Goal: Task Accomplishment & Management: Complete application form

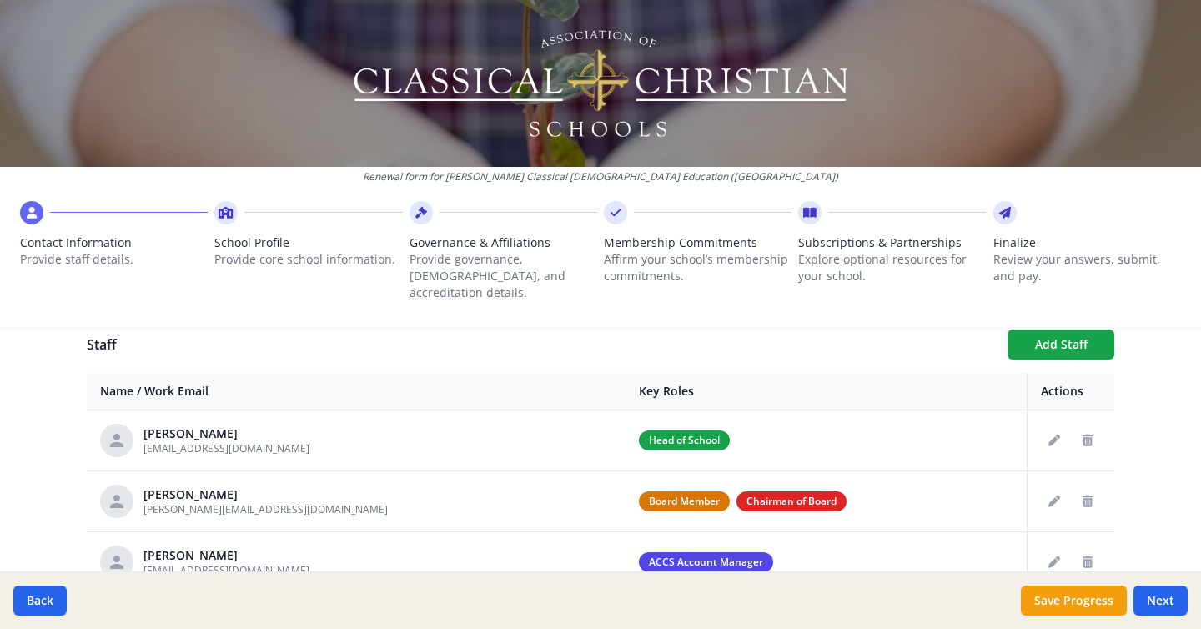
scroll to position [613, 0]
click at [1090, 494] on icon "Delete staff" at bounding box center [1087, 500] width 10 height 12
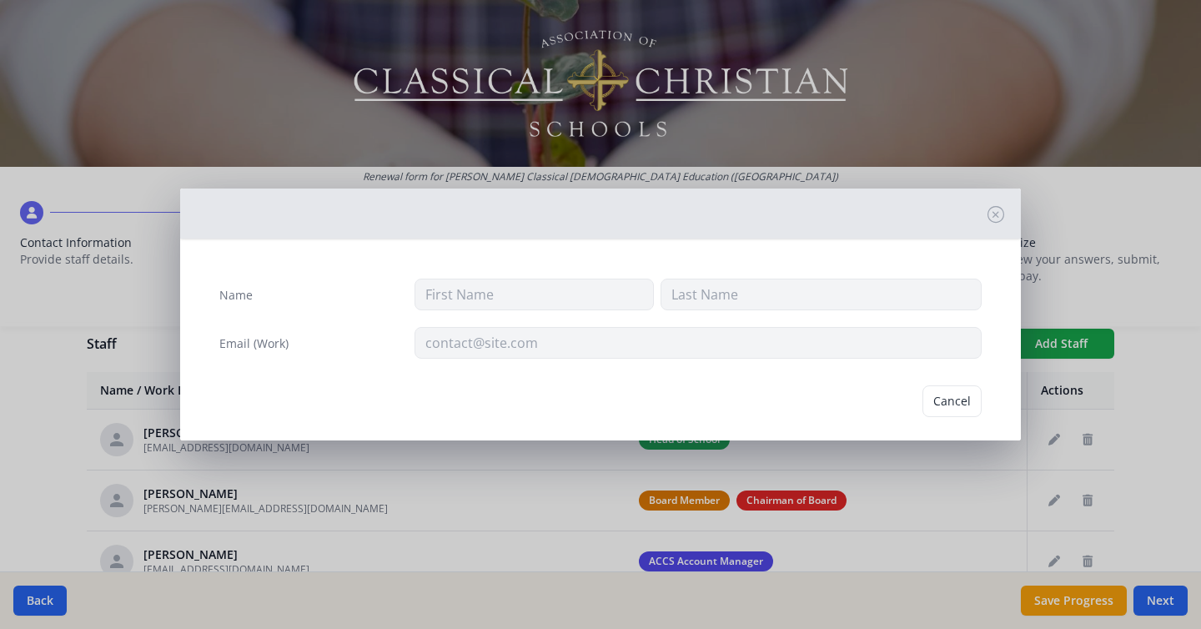
type input "[PERSON_NAME]"
type input "[PERSON_NAME][EMAIL_ADDRESS][DOMAIN_NAME]"
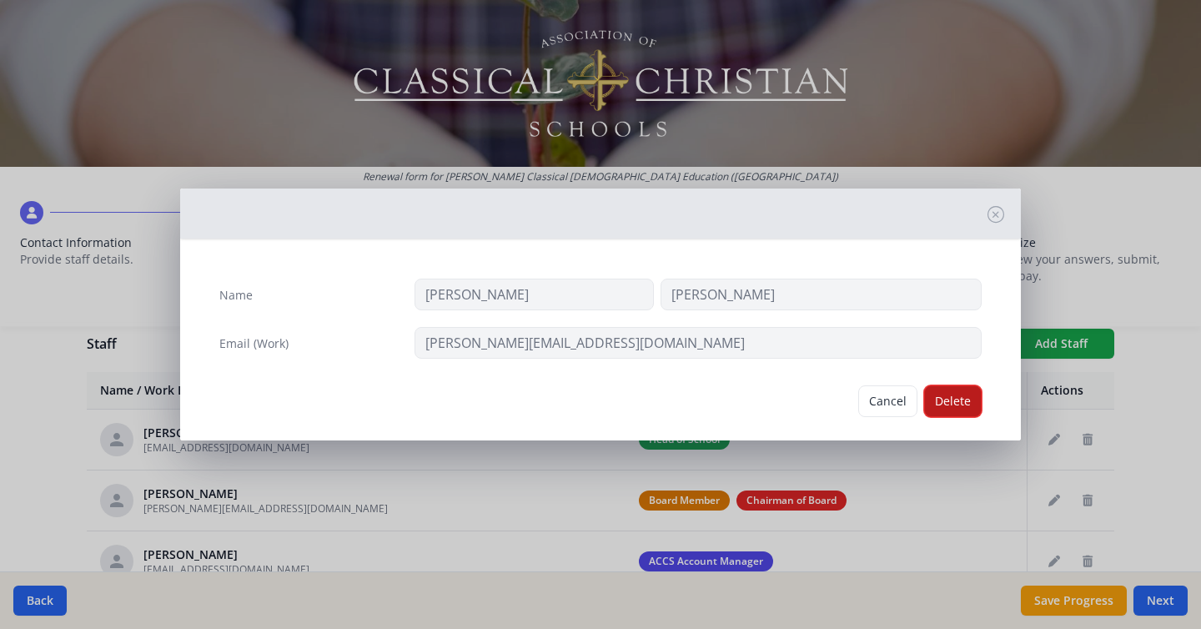
click at [942, 399] on button "Delete" at bounding box center [953, 401] width 58 height 32
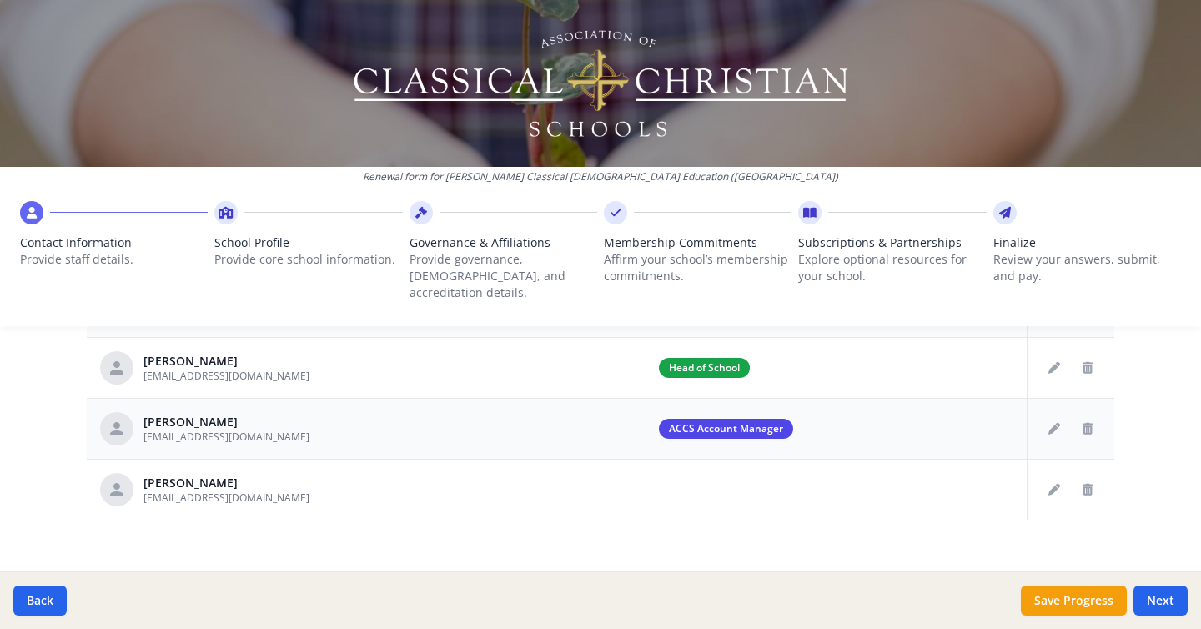
scroll to position [682, 0]
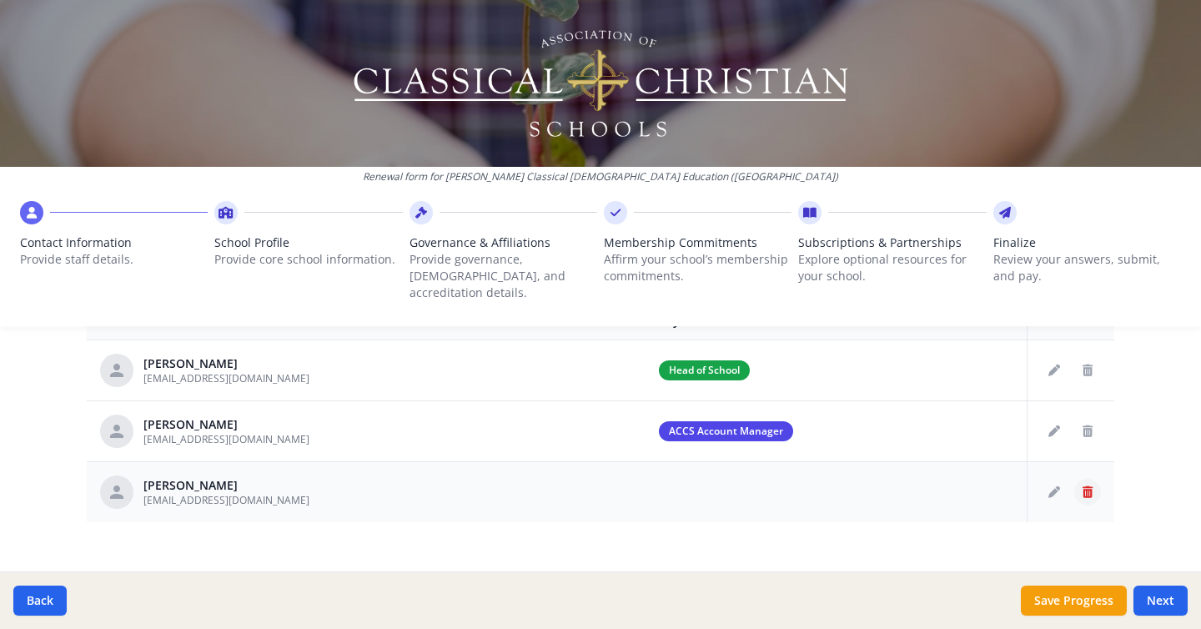
click at [1085, 486] on icon "Delete staff" at bounding box center [1087, 492] width 10 height 12
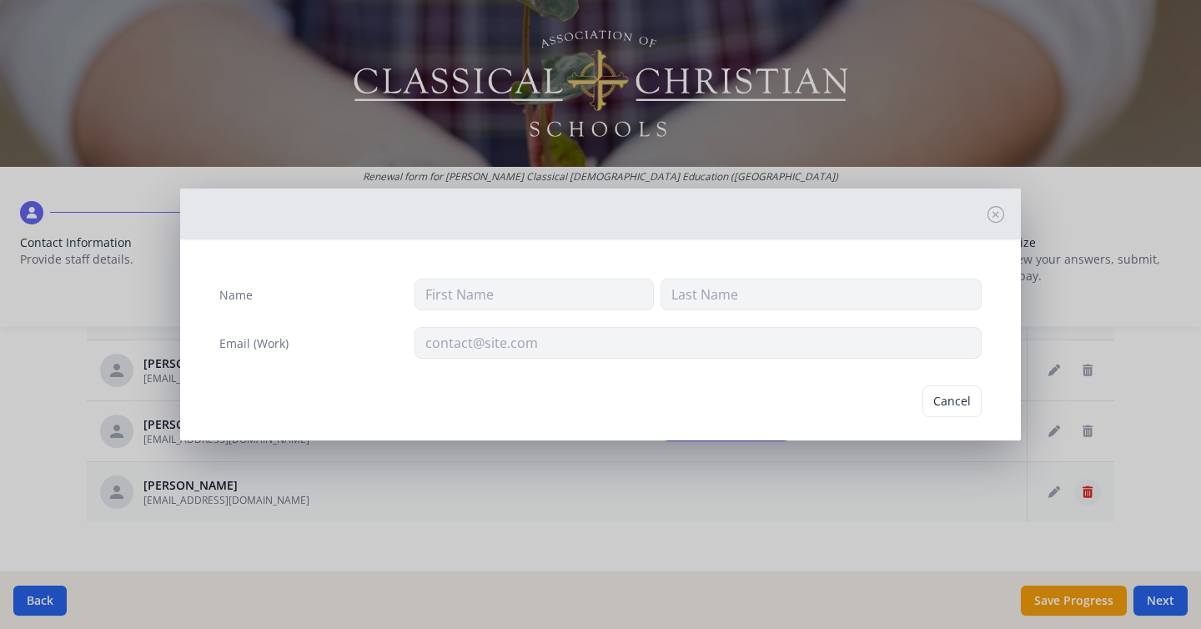
type input "Yew Mun"
type input "Yong"
type input "sheelanathan@iinet.net.au"
click at [955, 402] on button "Delete" at bounding box center [953, 401] width 58 height 32
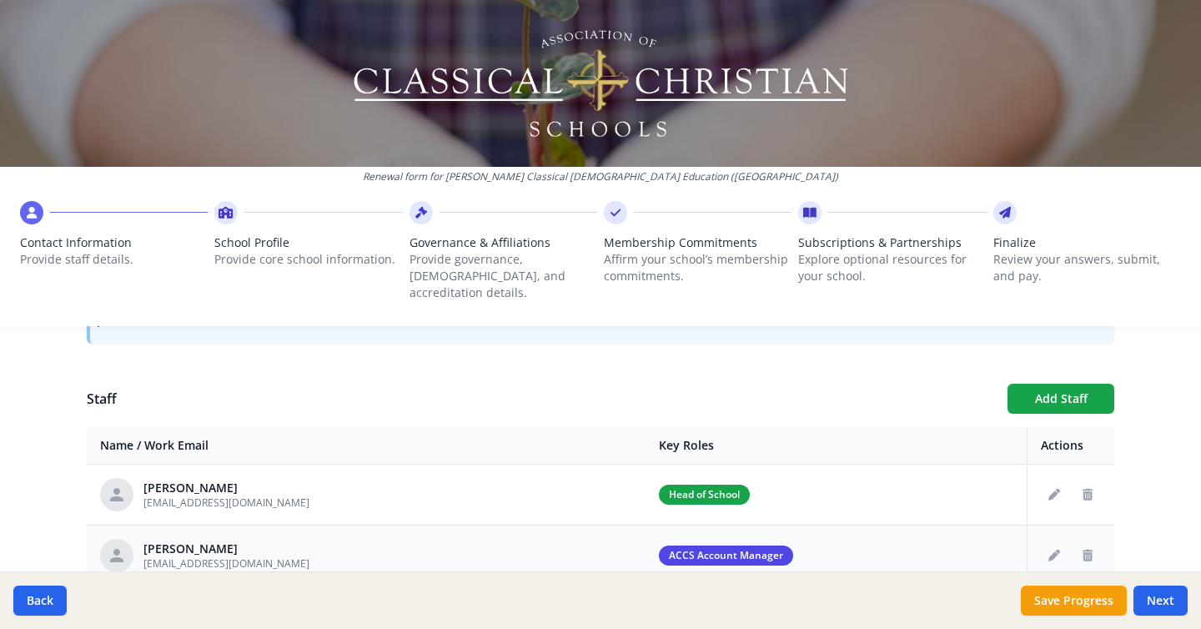
scroll to position [624, 0]
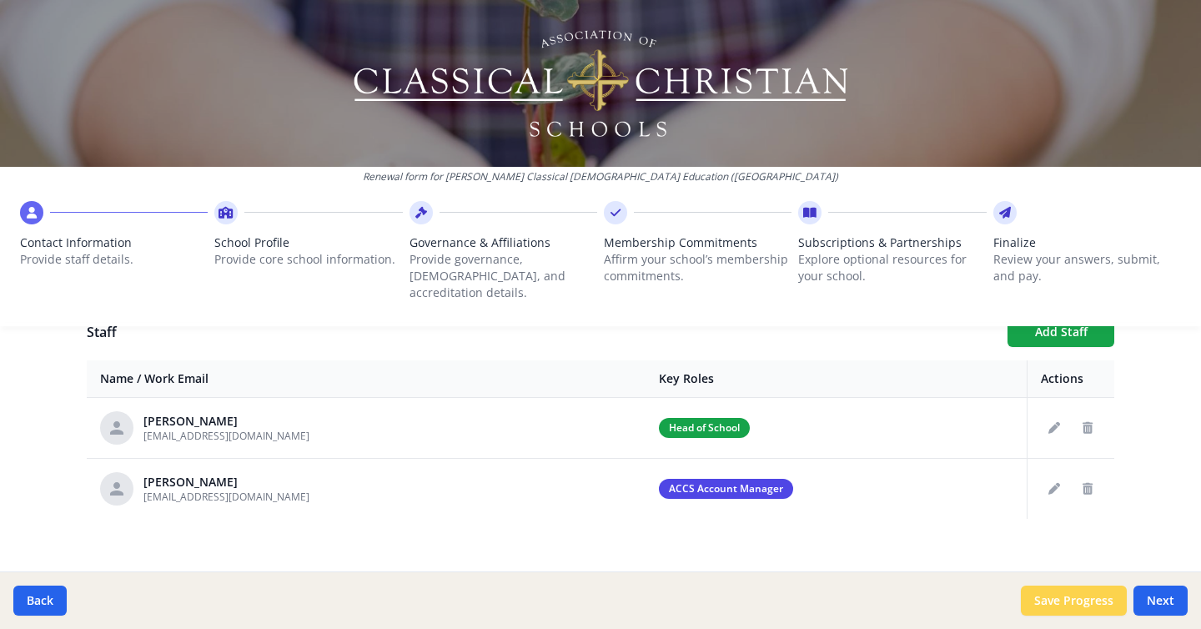
click at [1083, 607] on button "Save Progress" at bounding box center [1074, 600] width 106 height 30
click at [1158, 599] on button "Next" at bounding box center [1160, 600] width 54 height 30
type input "(042) 212-2545"
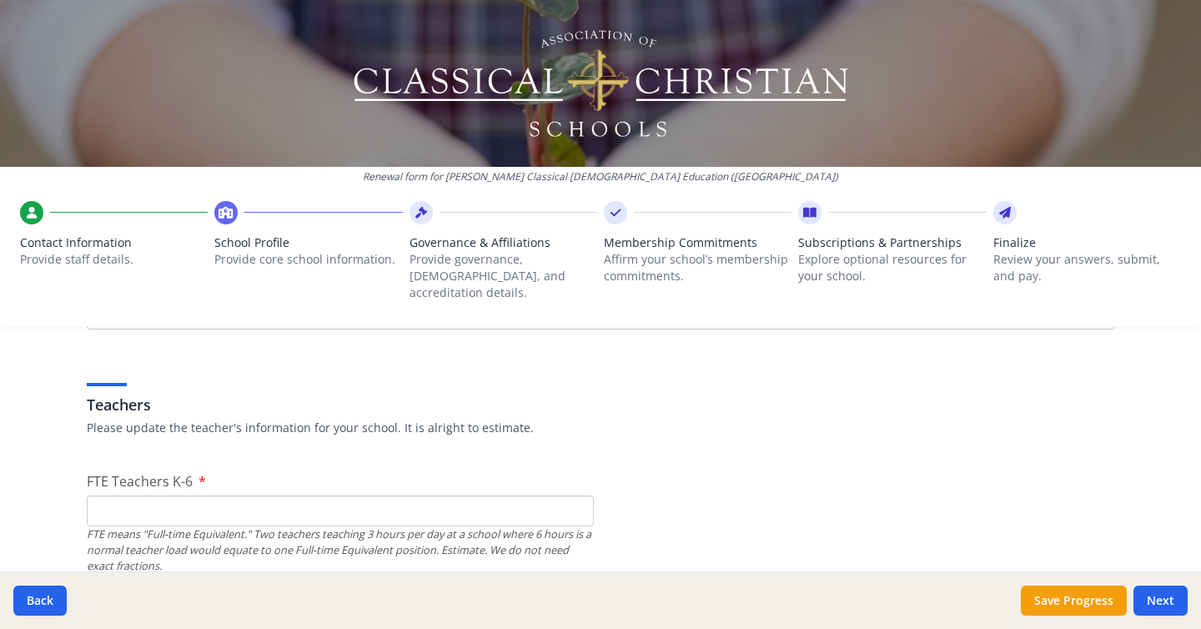
scroll to position [1061, 0]
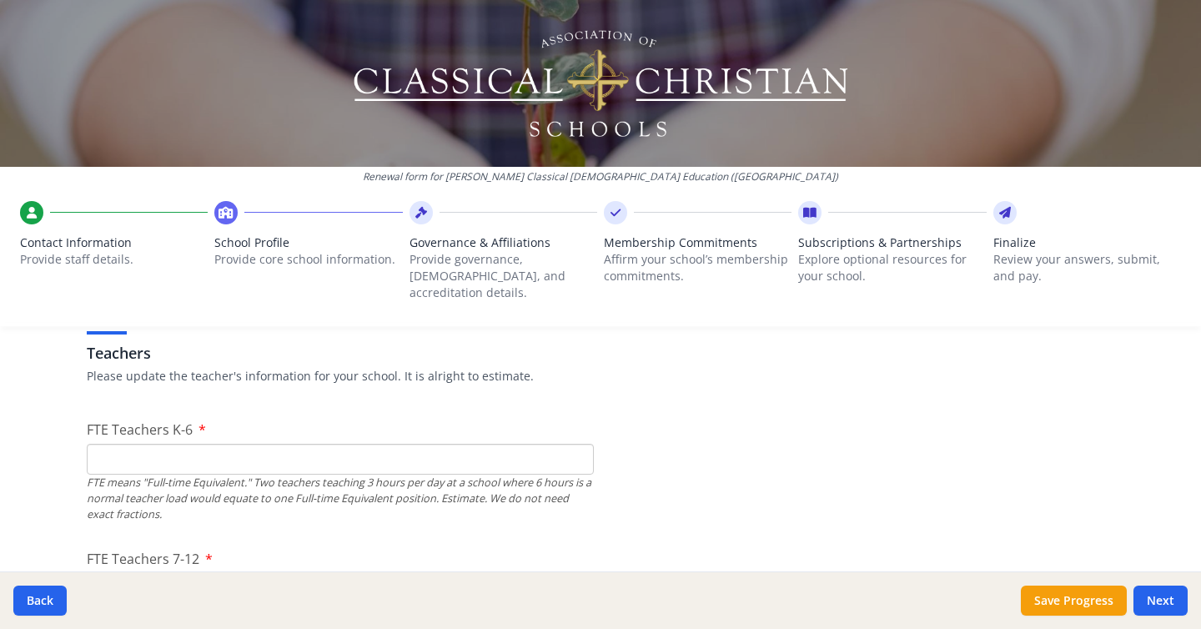
click at [333, 448] on input "FTE Teachers K-6" at bounding box center [340, 459] width 507 height 31
click at [577, 446] on input "0" at bounding box center [340, 459] width 507 height 31
click at [578, 444] on input "1" at bounding box center [340, 459] width 507 height 31
click at [578, 444] on input "2" at bounding box center [340, 459] width 507 height 31
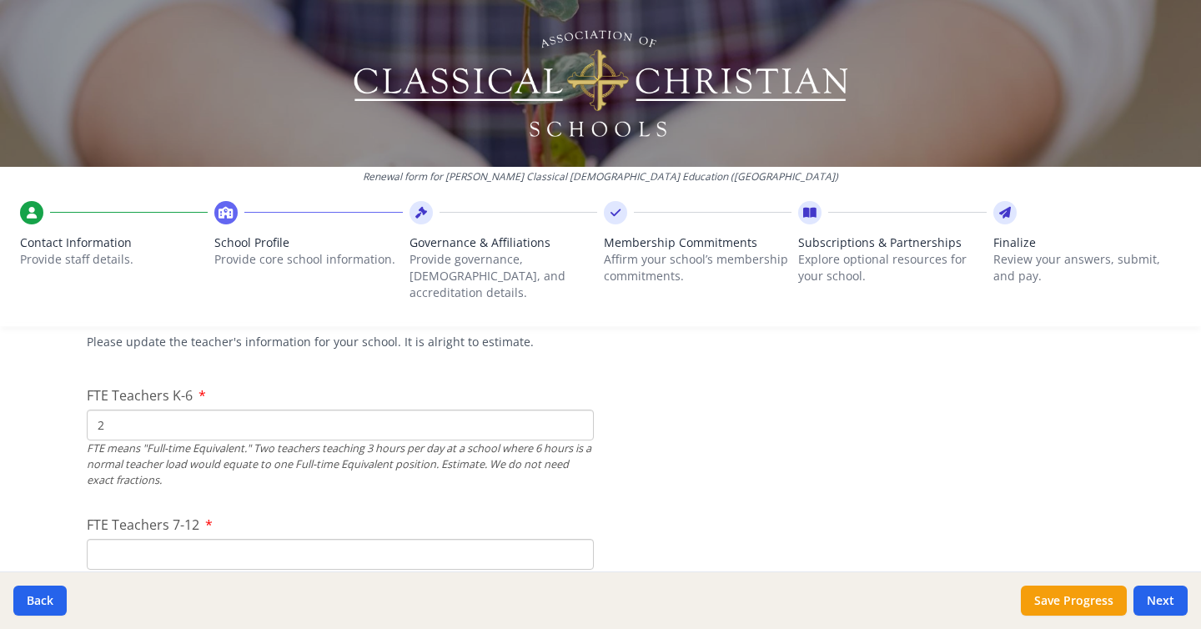
scroll to position [1095, 0]
click at [574, 410] on input "3" at bounding box center [340, 425] width 507 height 31
type input "4"
click at [574, 410] on input "4" at bounding box center [340, 425] width 507 height 31
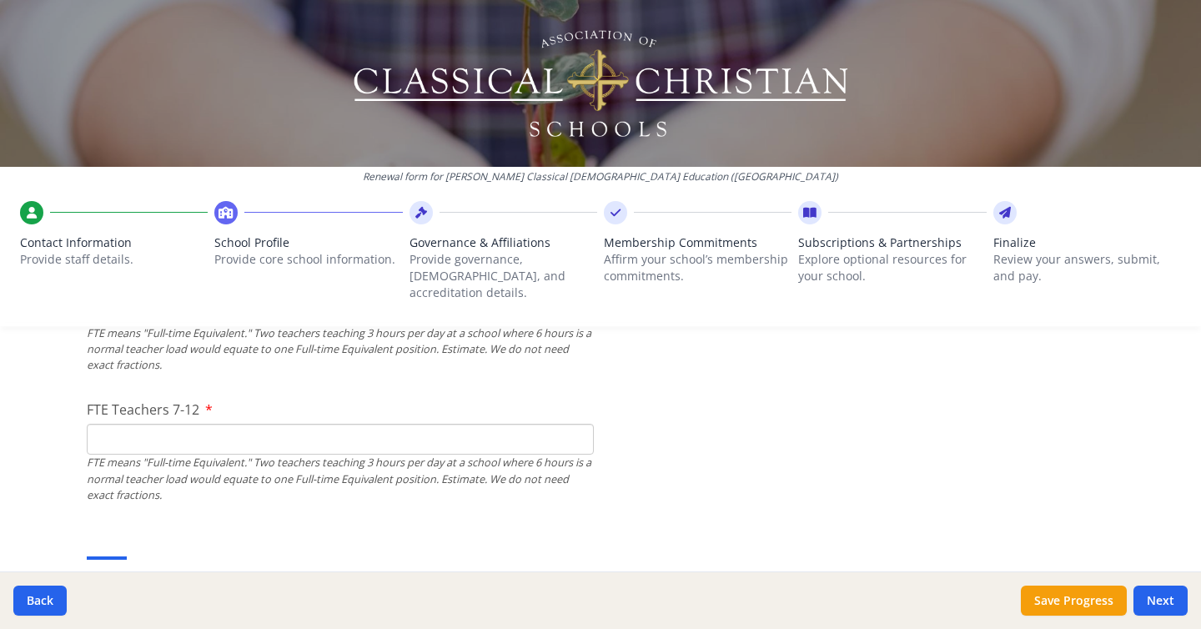
scroll to position [1209, 0]
type input "1"
click at [575, 425] on input "1" at bounding box center [340, 440] width 507 height 31
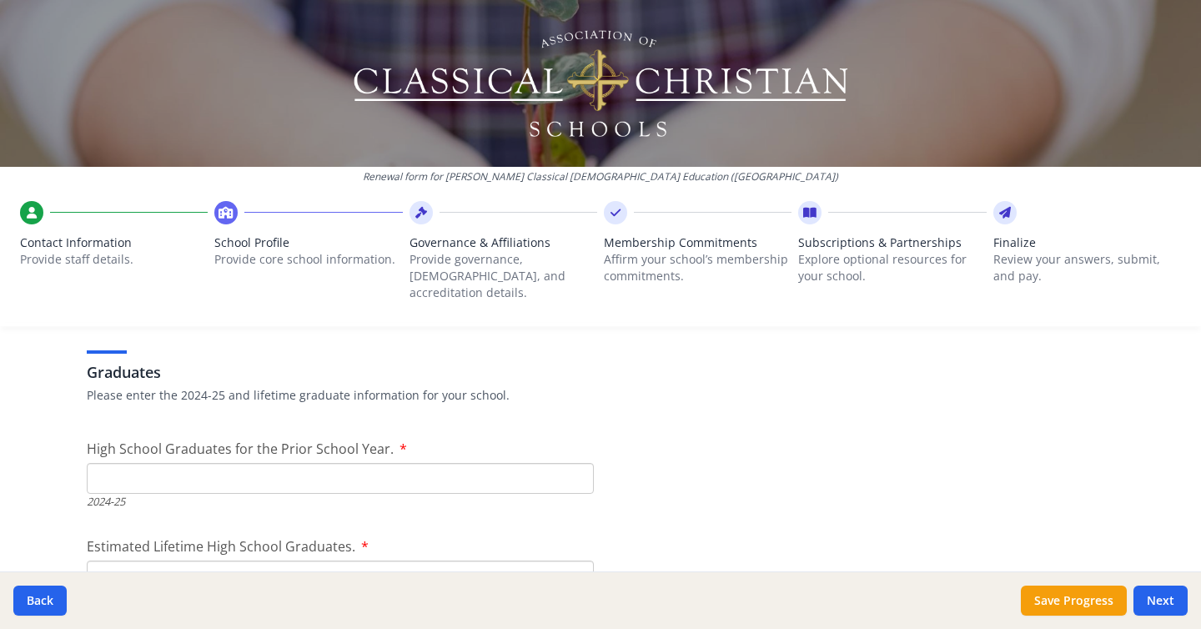
scroll to position [2422, 0]
type input "0"
click at [577, 460] on input "0" at bounding box center [340, 475] width 507 height 31
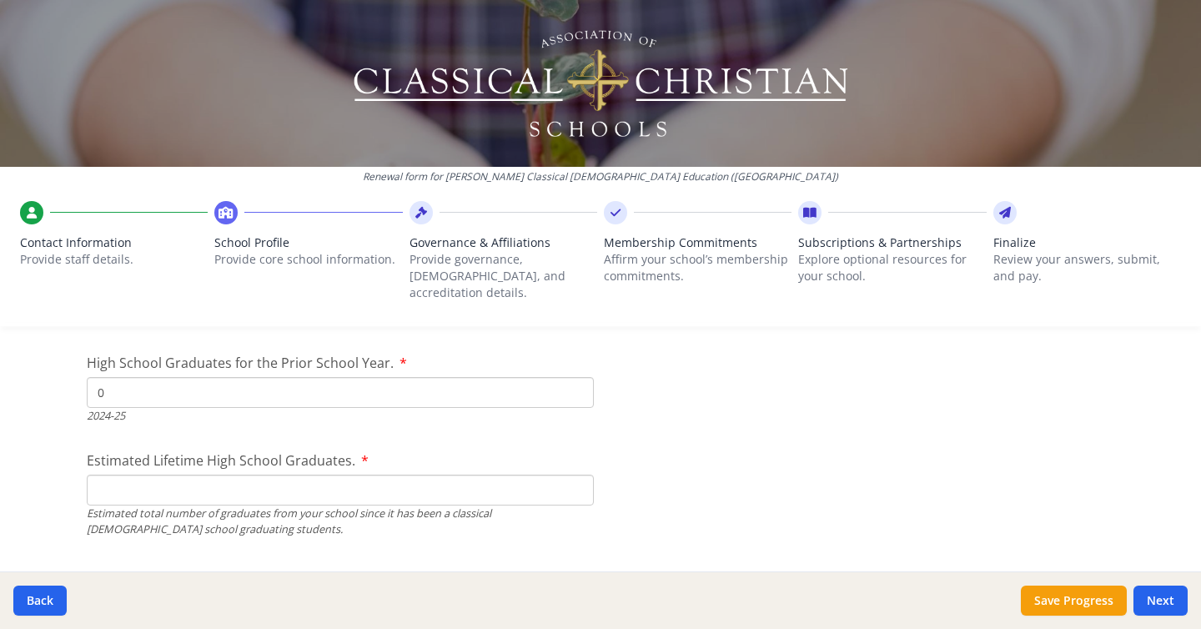
scroll to position [2510, 0]
type input "0"
click at [574, 474] on input "0" at bounding box center [340, 485] width 507 height 31
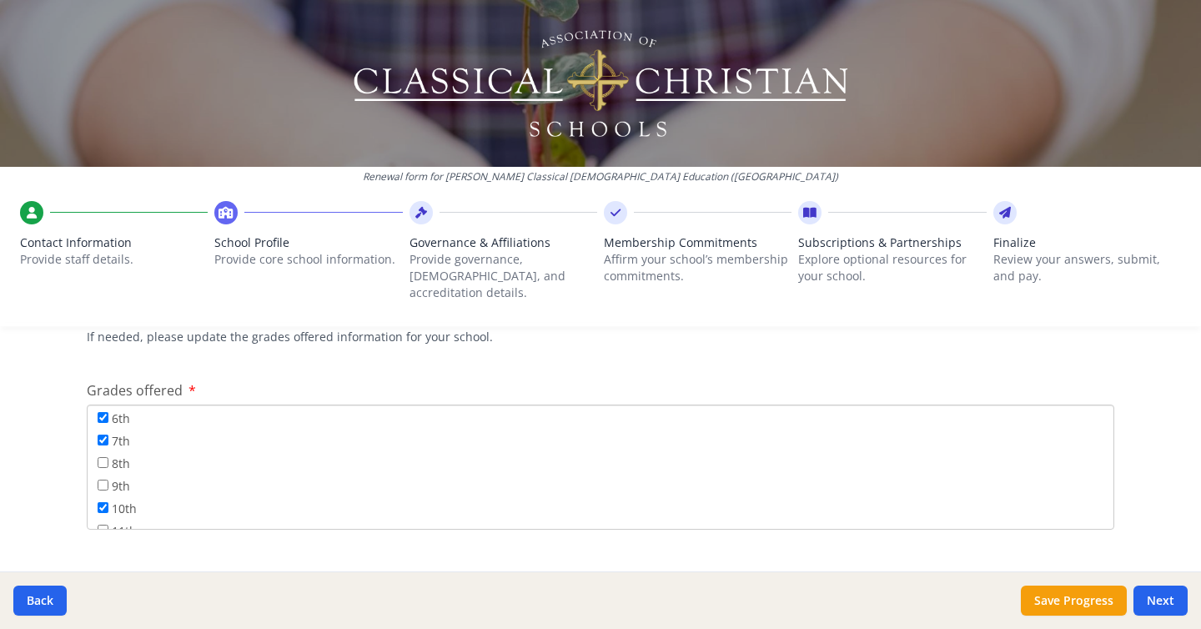
scroll to position [161, 0]
click at [102, 455] on input "8th" at bounding box center [103, 460] width 11 height 11
checkbox input "true"
click at [102, 488] on input "11th" at bounding box center [103, 493] width 11 height 11
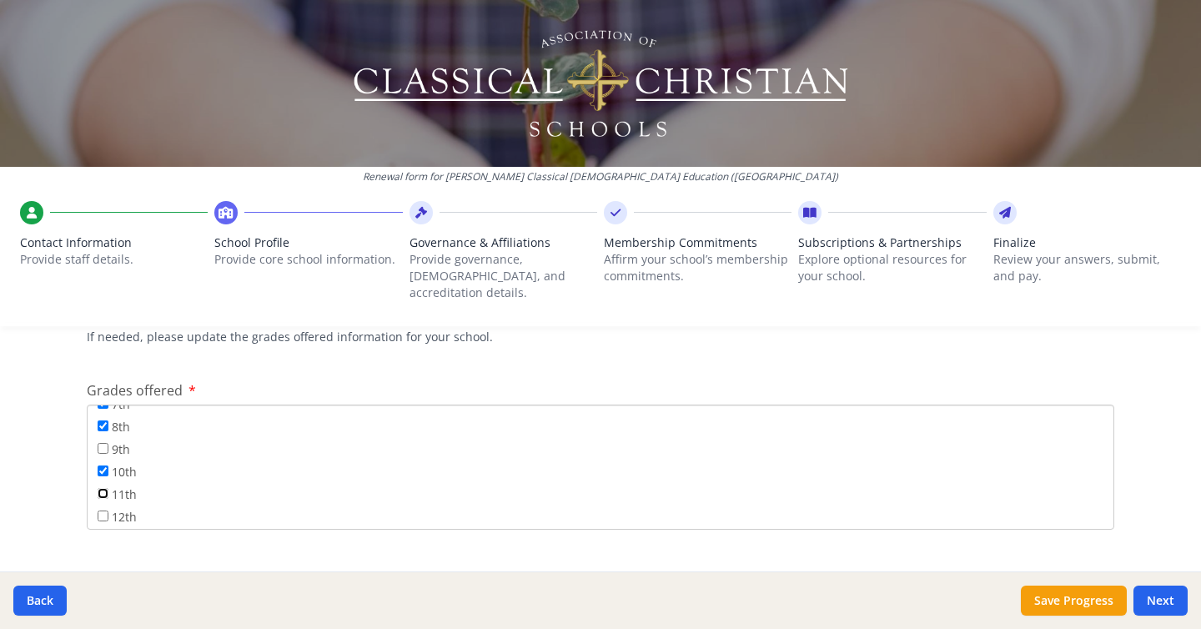
checkbox input "true"
click at [103, 465] on input "10th" at bounding box center [103, 470] width 11 height 11
checkbox input "false"
click at [1059, 594] on button "Save Progress" at bounding box center [1074, 600] width 106 height 30
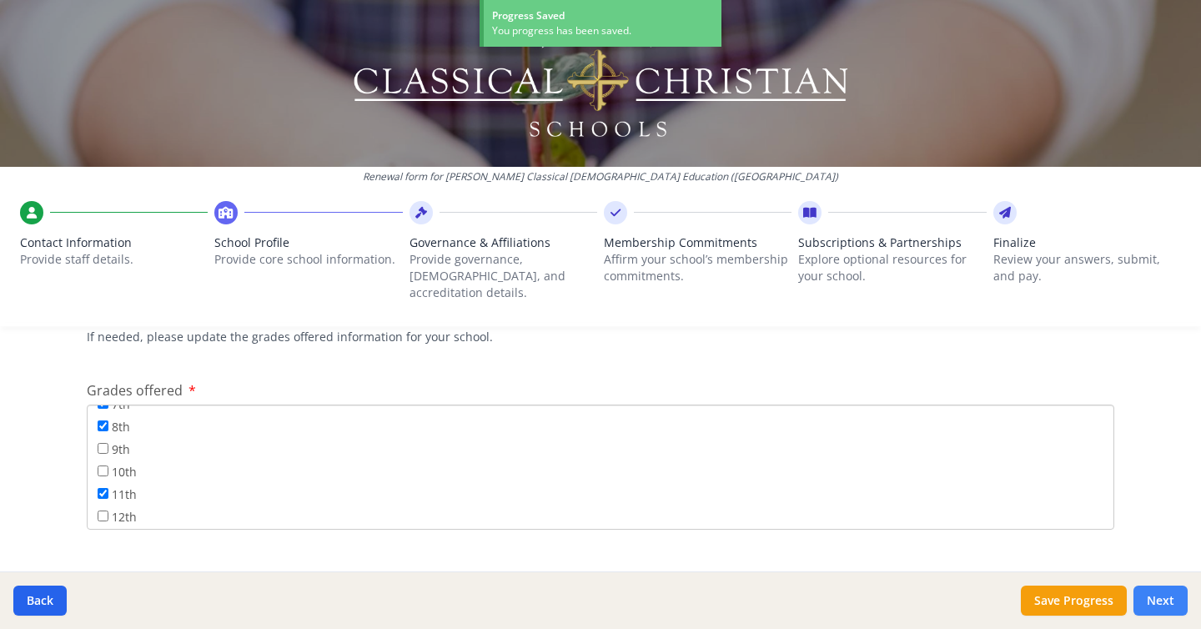
click at [1156, 599] on button "Next" at bounding box center [1160, 600] width 54 height 30
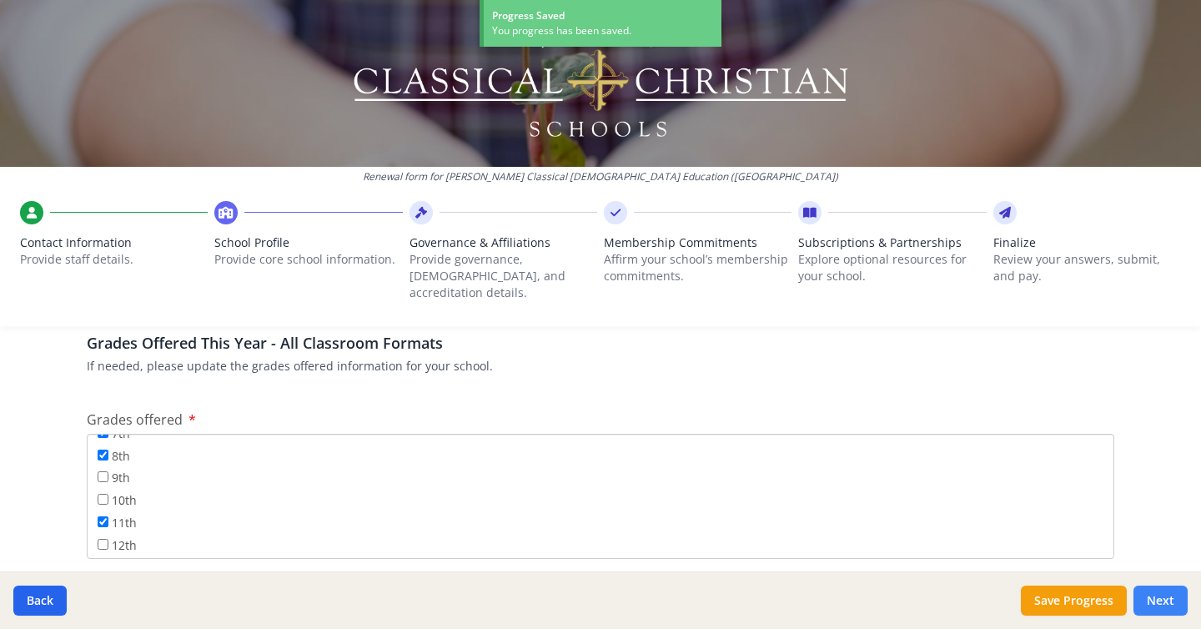
scroll to position [2832, 0]
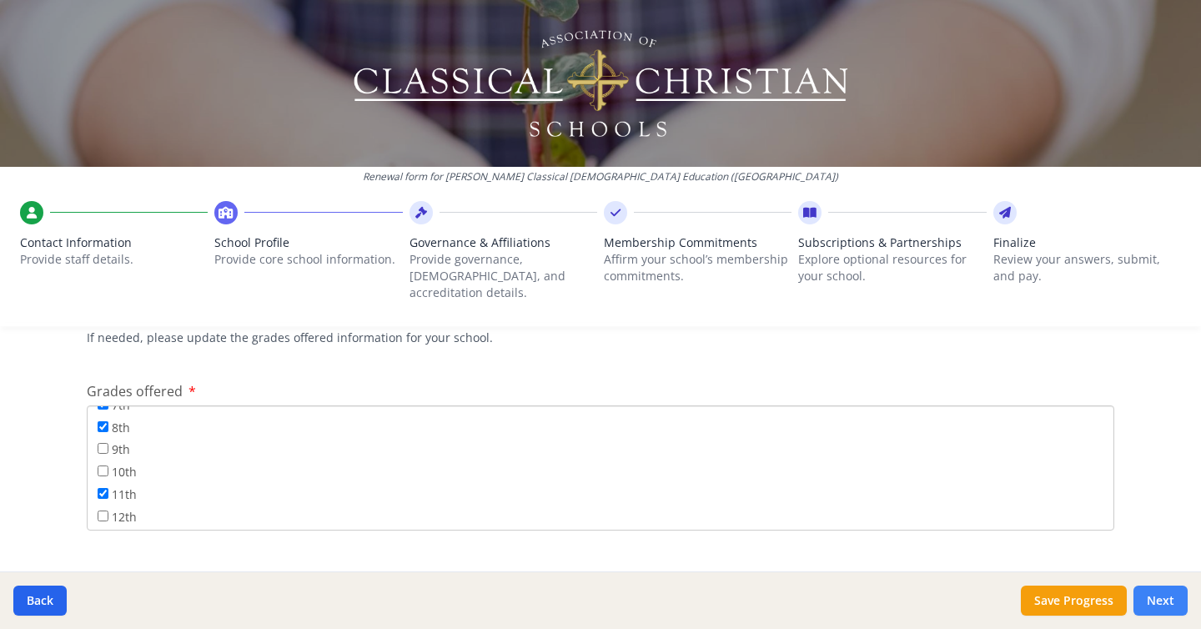
click at [1166, 596] on button "Next" at bounding box center [1160, 600] width 54 height 30
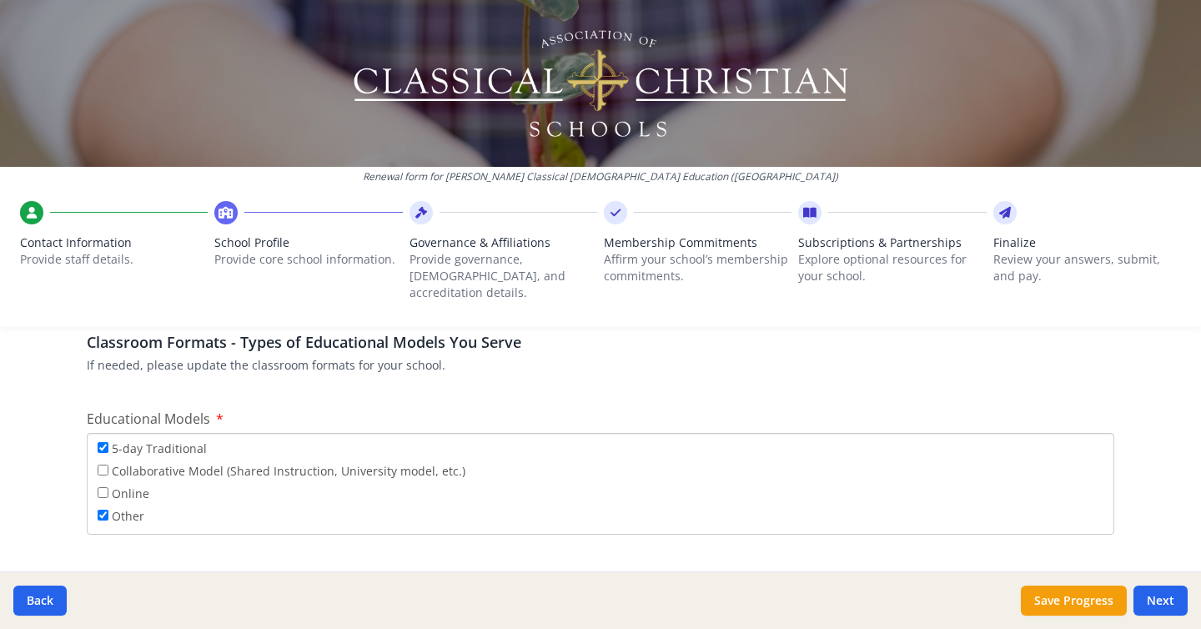
scroll to position [3095, 0]
click at [103, 443] on input "5-day Traditional" at bounding box center [103, 448] width 11 height 11
checkbox input "false"
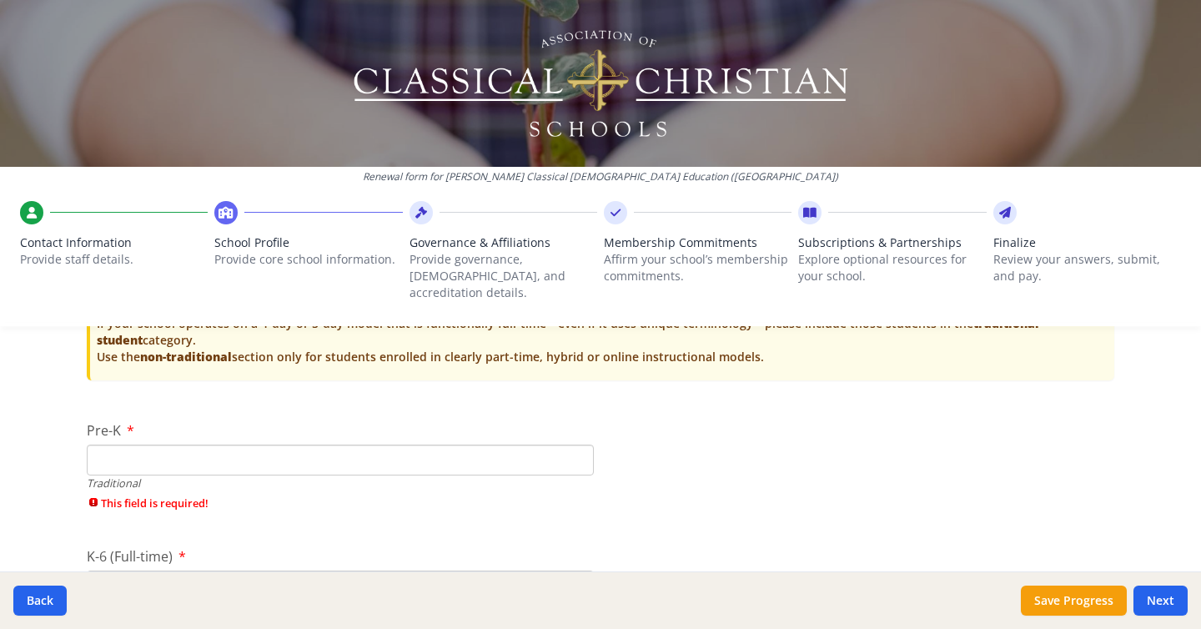
scroll to position [3611, 0]
click at [295, 444] on input "Pre-K" at bounding box center [340, 459] width 507 height 31
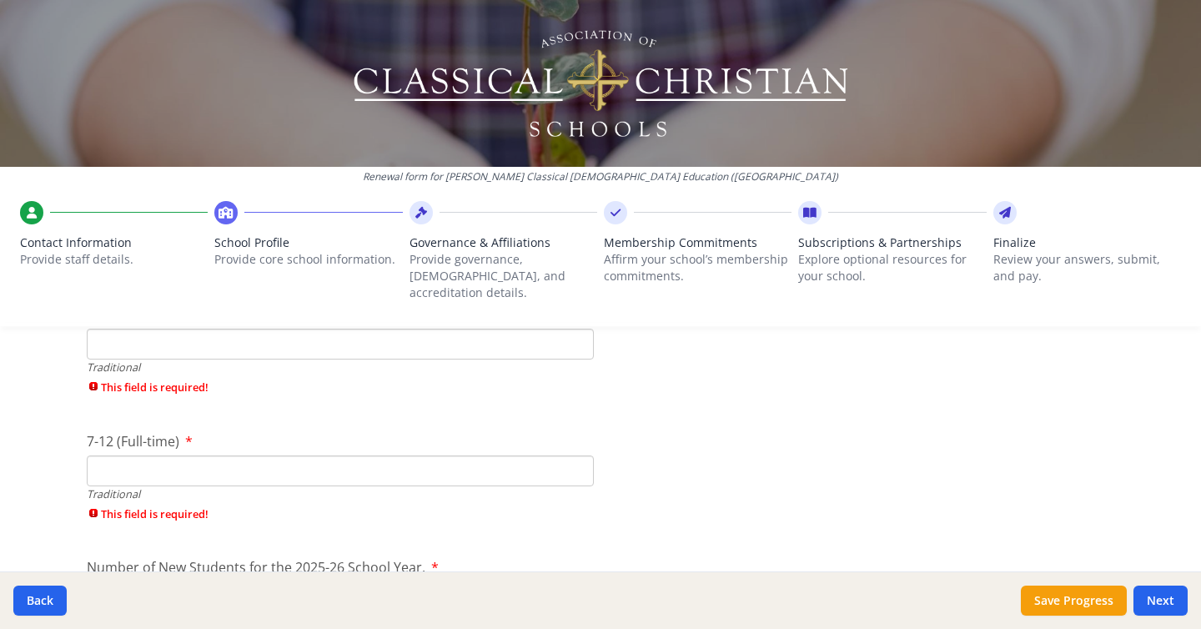
scroll to position [3877, 0]
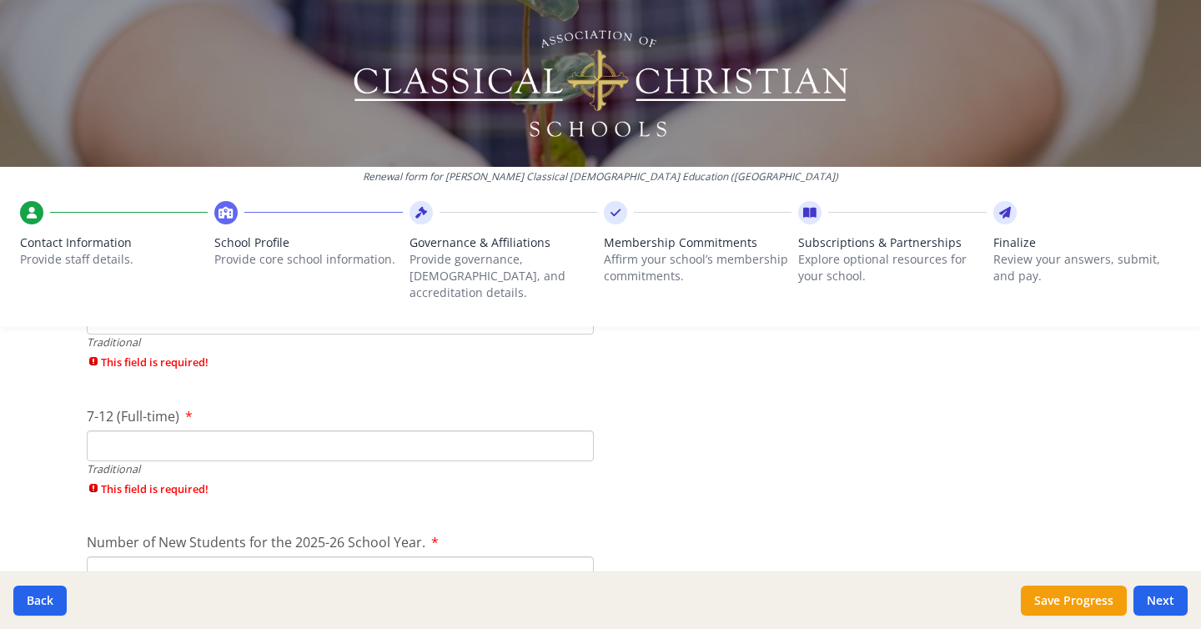
click at [183, 430] on input "7-12 (Full-time)" at bounding box center [340, 445] width 507 height 31
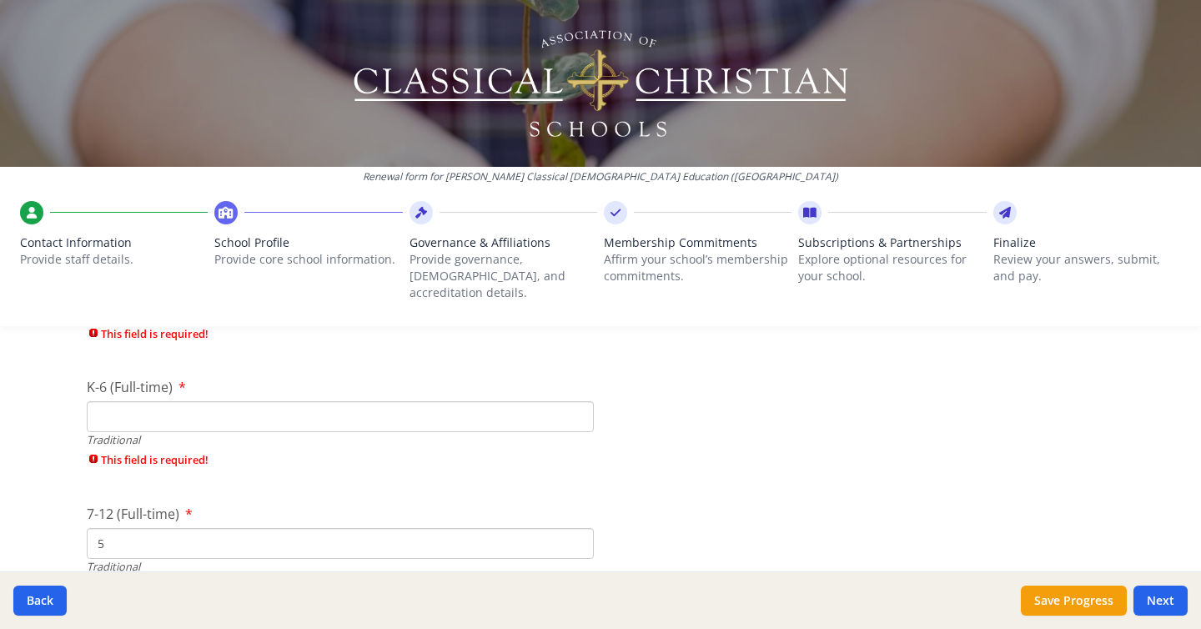
scroll to position [3774, 0]
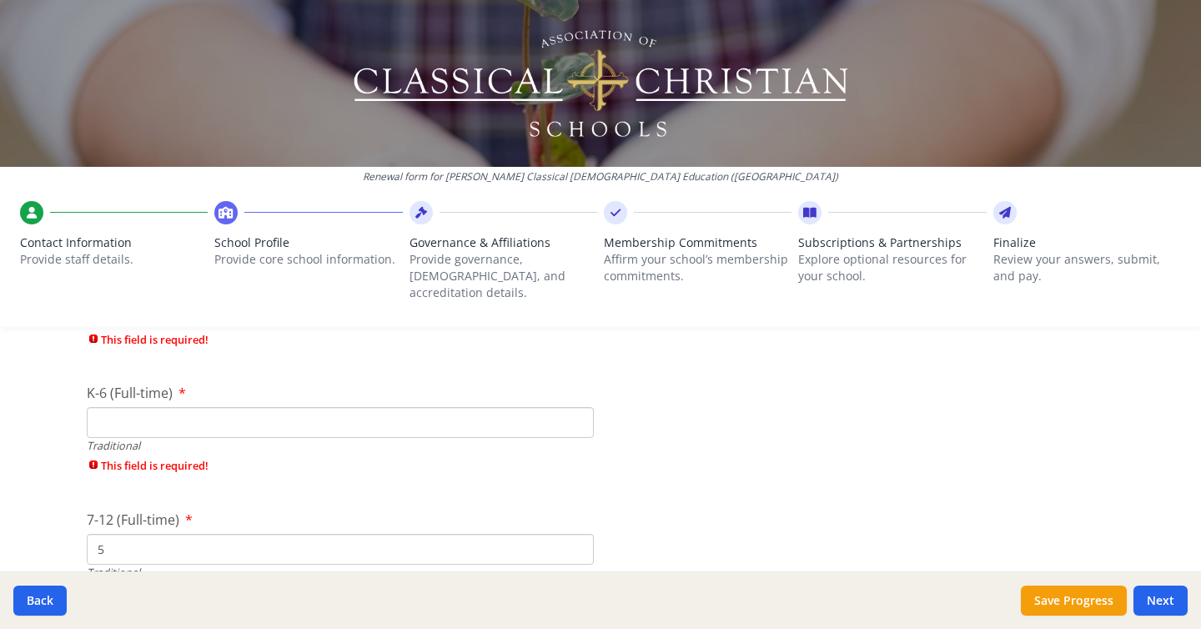
type input "5"
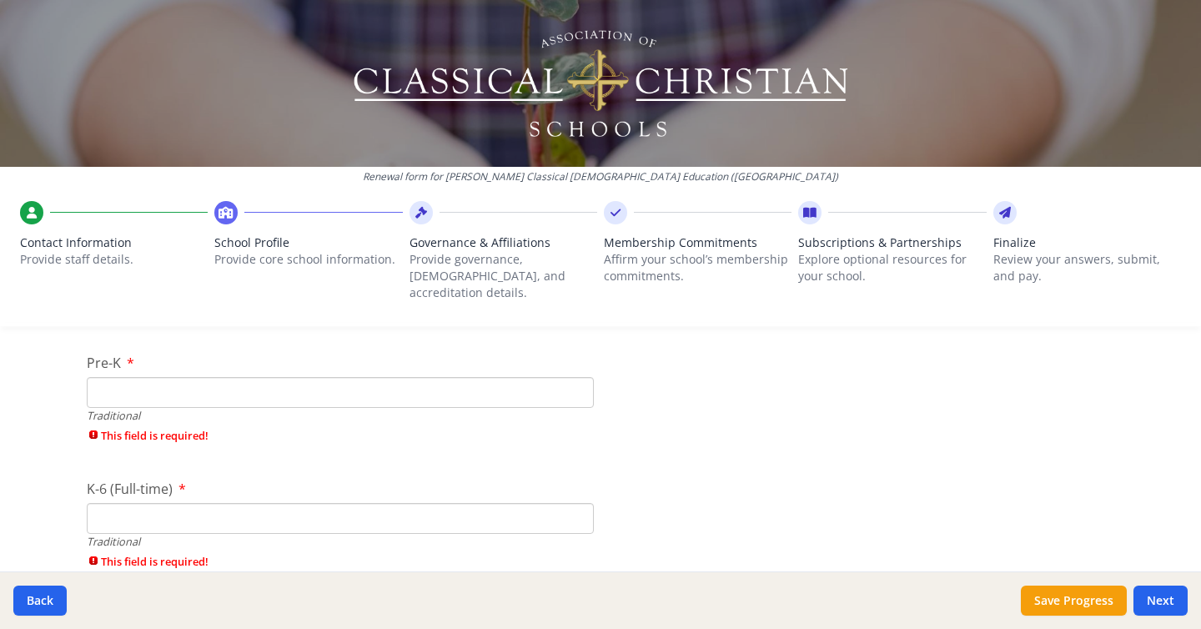
scroll to position [3672, 0]
click at [344, 384] on input "Pre-K" at bounding box center [340, 398] width 507 height 31
click at [578, 383] on input "1" at bounding box center [340, 398] width 507 height 31
click at [578, 383] on input "2" at bounding box center [340, 398] width 507 height 31
click at [578, 383] on input "3" at bounding box center [340, 398] width 507 height 31
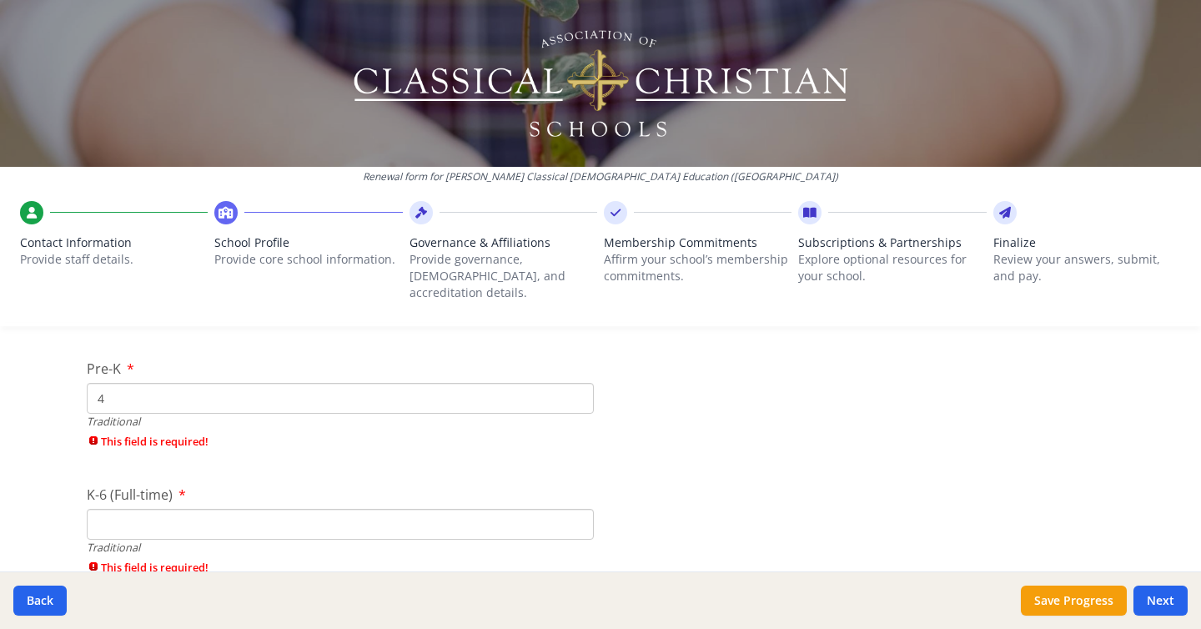
click at [578, 383] on input "4" at bounding box center [340, 398] width 507 height 31
click at [578, 383] on input "5" at bounding box center [340, 398] width 507 height 31
type input "6"
click at [578, 383] on input "6" at bounding box center [340, 398] width 507 height 31
click at [436, 559] on span "This field is required!" at bounding box center [340, 567] width 507 height 16
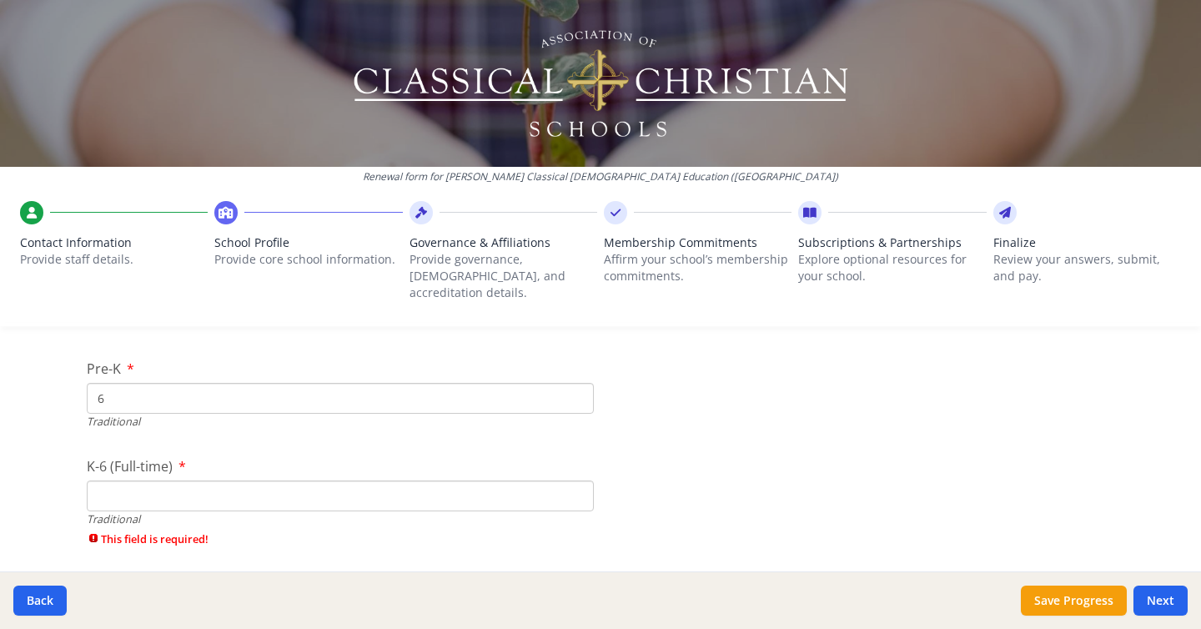
click at [377, 480] on input "K-6 (Full-time)" at bounding box center [340, 495] width 507 height 31
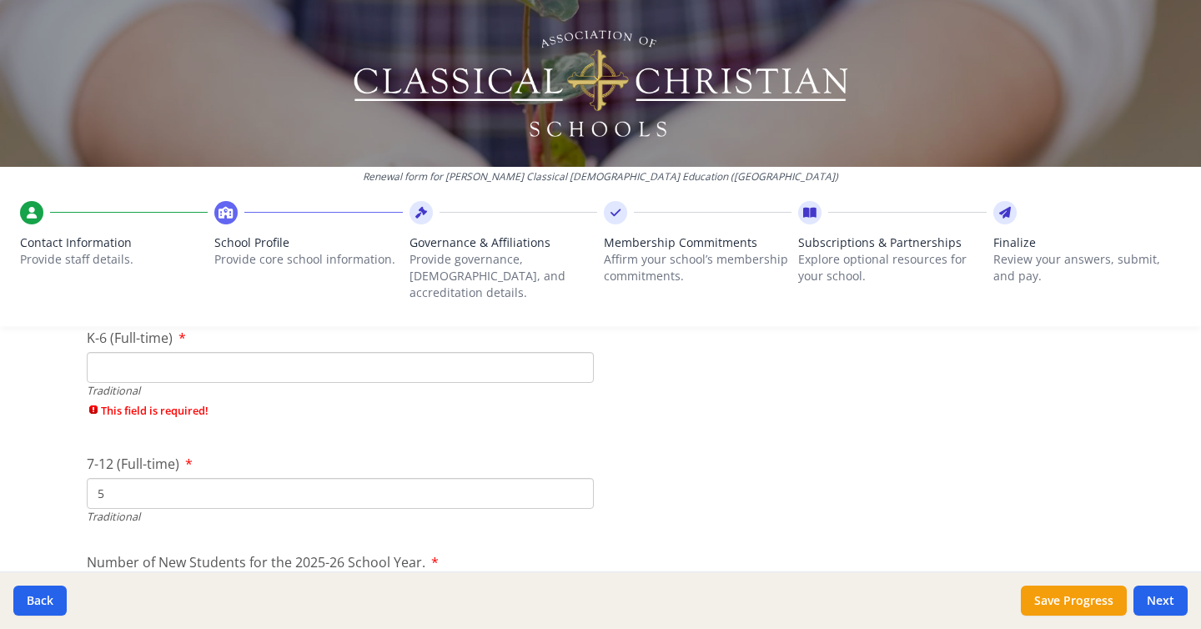
scroll to position [3799, 0]
click at [577, 353] on input "1" at bounding box center [340, 368] width 507 height 31
click at [577, 353] on input "2" at bounding box center [340, 368] width 507 height 31
click at [577, 353] on input "3" at bounding box center [340, 368] width 507 height 31
click at [577, 353] on input "4" at bounding box center [340, 368] width 507 height 31
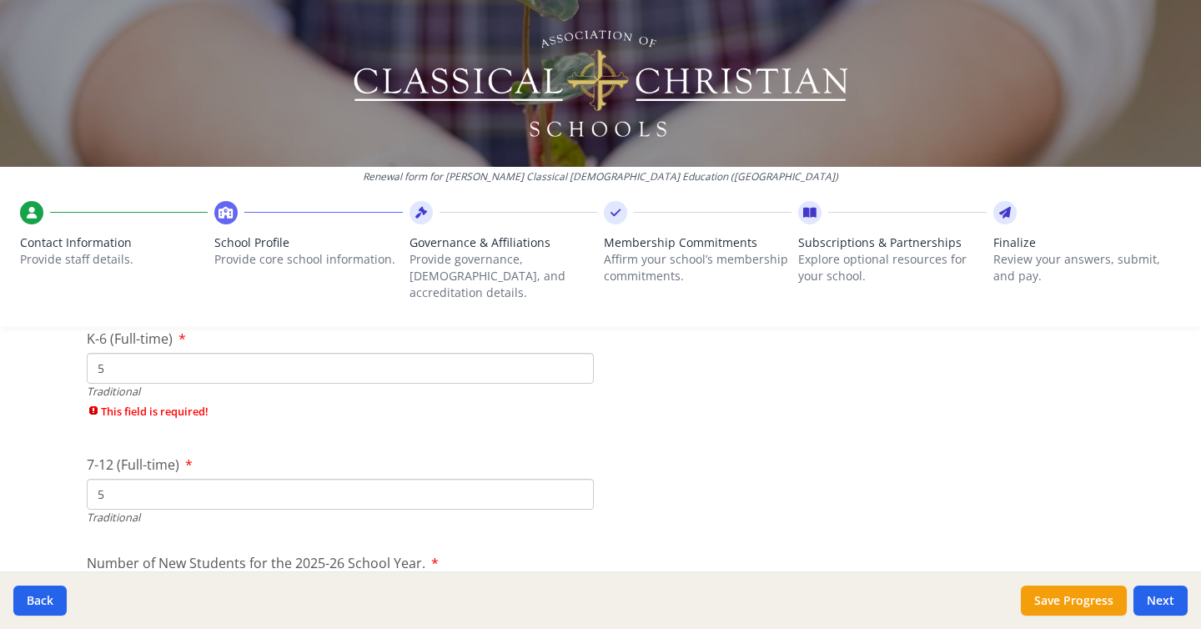
click at [577, 353] on input "5" at bounding box center [340, 368] width 507 height 31
click at [577, 353] on input "6" at bounding box center [340, 368] width 507 height 31
click at [577, 353] on input "7" at bounding box center [340, 368] width 507 height 31
click at [577, 353] on input "8" at bounding box center [340, 368] width 507 height 31
click at [577, 353] on input "9" at bounding box center [340, 368] width 507 height 31
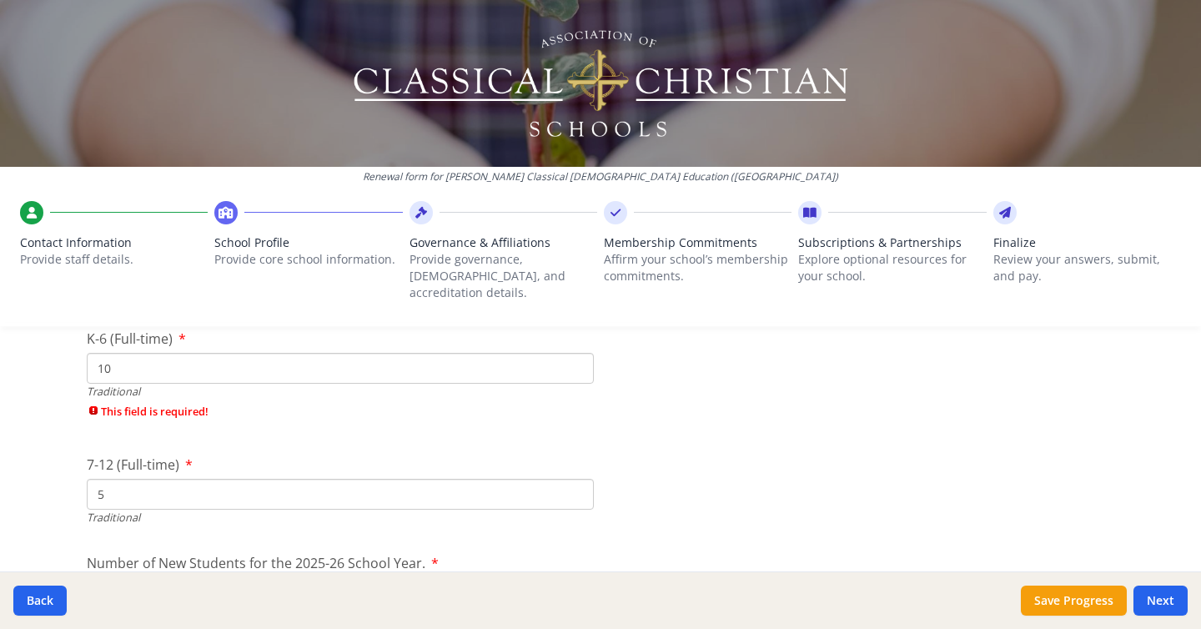
click at [577, 353] on input "10" at bounding box center [340, 368] width 507 height 31
click at [577, 353] on input "11" at bounding box center [340, 368] width 507 height 31
click at [577, 353] on input "12" at bounding box center [340, 368] width 507 height 31
click at [577, 353] on input "13" at bounding box center [340, 368] width 507 height 31
click at [577, 353] on input "14" at bounding box center [340, 368] width 507 height 31
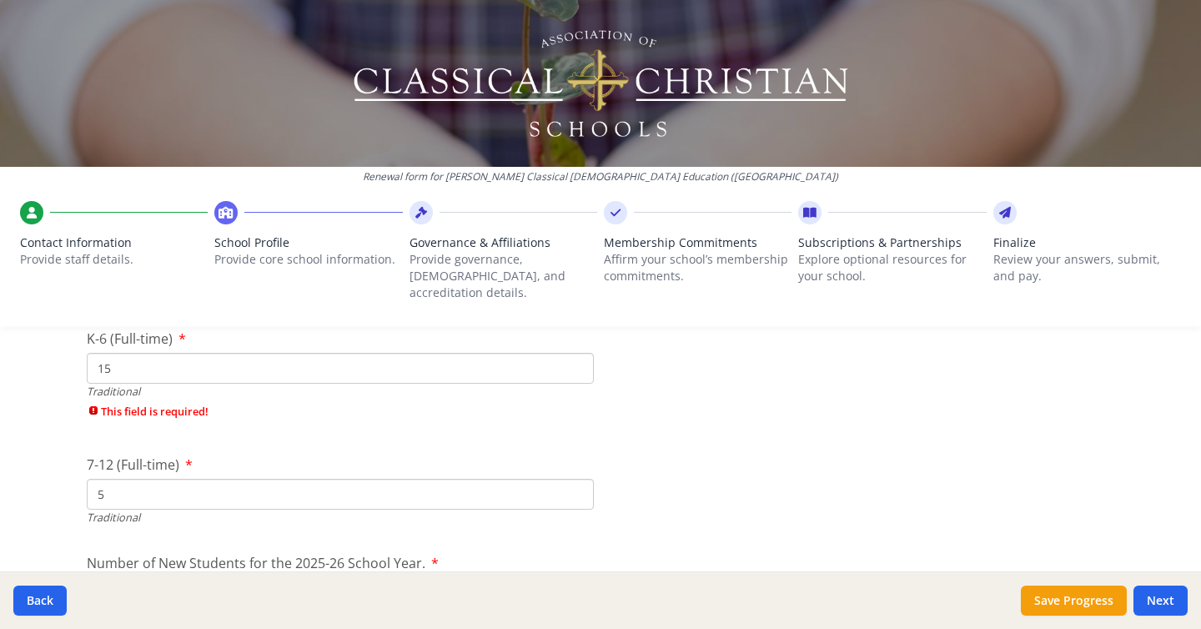
click at [577, 353] on input "15" at bounding box center [340, 368] width 507 height 31
click at [577, 353] on input "16" at bounding box center [340, 368] width 507 height 31
click at [577, 353] on input "17" at bounding box center [340, 368] width 507 height 31
click at [577, 353] on input "18" at bounding box center [340, 368] width 507 height 31
click at [577, 353] on input "19" at bounding box center [340, 368] width 507 height 31
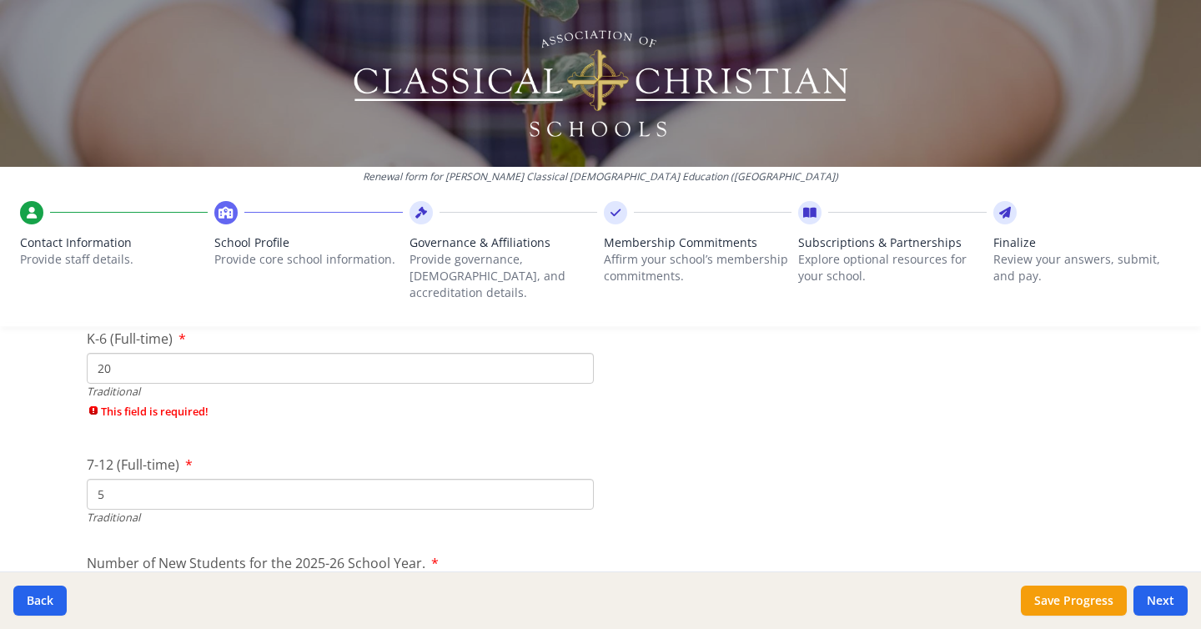
click at [577, 353] on input "20" at bounding box center [340, 368] width 507 height 31
click at [577, 353] on input "21" at bounding box center [340, 368] width 507 height 31
type input "22"
click at [577, 353] on input "22" at bounding box center [340, 368] width 507 height 31
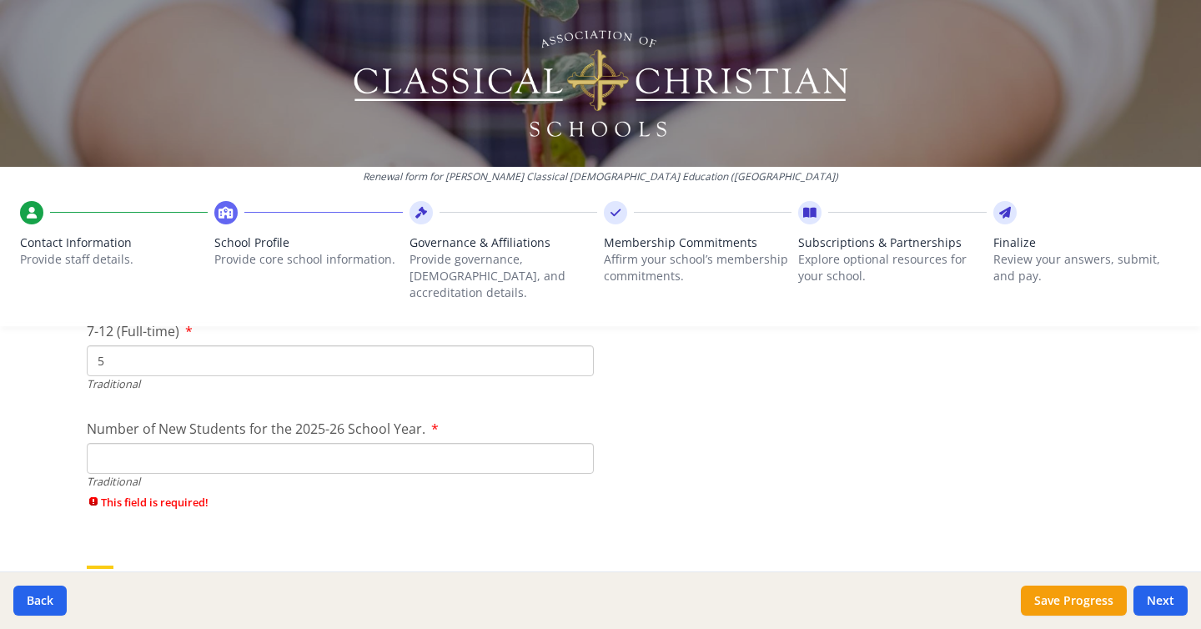
scroll to position [3905, 0]
click at [576, 442] on input "1" at bounding box center [340, 457] width 507 height 31
click at [576, 442] on input "2" at bounding box center [340, 457] width 507 height 31
click at [576, 442] on input "3" at bounding box center [340, 457] width 507 height 31
click at [576, 442] on input "4" at bounding box center [340, 457] width 507 height 31
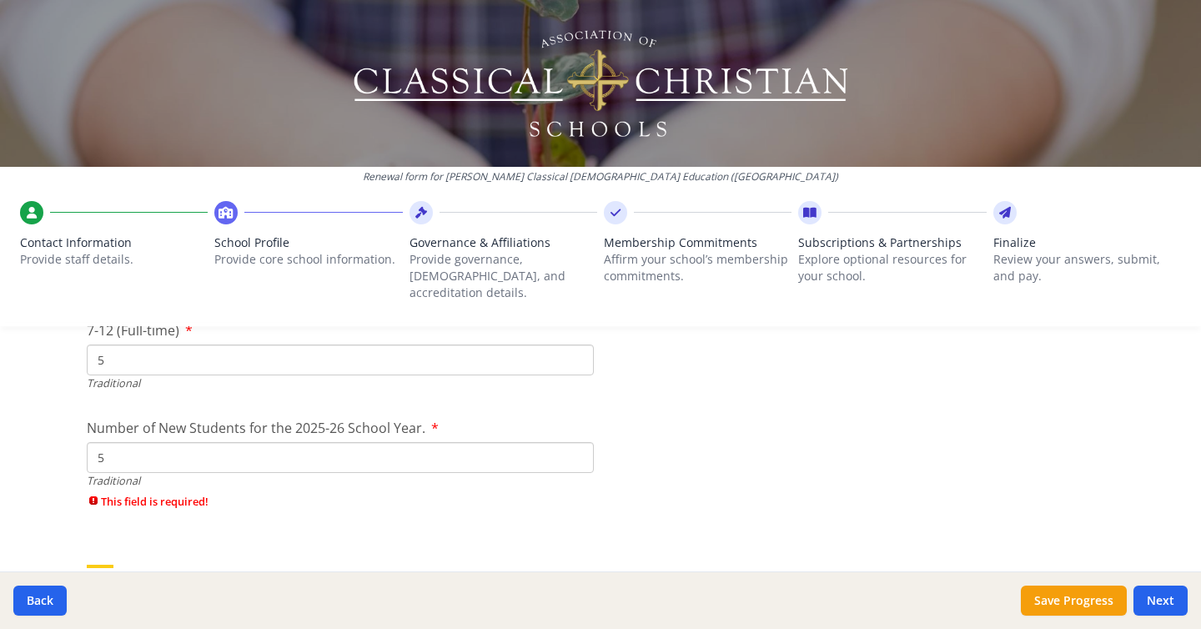
click at [576, 442] on input "5" at bounding box center [340, 457] width 507 height 31
click at [576, 442] on input "6" at bounding box center [340, 457] width 507 height 31
click at [576, 442] on input "7" at bounding box center [340, 457] width 507 height 31
click at [576, 442] on input "8" at bounding box center [340, 457] width 507 height 31
click at [576, 442] on input "9" at bounding box center [340, 457] width 507 height 31
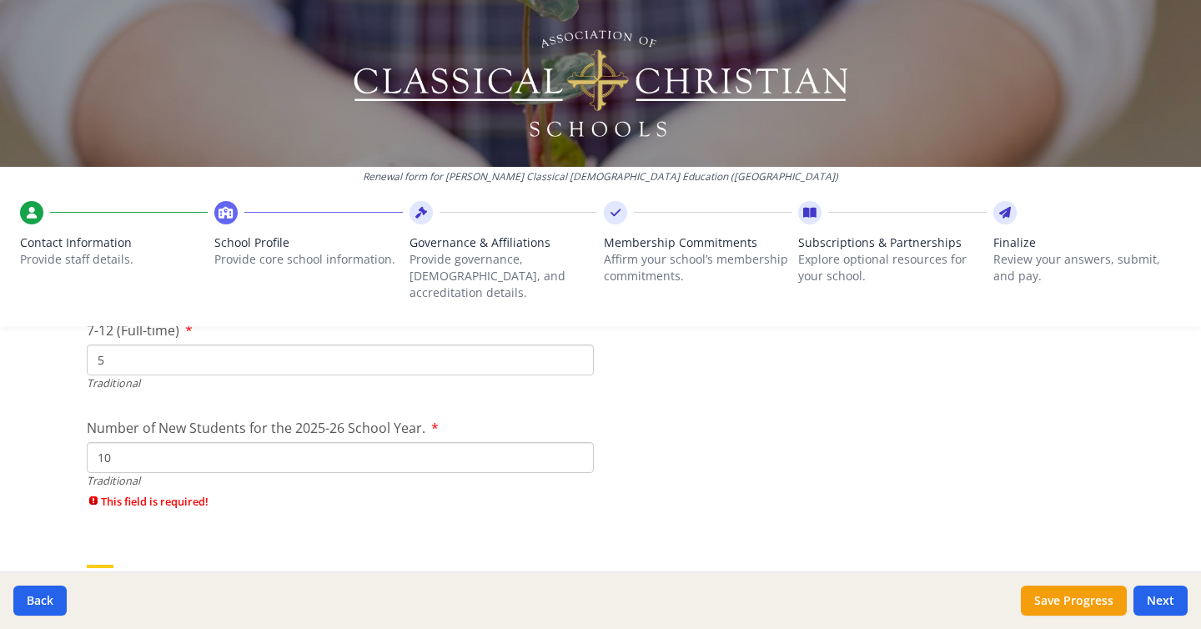
click at [576, 442] on input "10" at bounding box center [340, 457] width 507 height 31
click at [576, 442] on input "11" at bounding box center [340, 457] width 507 height 31
click at [576, 442] on input "12" at bounding box center [340, 457] width 507 height 31
click at [576, 442] on input "13" at bounding box center [340, 457] width 507 height 31
click at [576, 442] on input "14" at bounding box center [340, 457] width 507 height 31
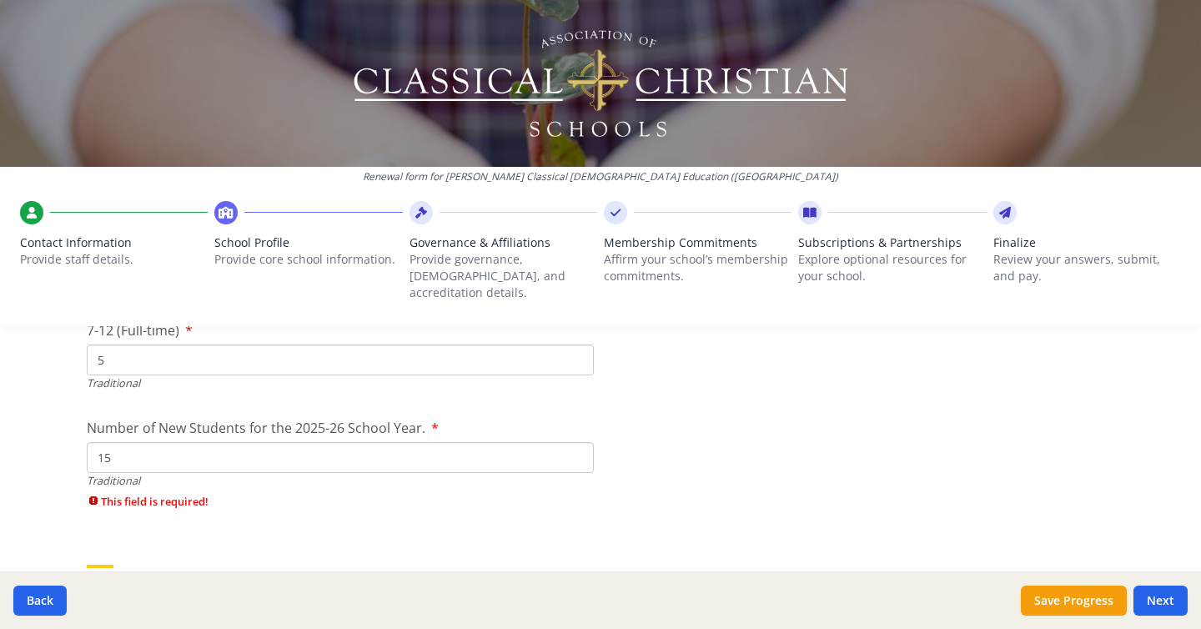
click at [576, 442] on input "15" at bounding box center [340, 457] width 507 height 31
type input "16"
click at [576, 442] on input "16" at bounding box center [340, 457] width 507 height 31
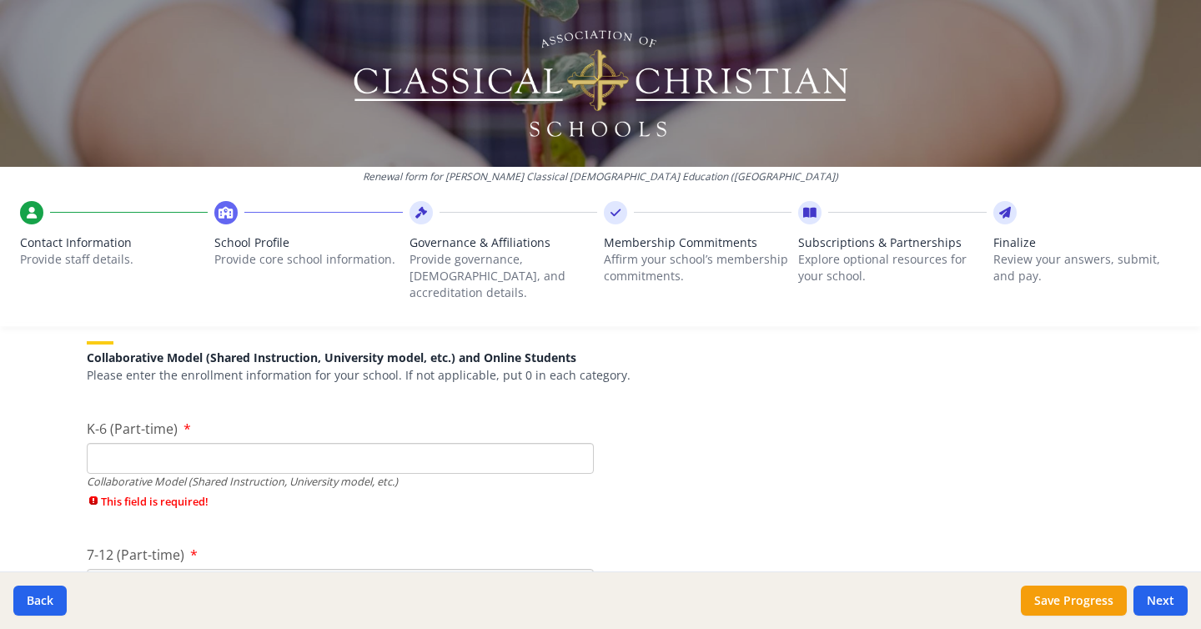
scroll to position [4094, 0]
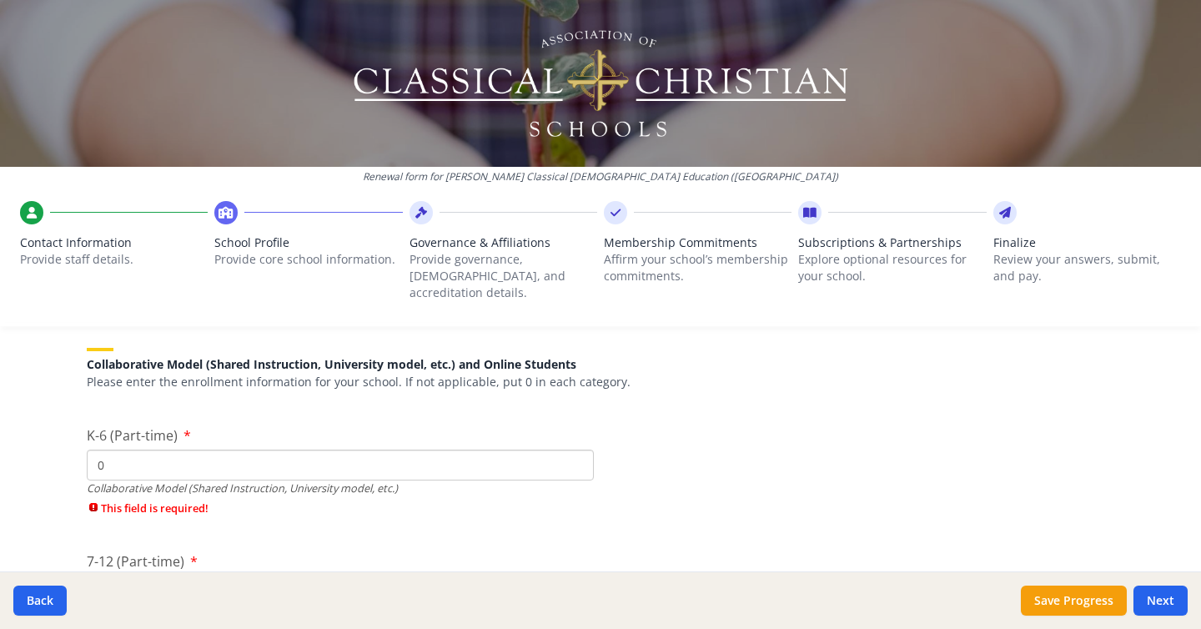
type input "0"
click at [579, 449] on input "0" at bounding box center [340, 464] width 507 height 31
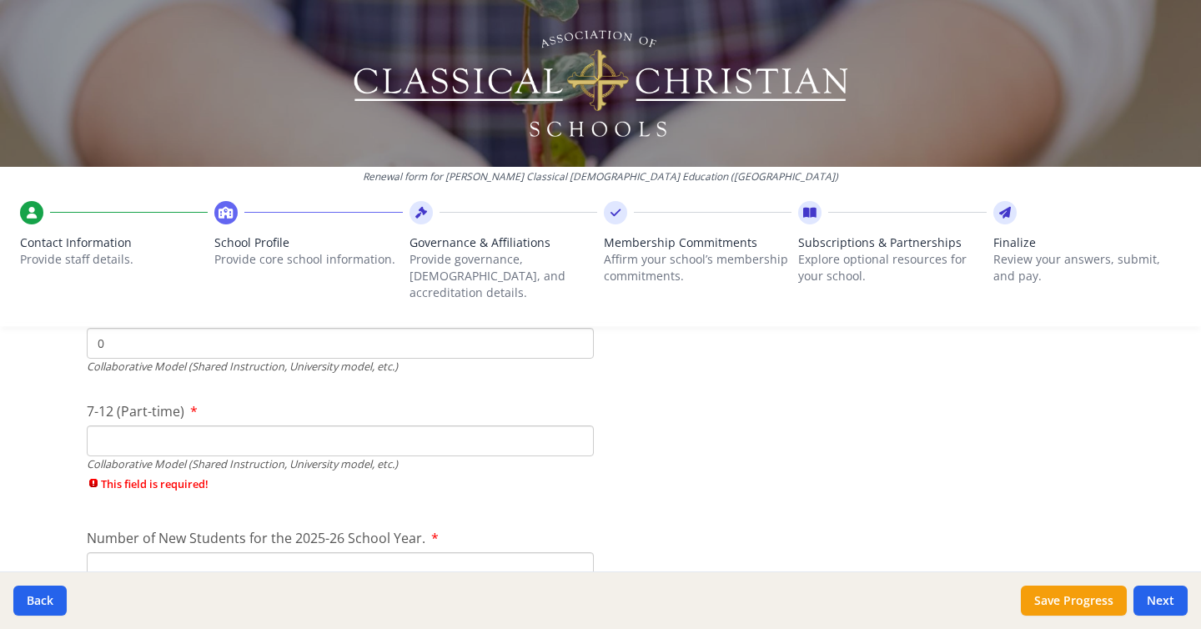
scroll to position [4218, 0]
type input "0"
click at [575, 423] on input "0" at bounding box center [340, 438] width 507 height 31
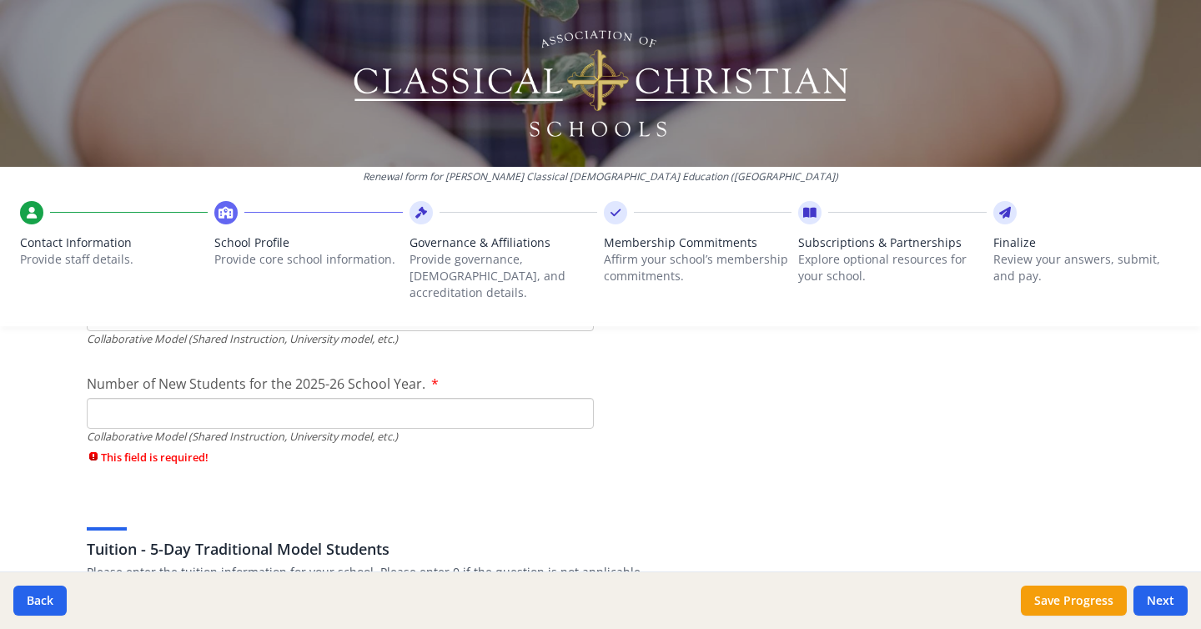
scroll to position [4347, 0]
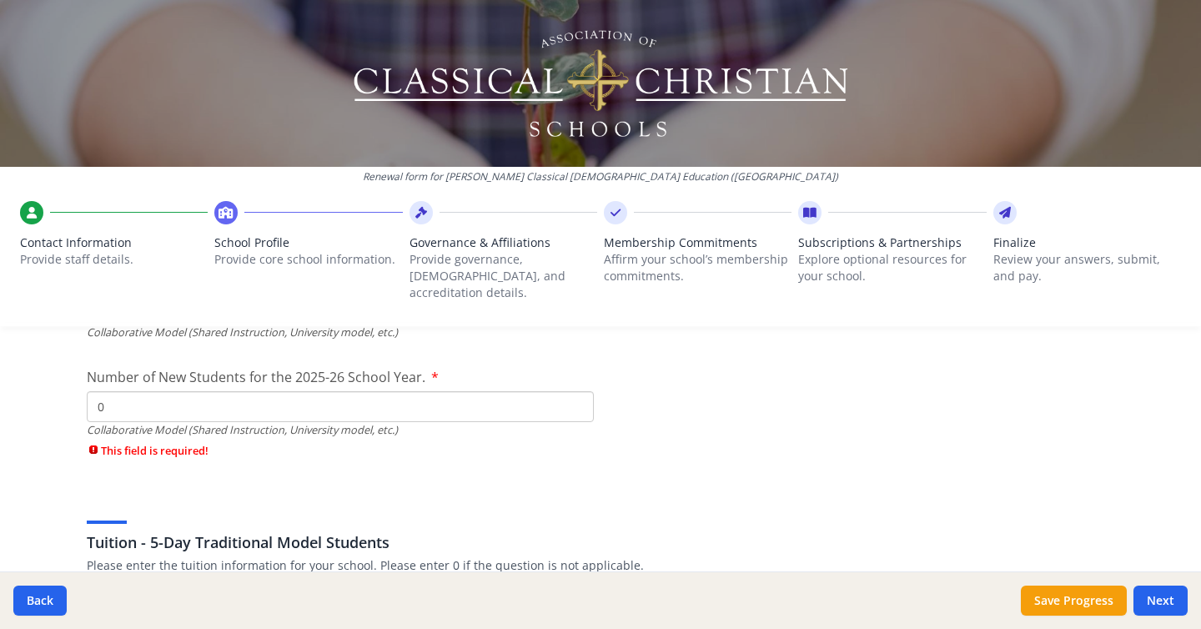
type input "0"
click at [576, 394] on input "0" at bounding box center [340, 406] width 507 height 31
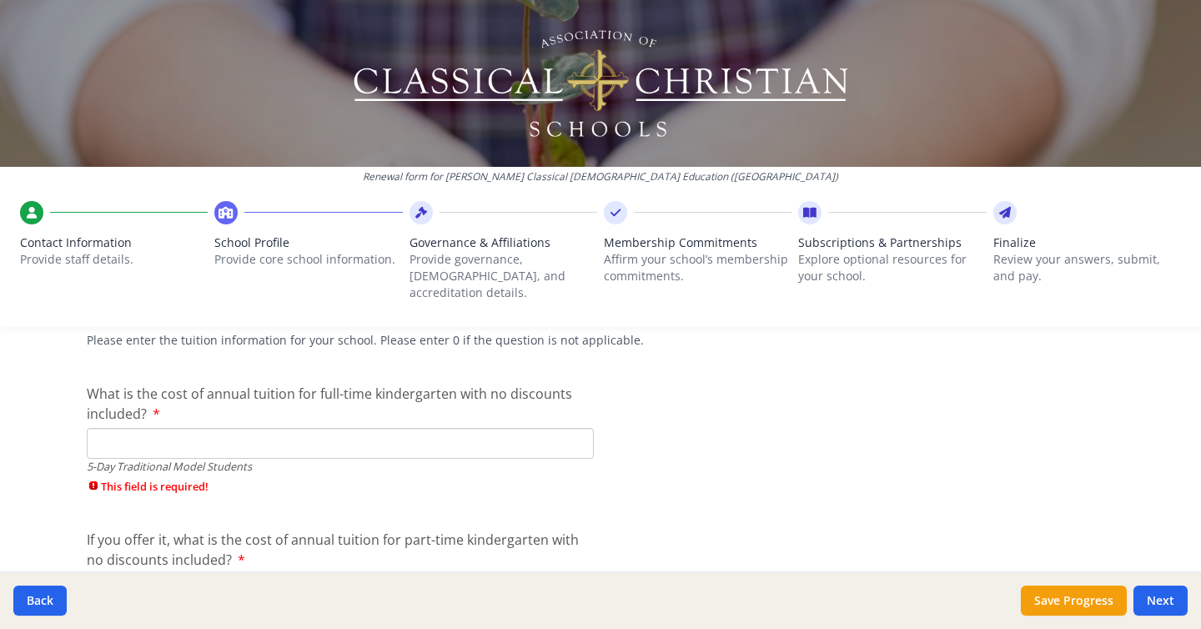
scroll to position [4499, 0]
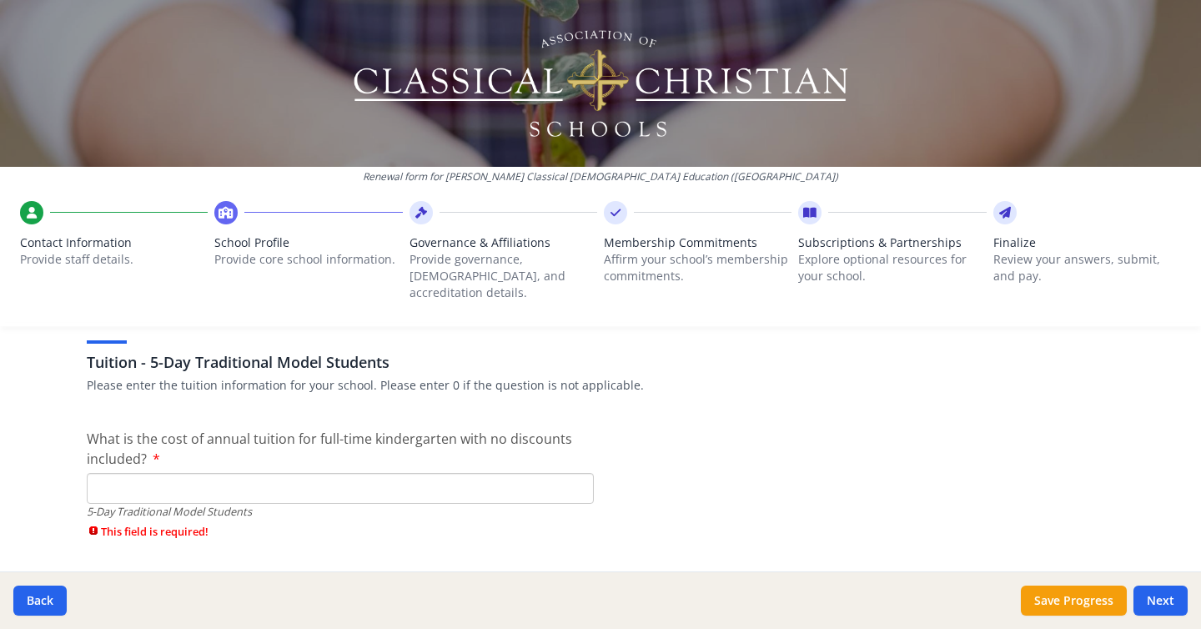
click at [496, 475] on input "What is the cost of annual tuition for full-time kindergarten with no discounts…" at bounding box center [340, 488] width 507 height 31
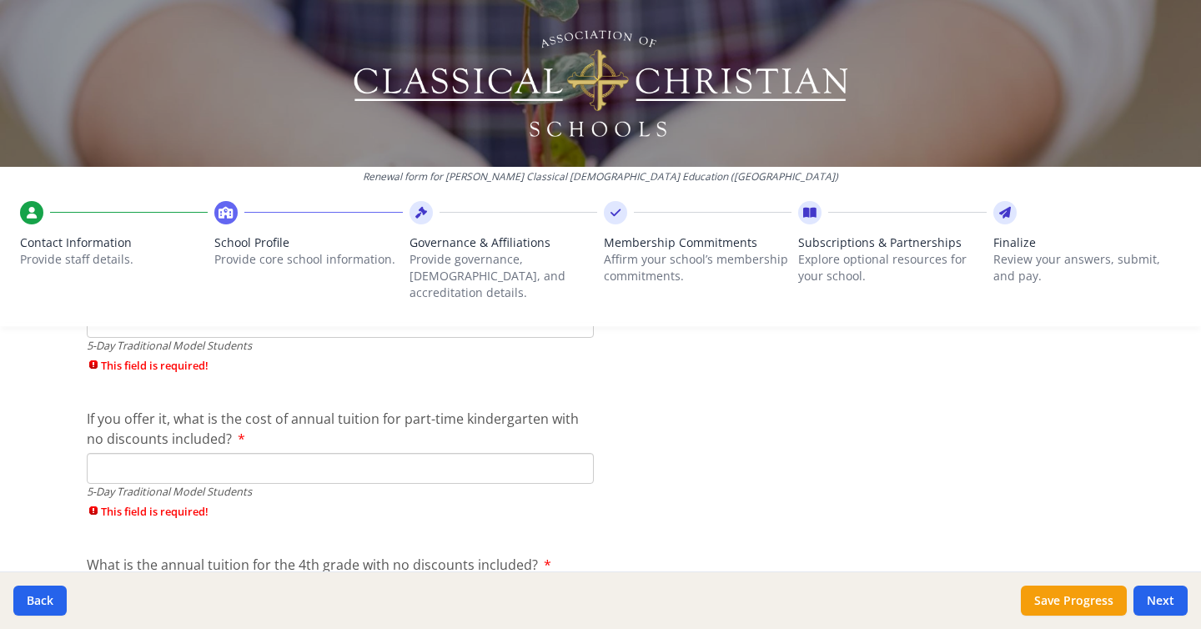
scroll to position [4707, 0]
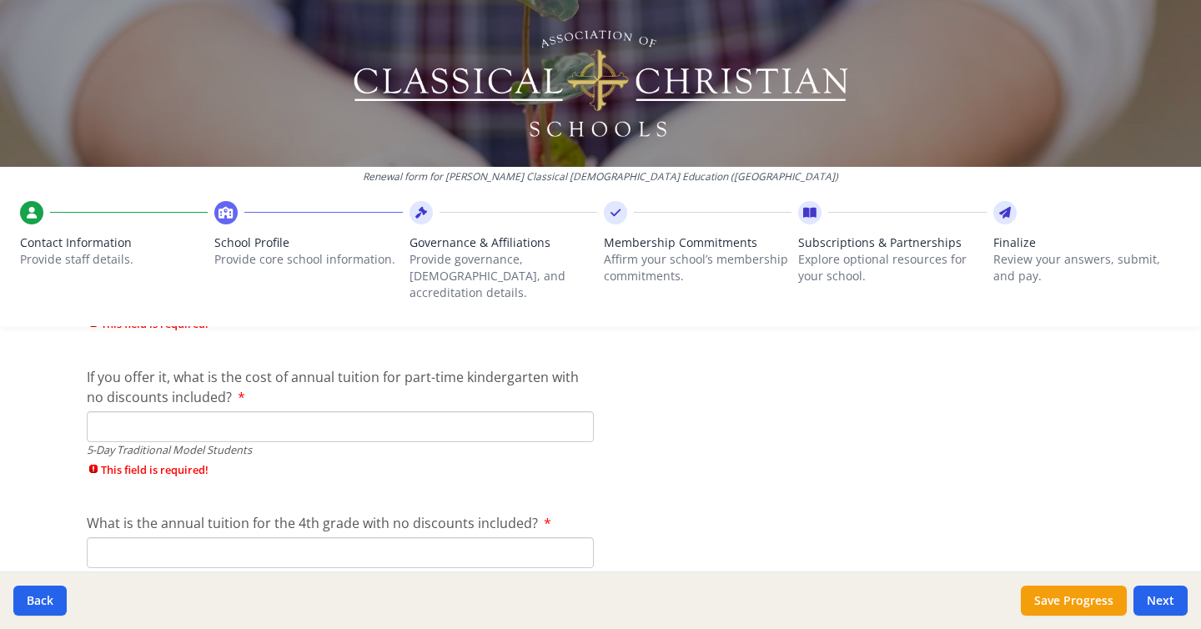
click at [573, 411] on input "If you offer it, what is the cost of annual tuition for part-time kindergarten …" at bounding box center [340, 426] width 507 height 31
click at [586, 411] on input "If you offer it, what is the cost of annual tuition for part-time kindergarten …" at bounding box center [340, 426] width 507 height 31
click at [163, 416] on input "$" at bounding box center [340, 426] width 507 height 31
click at [181, 411] on input "$" at bounding box center [340, 426] width 507 height 31
click at [193, 411] on input "$" at bounding box center [340, 426] width 507 height 31
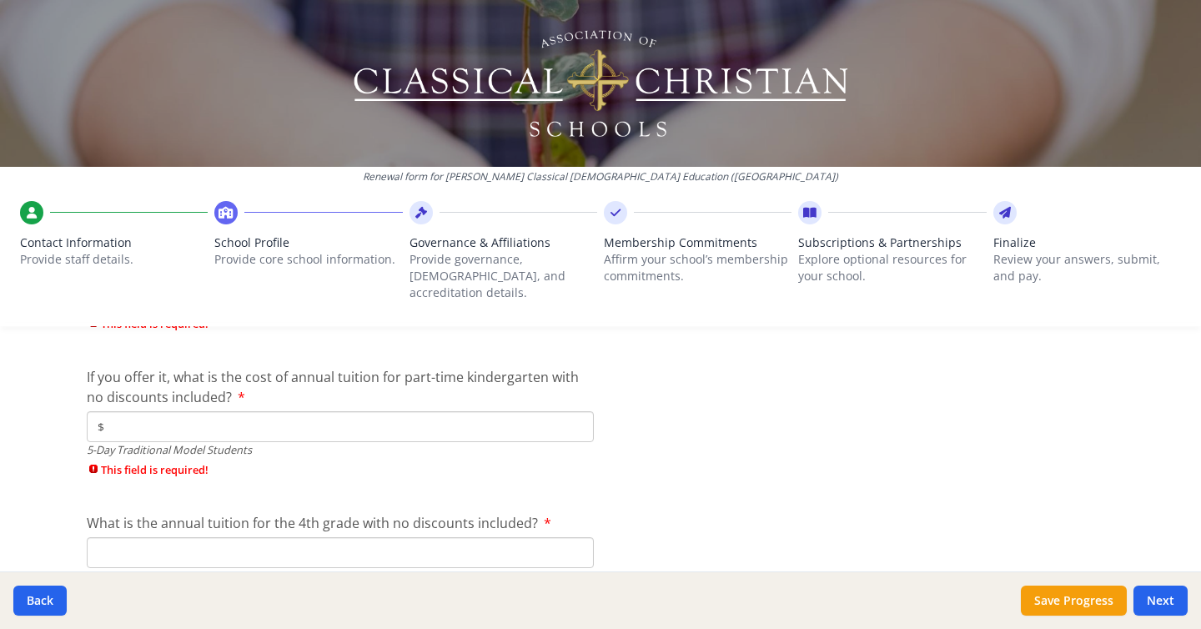
type input "$"
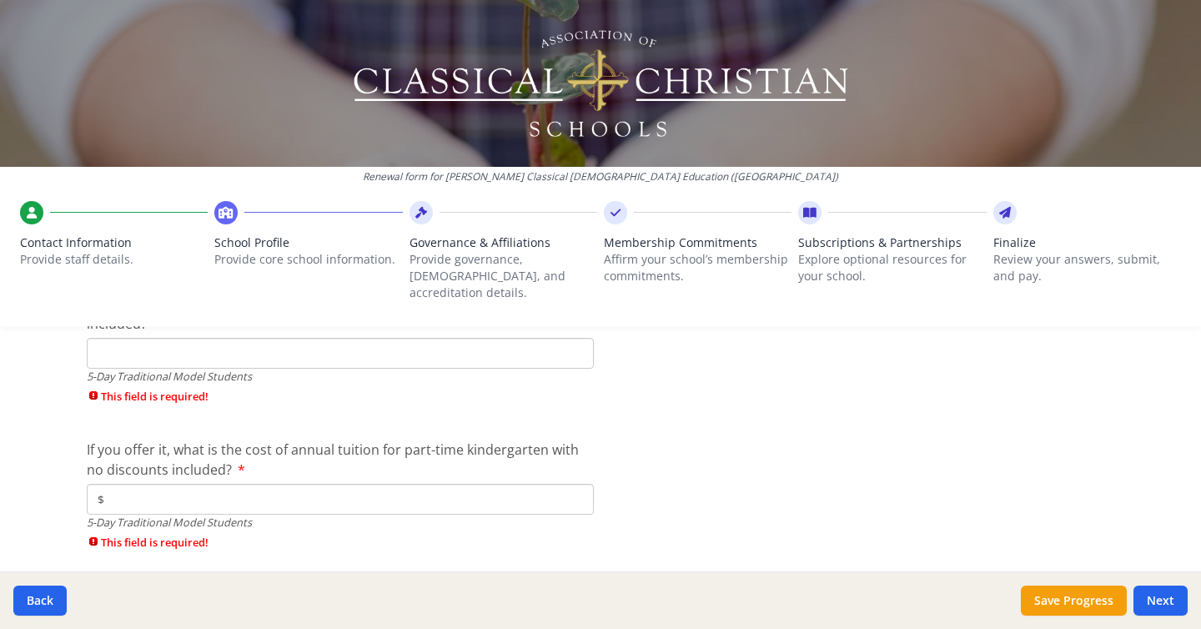
scroll to position [4586, 0]
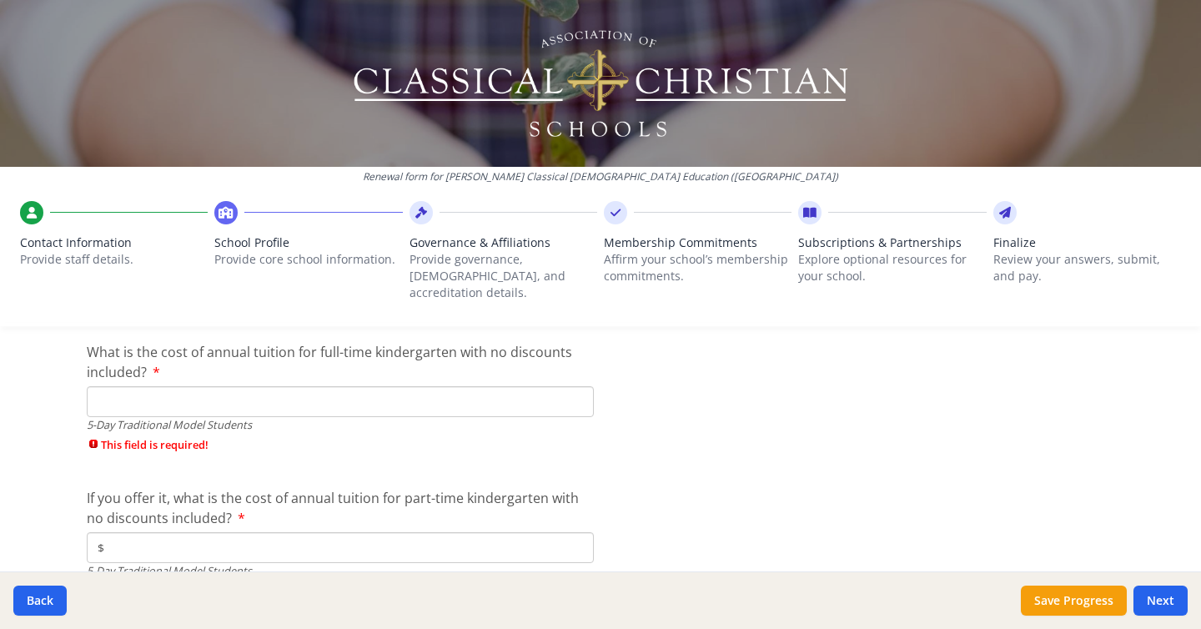
click at [353, 386] on input "What is the cost of annual tuition for full-time kindergarten with no discounts…" at bounding box center [340, 401] width 507 height 31
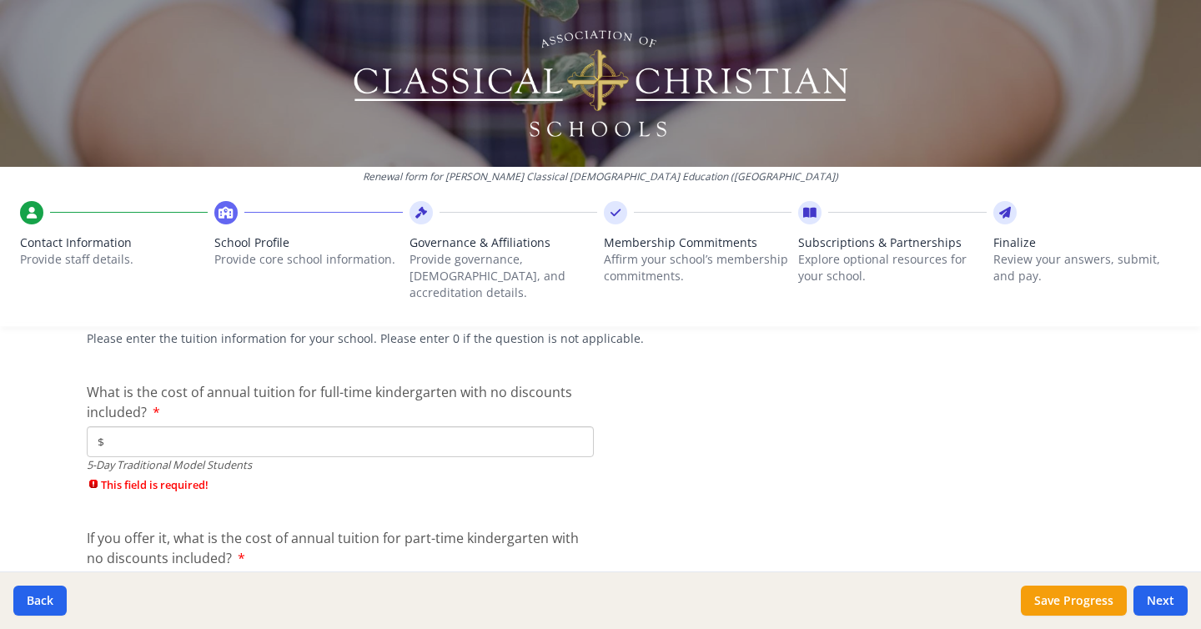
scroll to position [4539, 0]
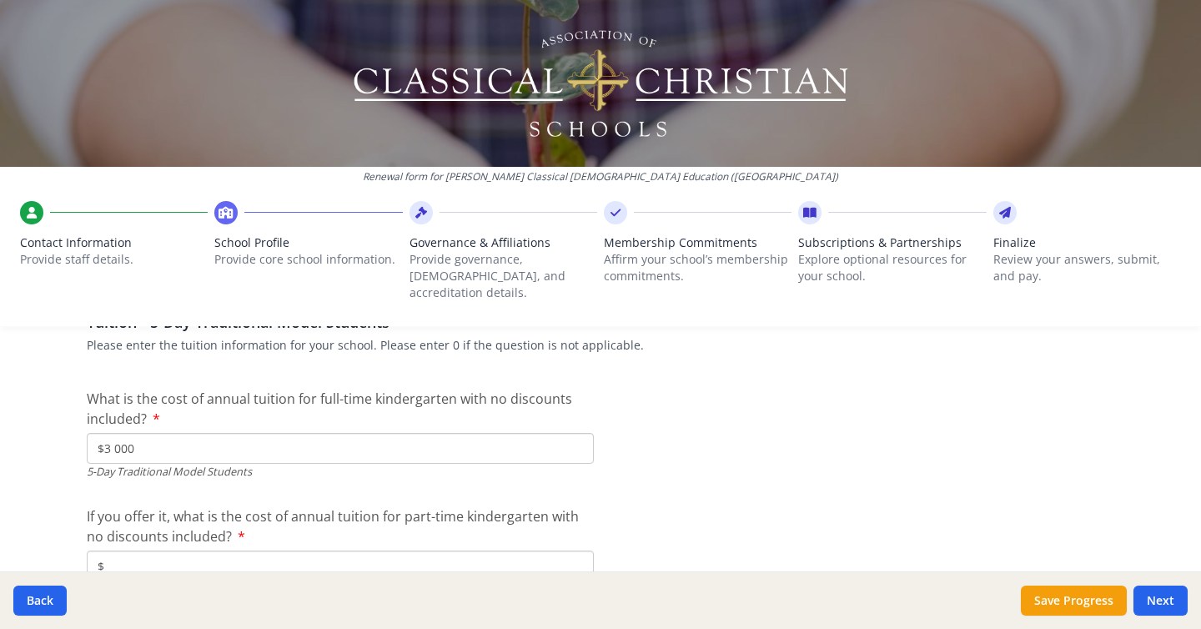
type input "$3 000"
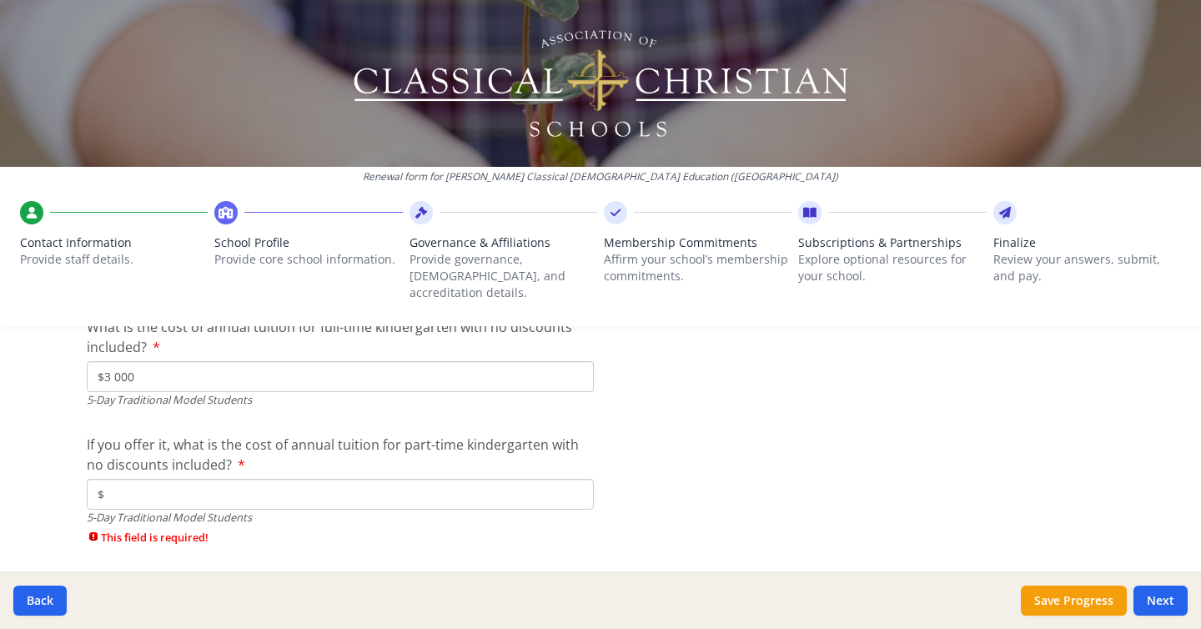
scroll to position [4613, 0]
click at [194, 476] on input "$" at bounding box center [340, 491] width 507 height 31
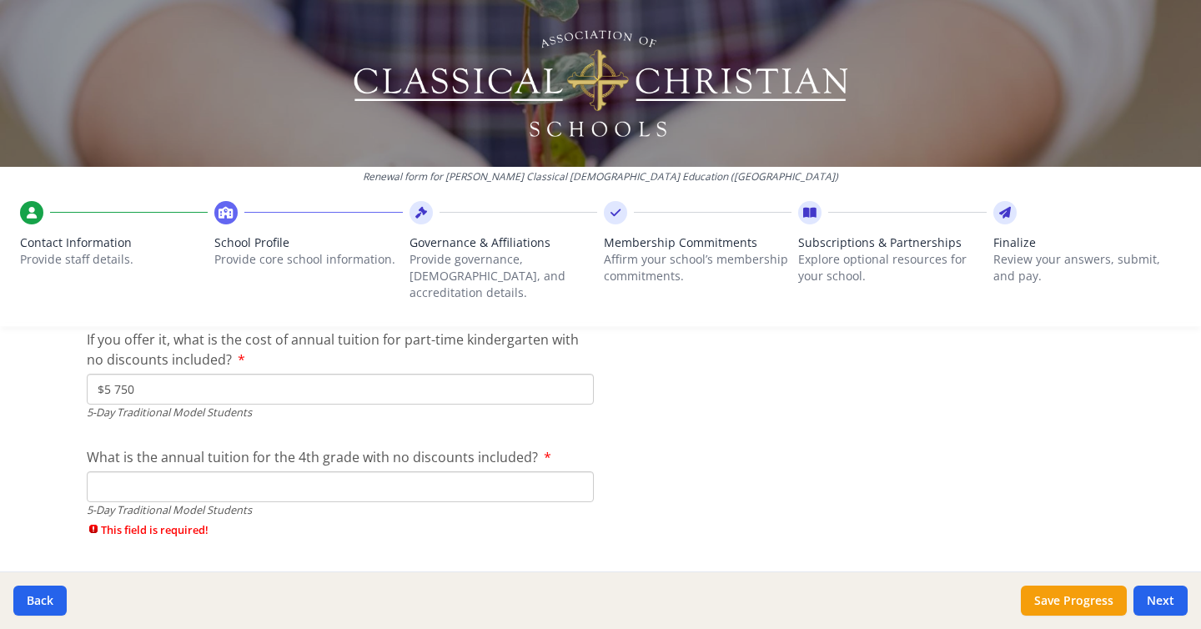
scroll to position [4683, 0]
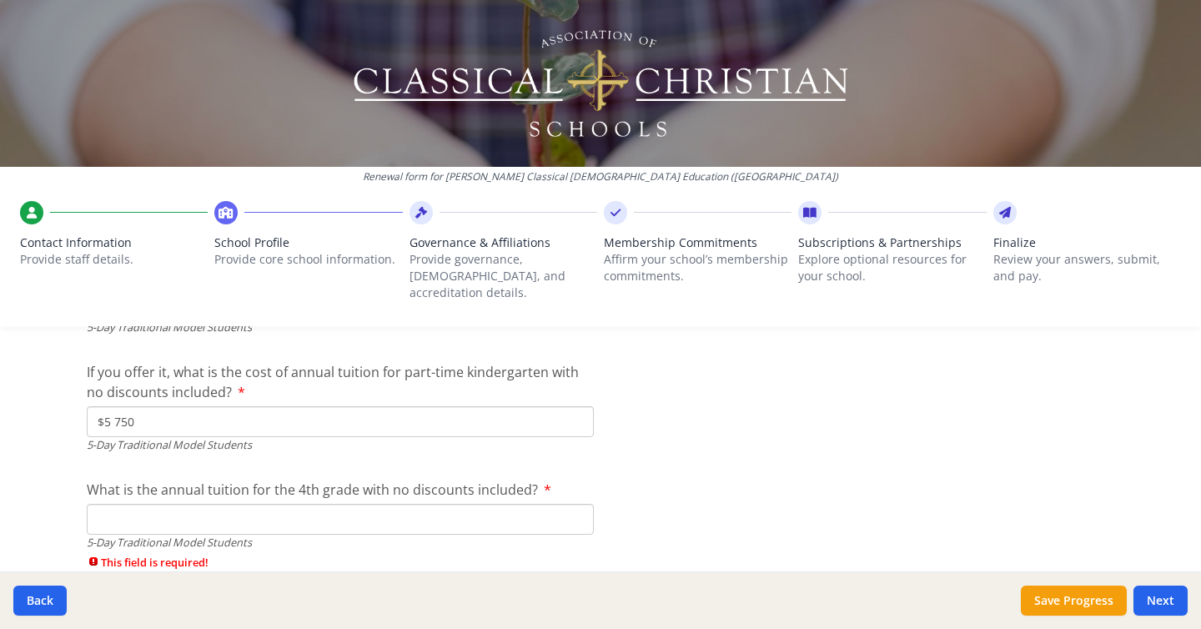
drag, startPoint x: 148, startPoint y: 399, endPoint x: 92, endPoint y: 401, distance: 55.9
click at [92, 406] on input "$5 750" at bounding box center [340, 421] width 507 height 31
type input "$"
click at [125, 504] on input "What is the annual tuition for the 4th grade with no discounts included?" at bounding box center [340, 519] width 507 height 31
paste input "$5 750"
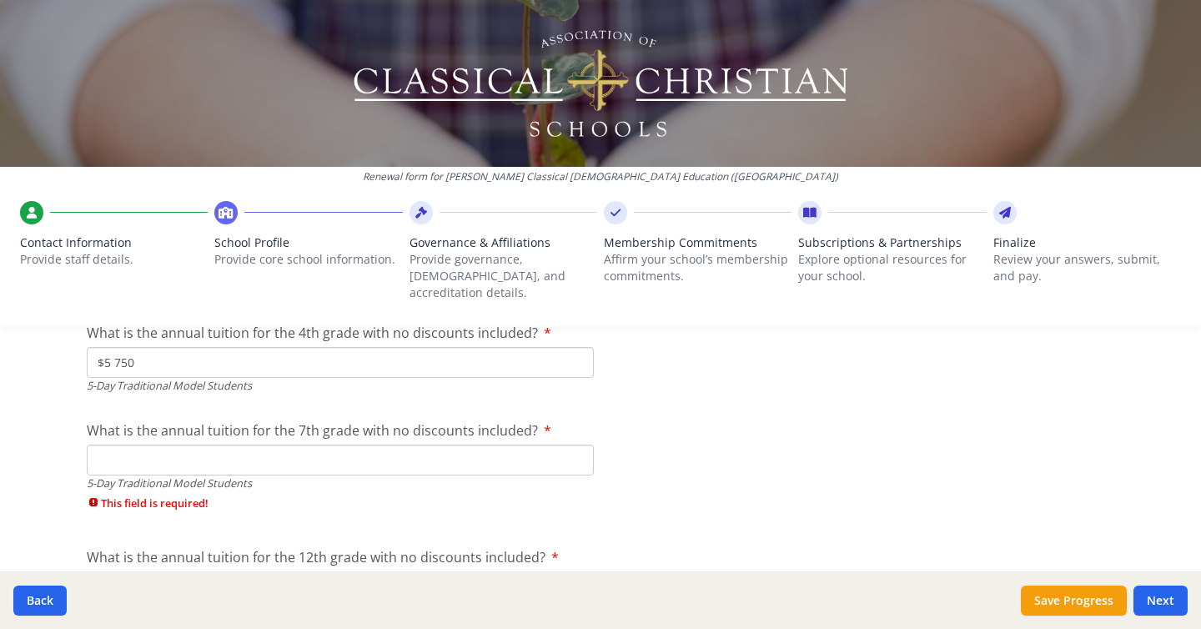
scroll to position [4842, 0]
type input "$5 750"
click at [204, 449] on input "What is the annual tuition for the 7th grade with no discounts included?" at bounding box center [340, 458] width 507 height 31
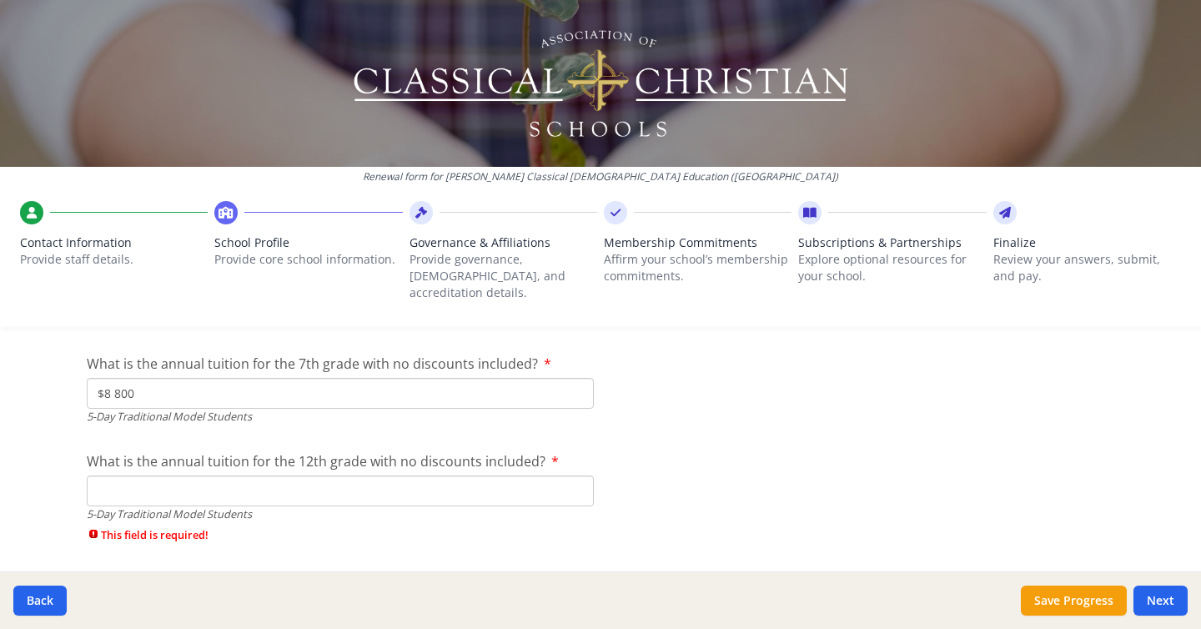
scroll to position [4925, 0]
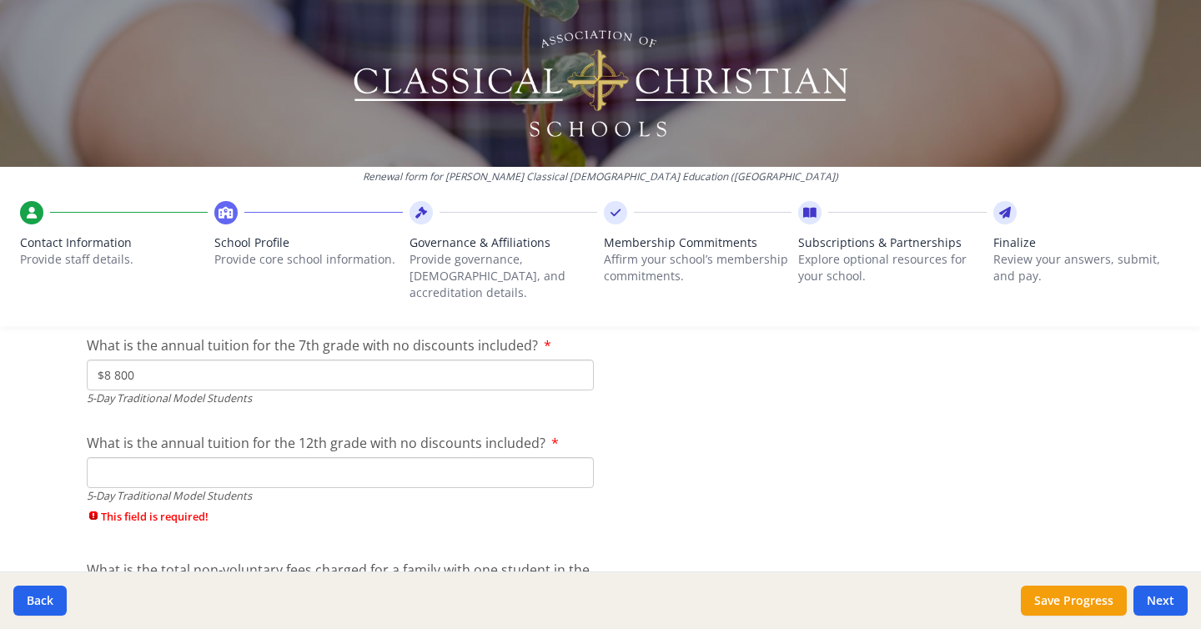
type input "$8 800"
click at [203, 457] on input "What is the annual tuition for the 12th grade with no discounts included?" at bounding box center [340, 472] width 507 height 31
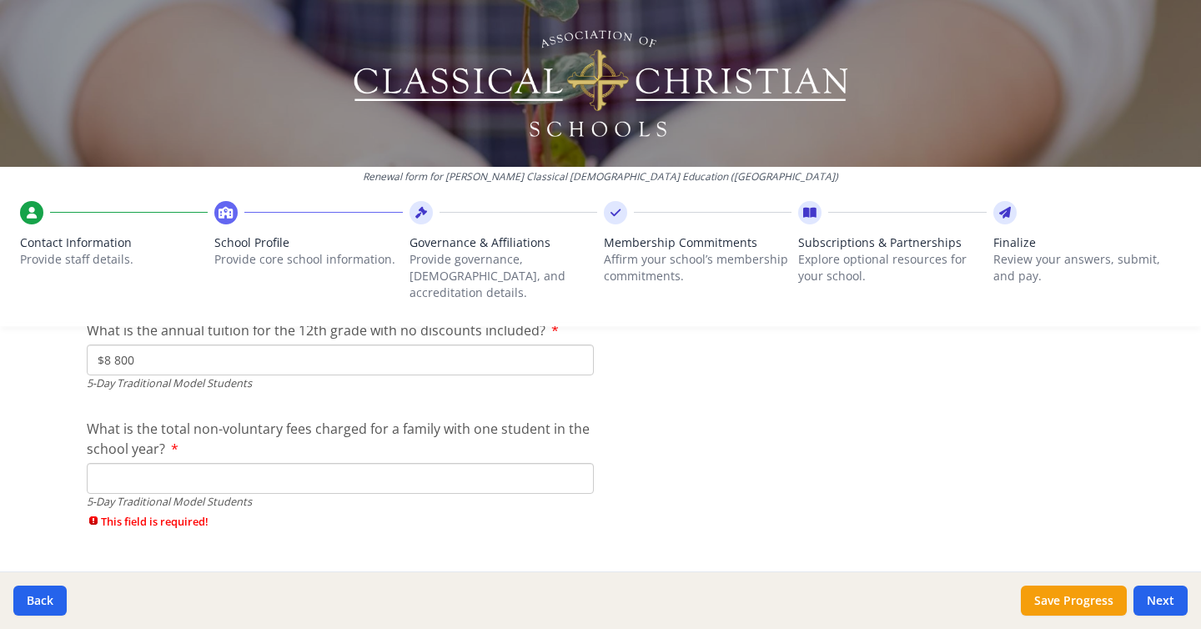
scroll to position [5071, 0]
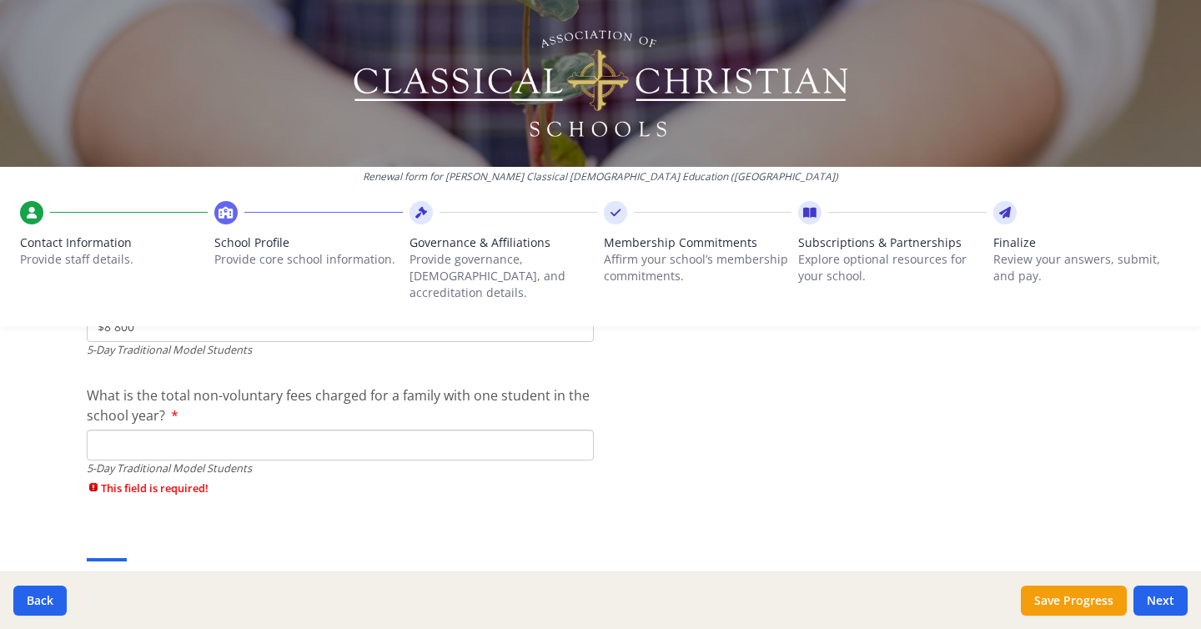
type input "$8 800"
click at [342, 433] on input "What is the total non-voluntary fees charged for a family with one student in t…" at bounding box center [340, 444] width 507 height 31
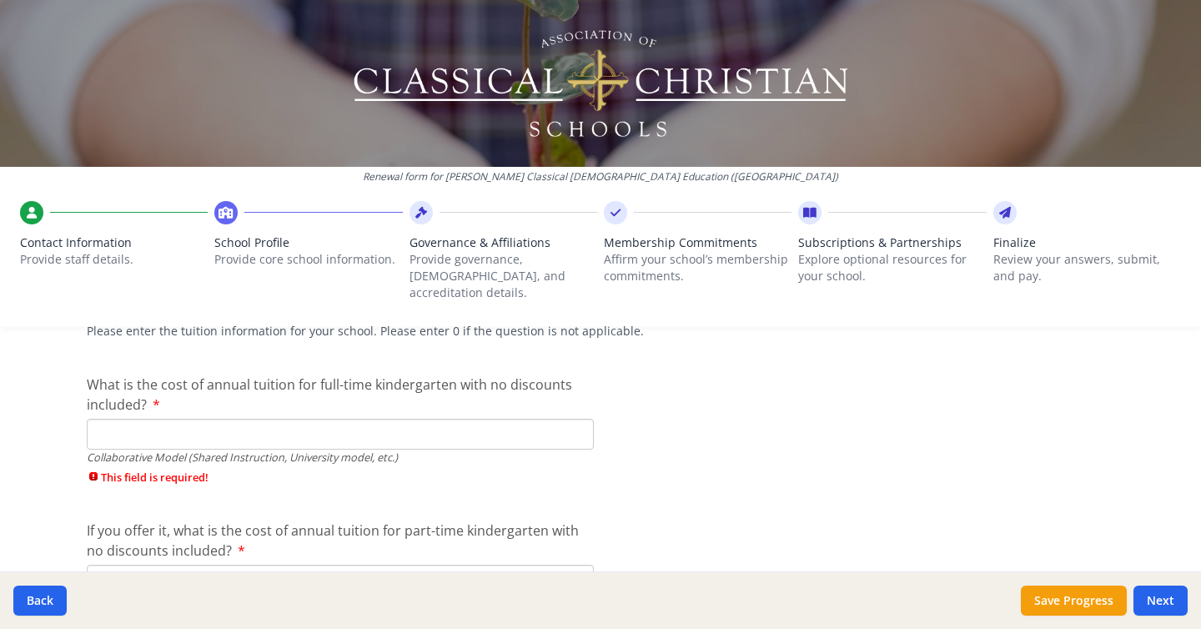
scroll to position [5344, 0]
type input "$"
click at [308, 419] on input "What is the cost of annual tuition for full-time kindergarten with no discounts…" at bounding box center [340, 433] width 507 height 31
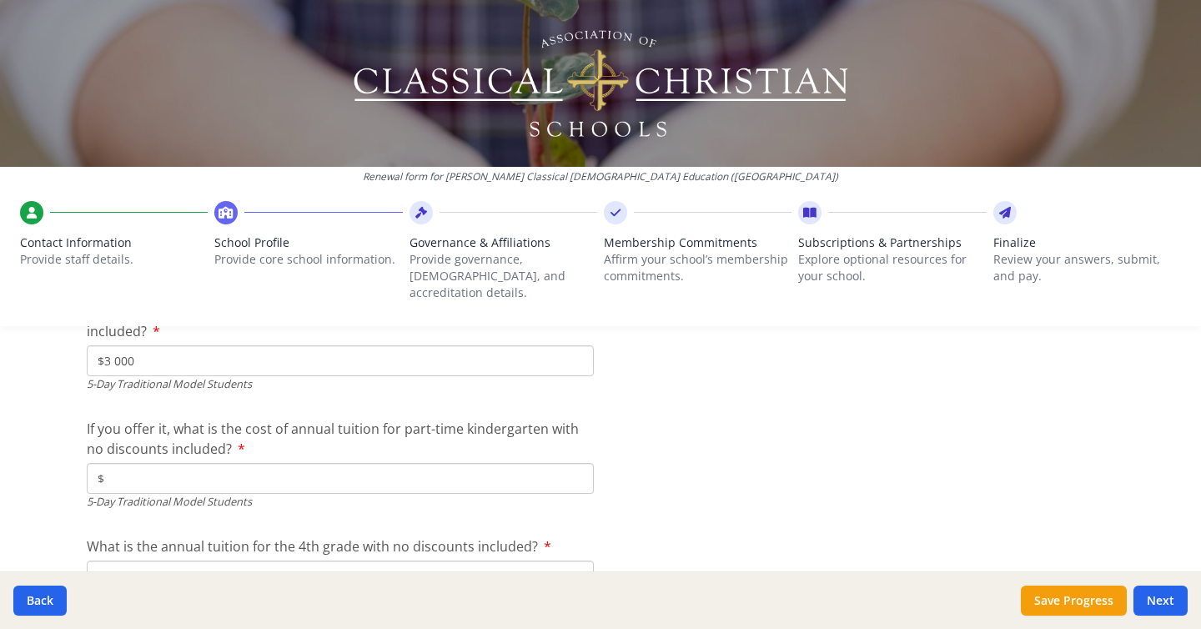
scroll to position [4675, 0]
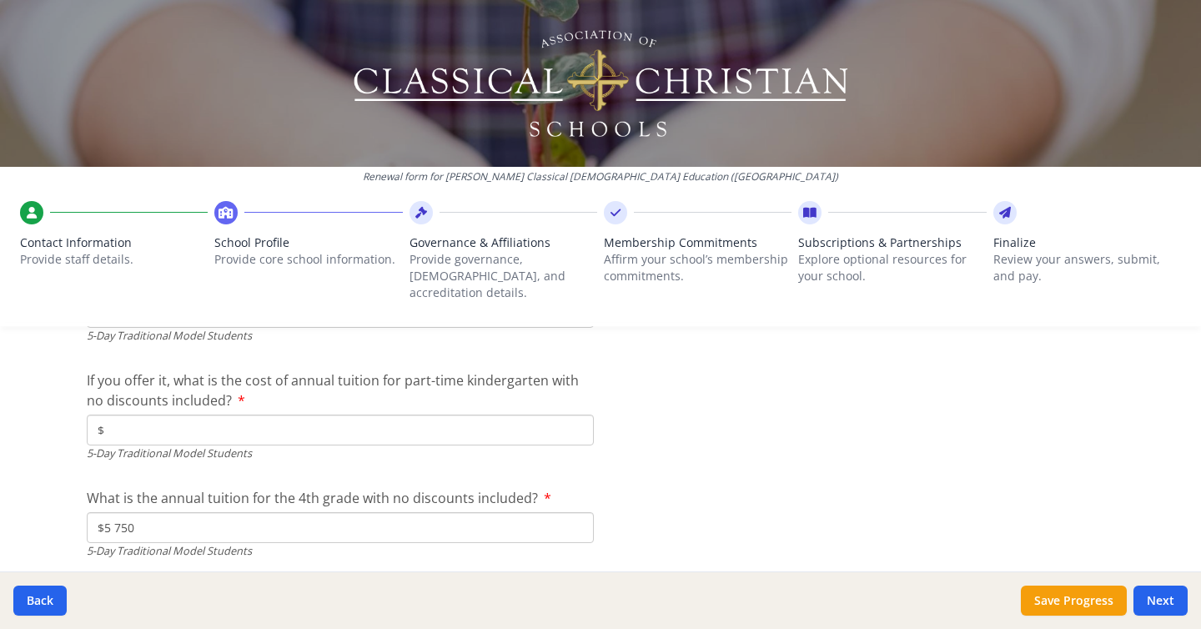
type input "$0"
click at [203, 414] on input "$" at bounding box center [340, 429] width 507 height 31
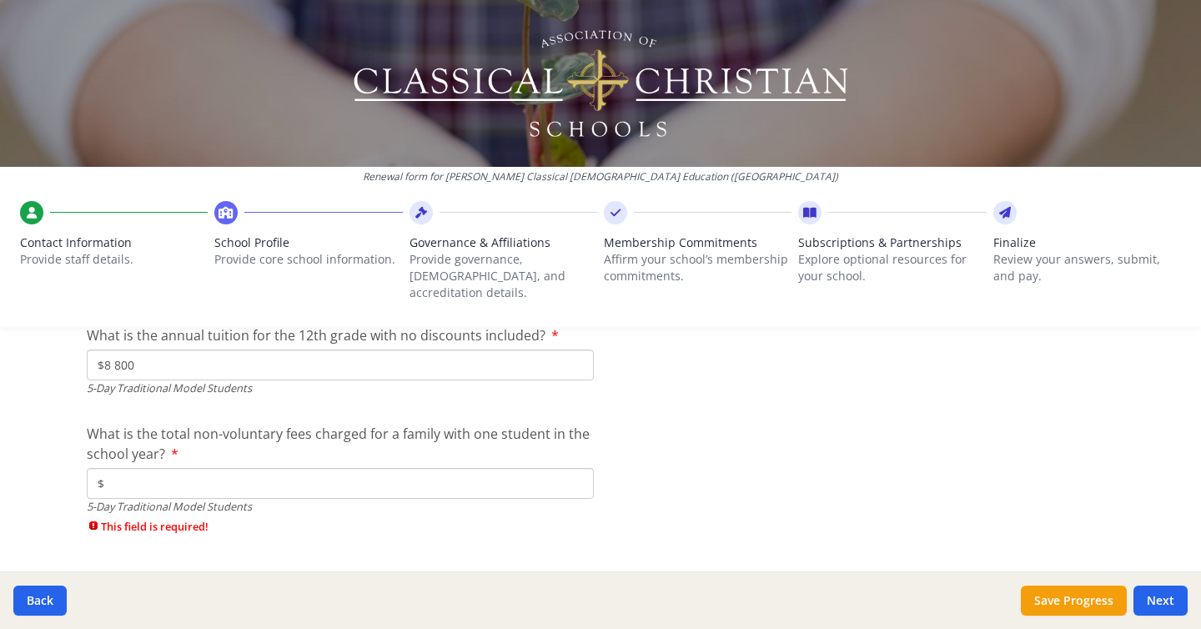
scroll to position [5034, 0]
type input "$0"
click at [163, 466] on input "$" at bounding box center [340, 481] width 507 height 31
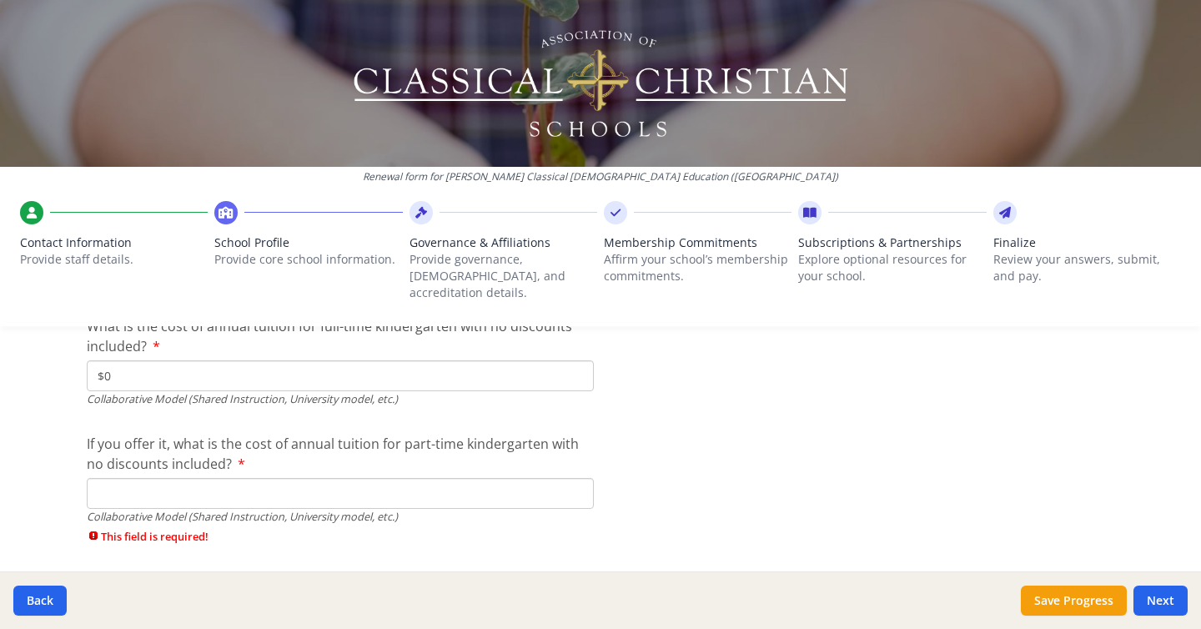
scroll to position [5374, 0]
type input "$0"
click at [164, 481] on input "If you offer it, what is the cost of annual tuition for part-time kindergarten …" at bounding box center [340, 491] width 507 height 31
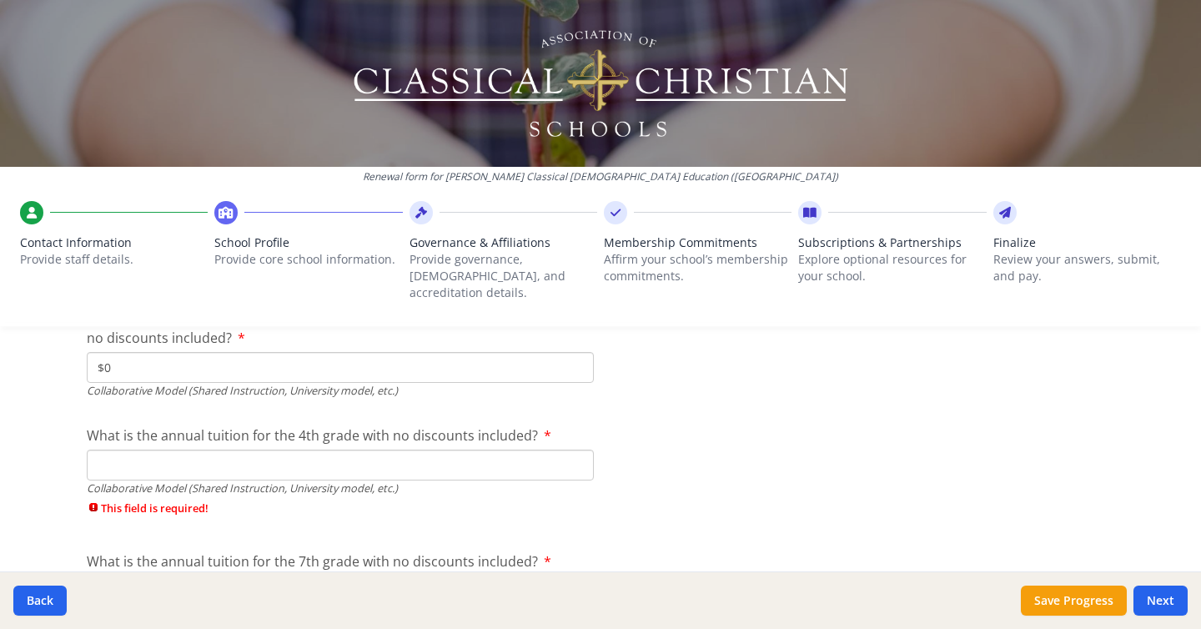
scroll to position [5500, 0]
type input "$0"
click at [145, 449] on input "What is the annual tuition for the 4th grade with no discounts included?" at bounding box center [340, 464] width 507 height 31
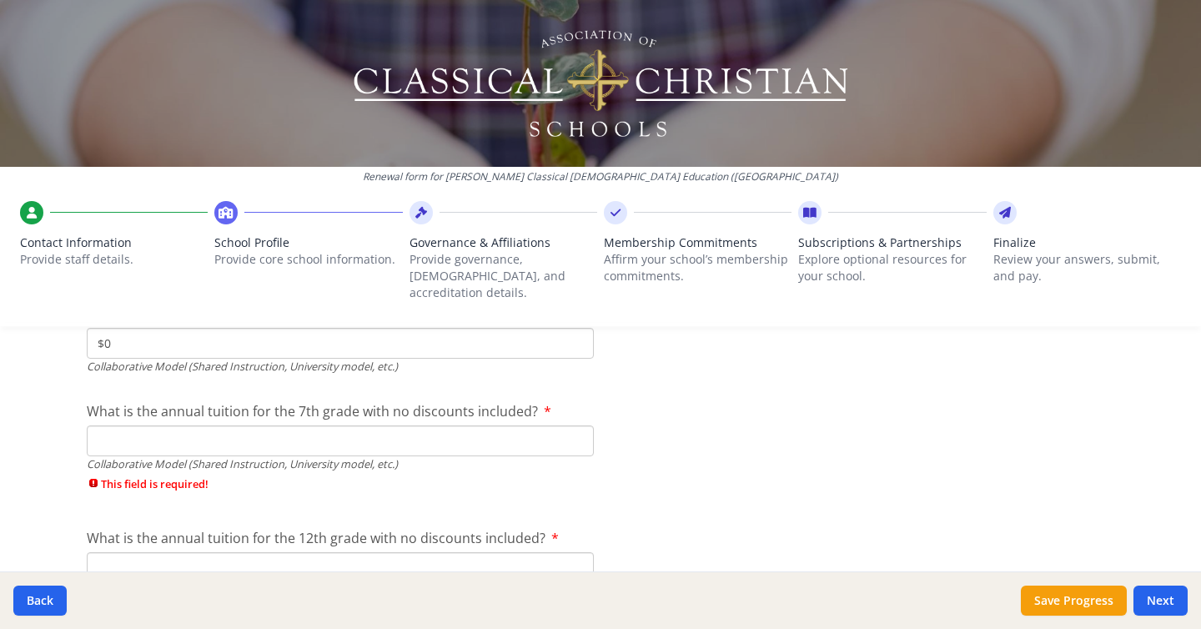
scroll to position [5625, 0]
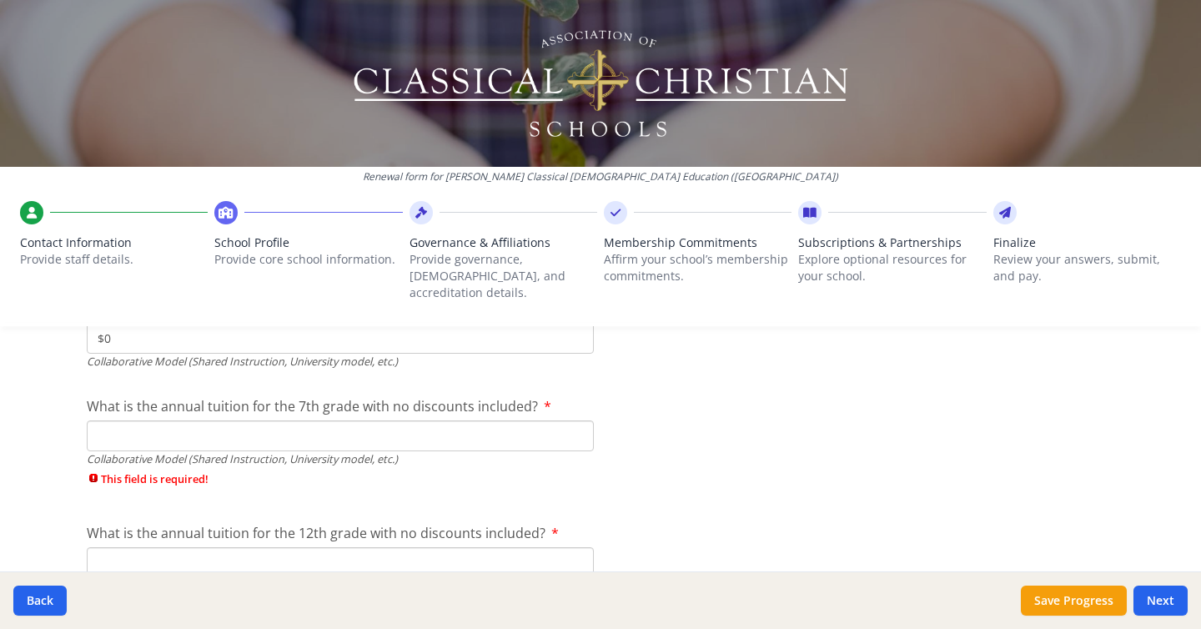
type input "$0"
click at [148, 420] on input "What is the annual tuition for the 7th grade with no discounts included?" at bounding box center [340, 435] width 507 height 31
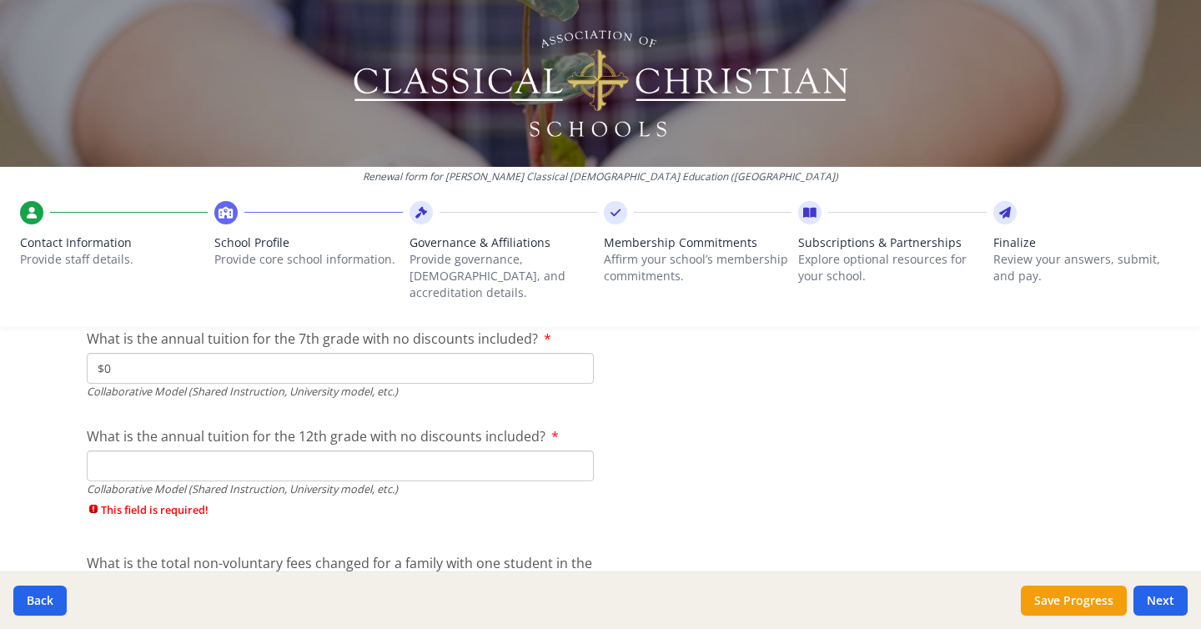
scroll to position [5694, 0]
type input "$0"
click at [148, 449] on input "What is the annual tuition for the 12th grade with no discounts included?" at bounding box center [340, 464] width 507 height 31
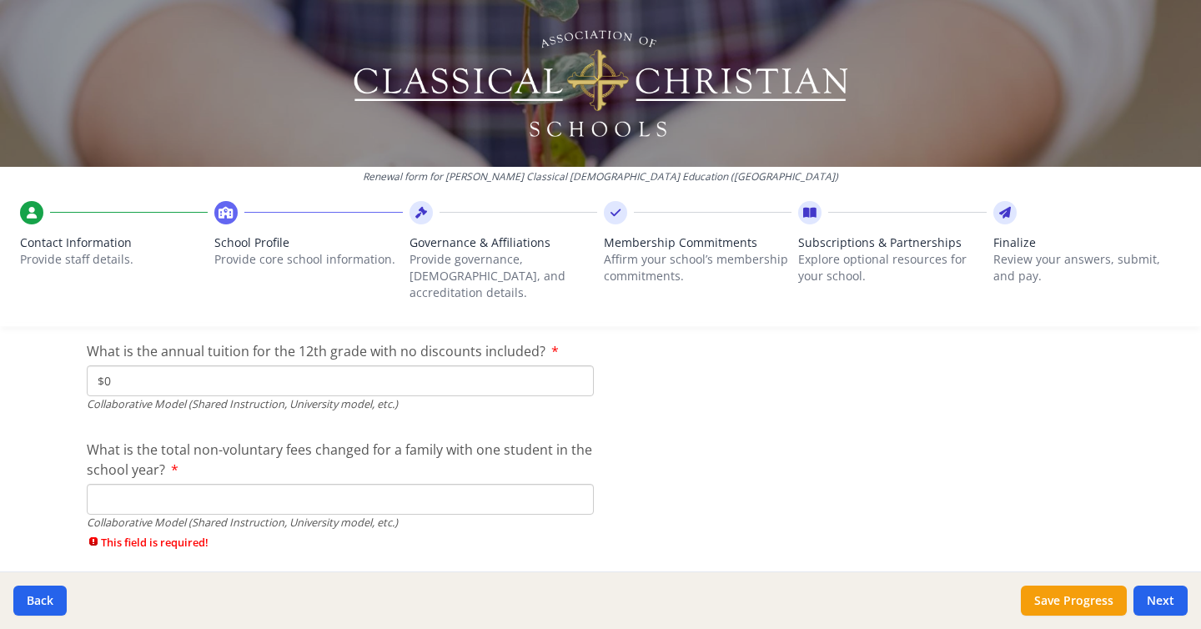
scroll to position [5817, 0]
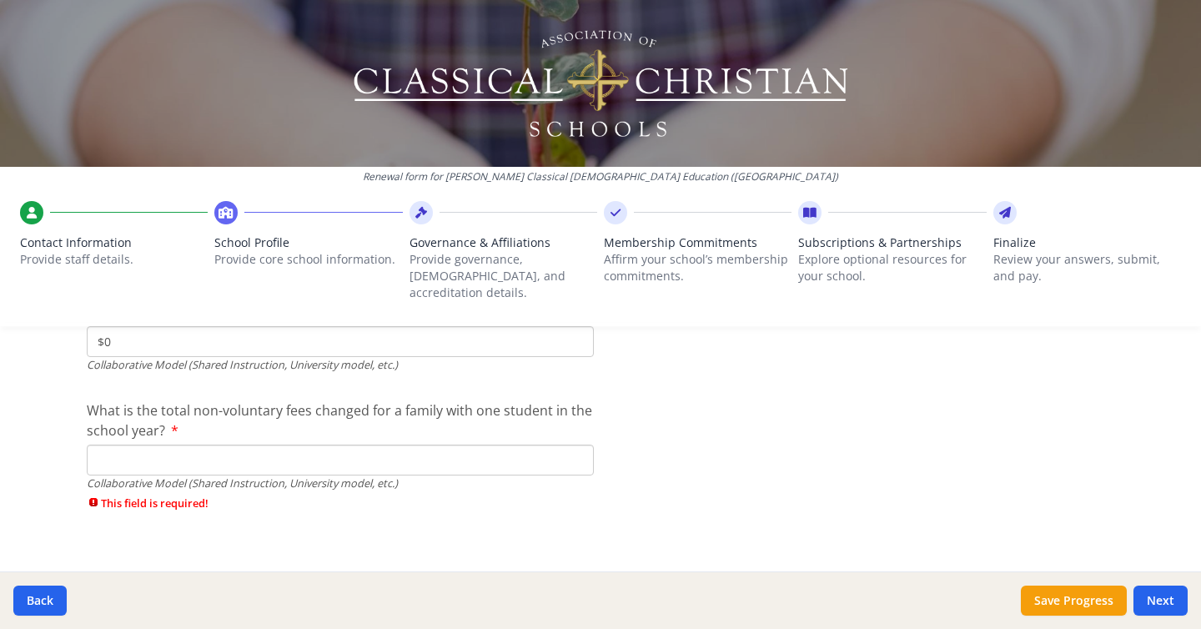
type input "$0"
click at [150, 444] on input "What is the total non-voluntary fees changed for a family with one student in t…" at bounding box center [340, 459] width 507 height 31
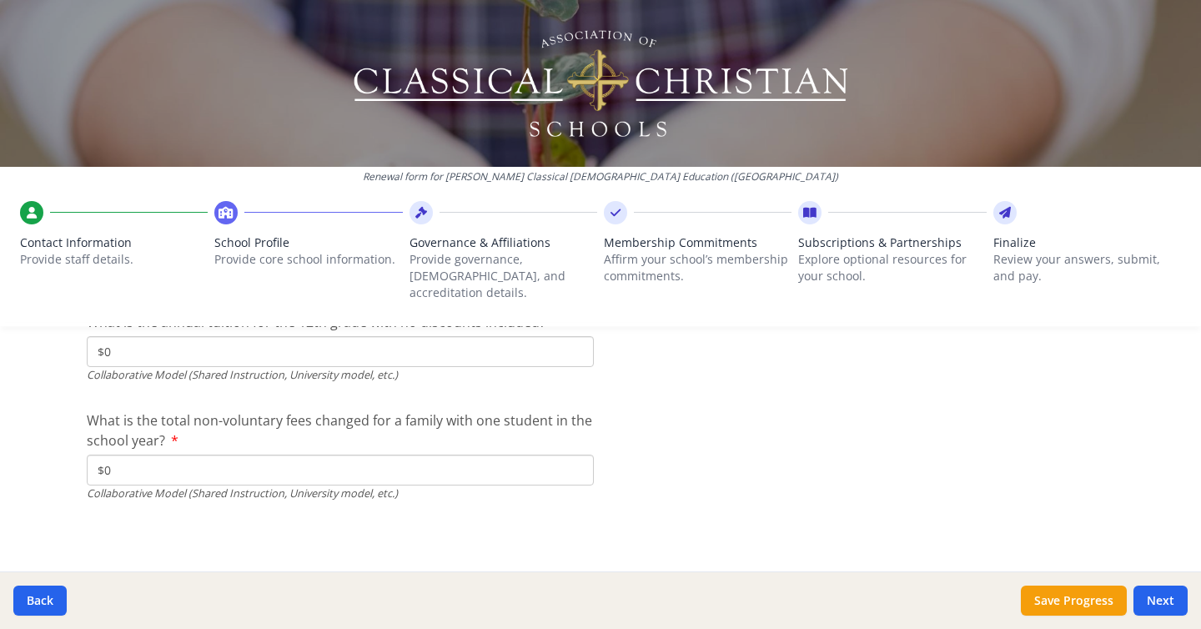
scroll to position [5789, 0]
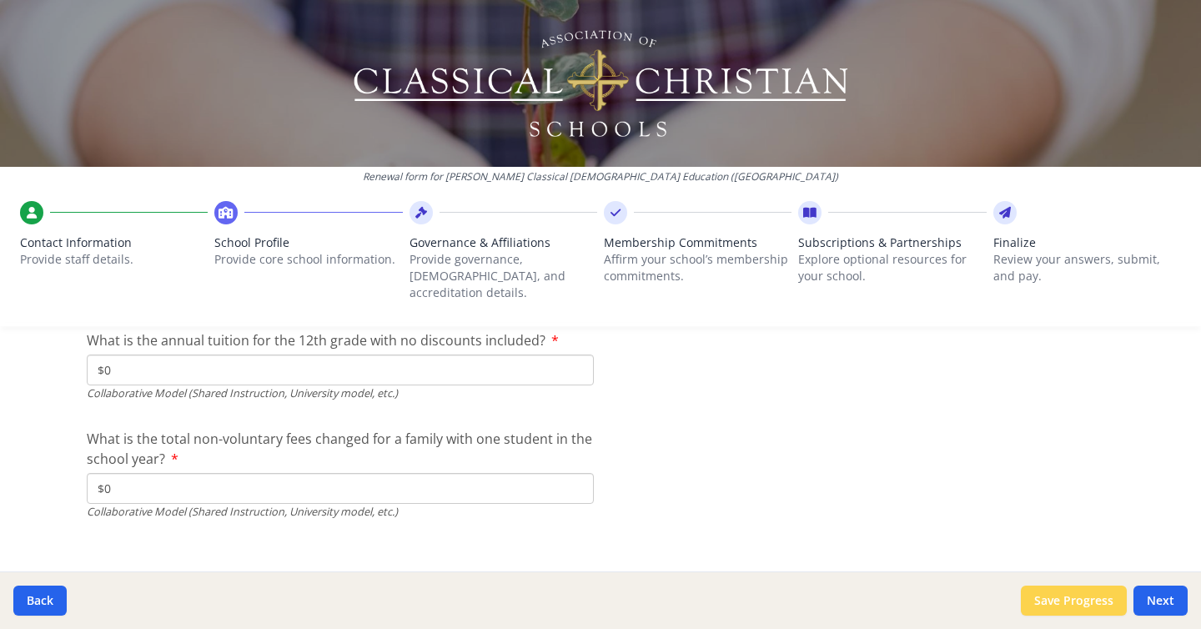
type input "$0"
click at [1085, 601] on button "Save Progress" at bounding box center [1074, 600] width 106 height 30
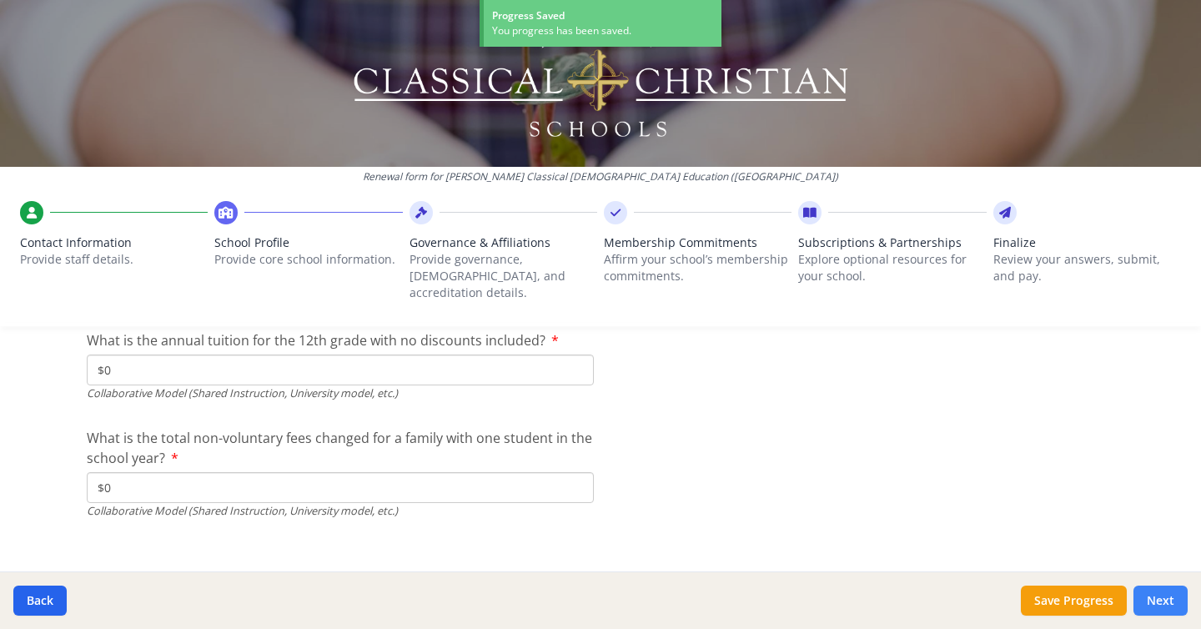
click at [1163, 599] on button "Next" at bounding box center [1160, 600] width 54 height 30
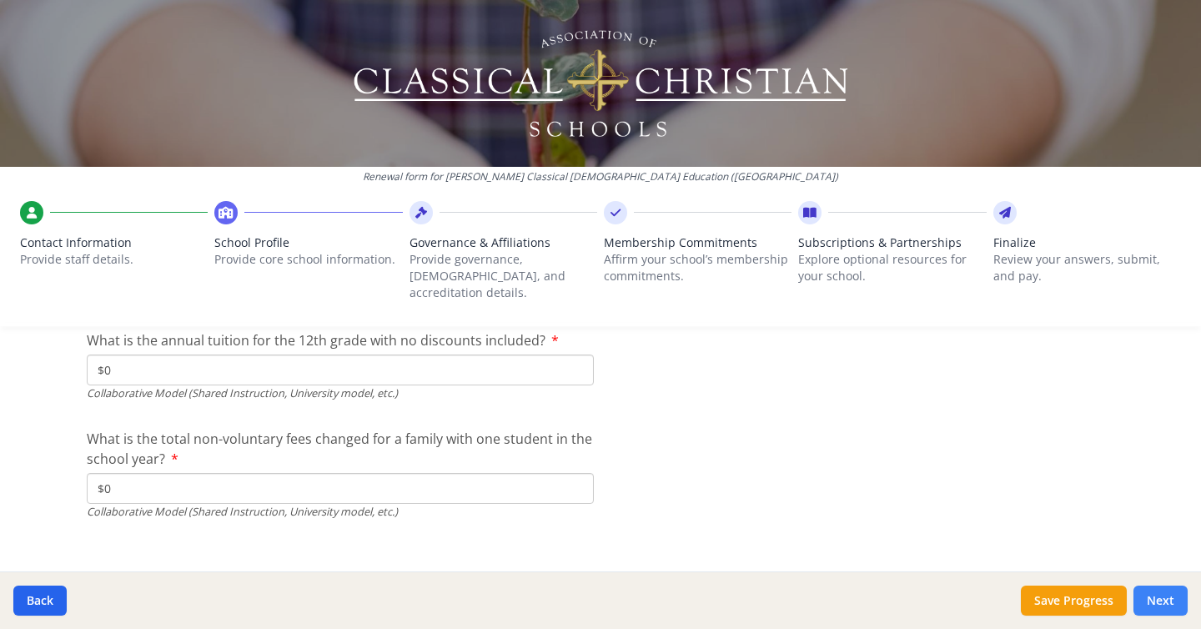
click at [1167, 599] on button "Next" at bounding box center [1160, 600] width 54 height 30
click at [1071, 600] on button "Save Progress" at bounding box center [1074, 600] width 106 height 30
click at [1157, 599] on button "Next" at bounding box center [1160, 600] width 54 height 30
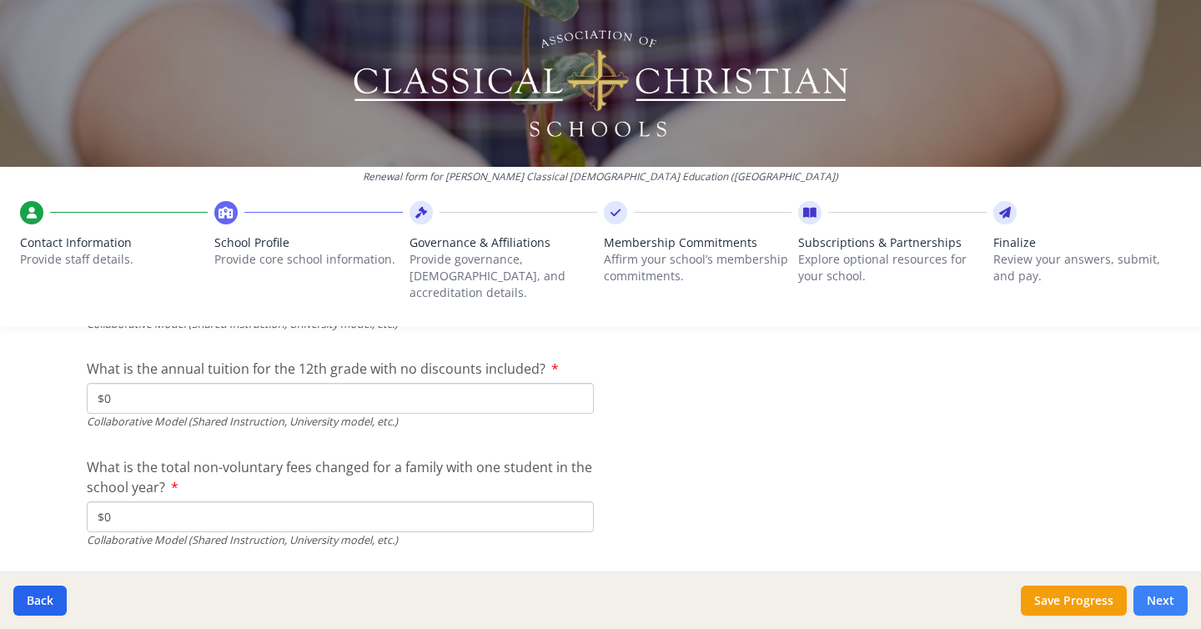
scroll to position [5789, 0]
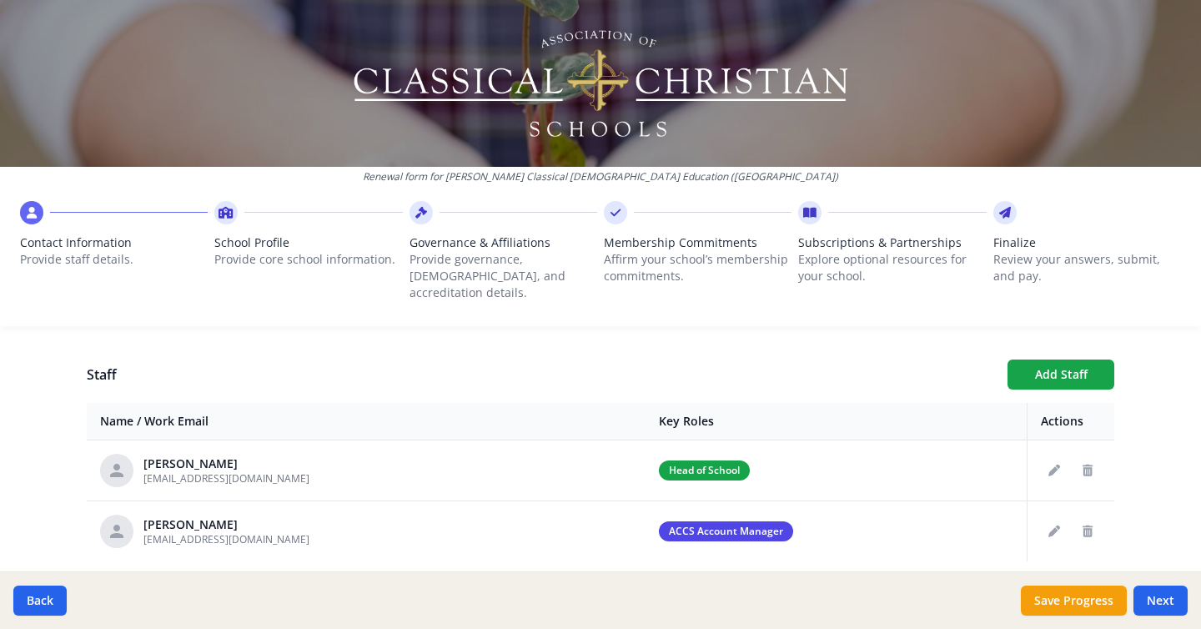
scroll to position [624, 0]
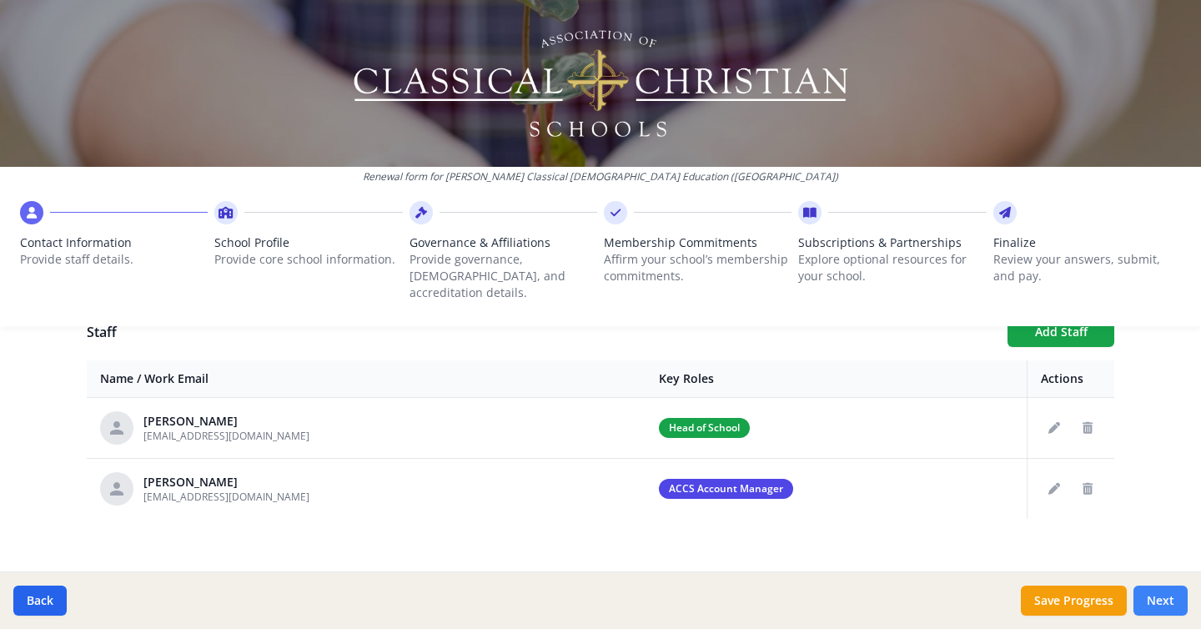
click at [1169, 595] on button "Next" at bounding box center [1160, 600] width 54 height 30
type input "(042) 212-2545"
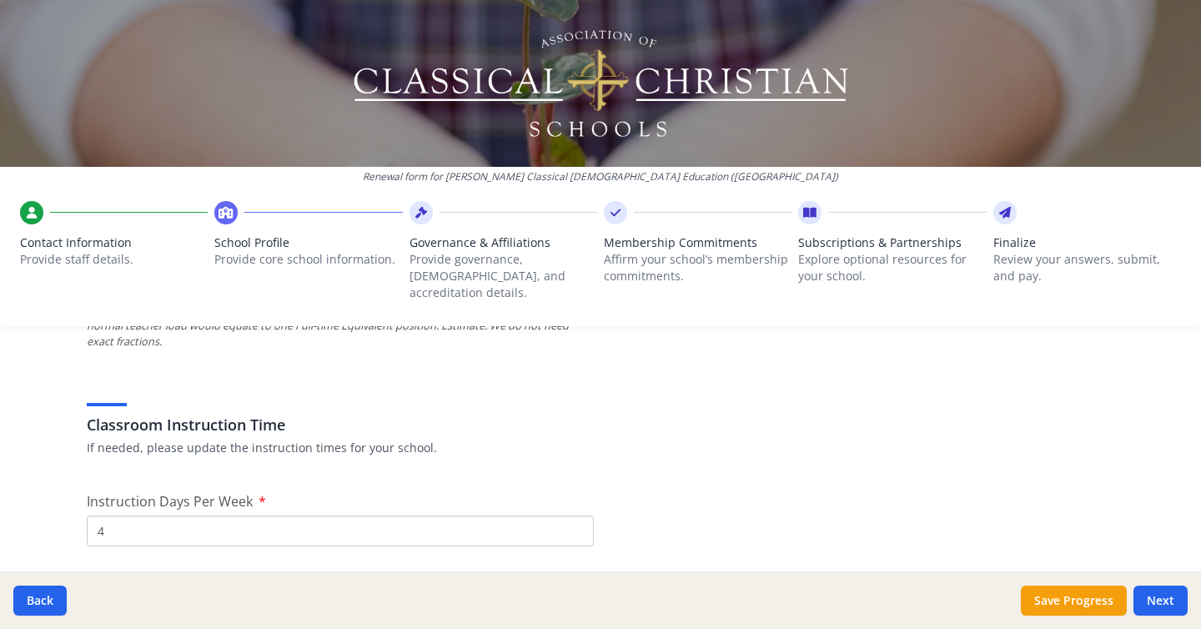
scroll to position [1367, 0]
click at [1153, 600] on button "Next" at bounding box center [1160, 600] width 54 height 30
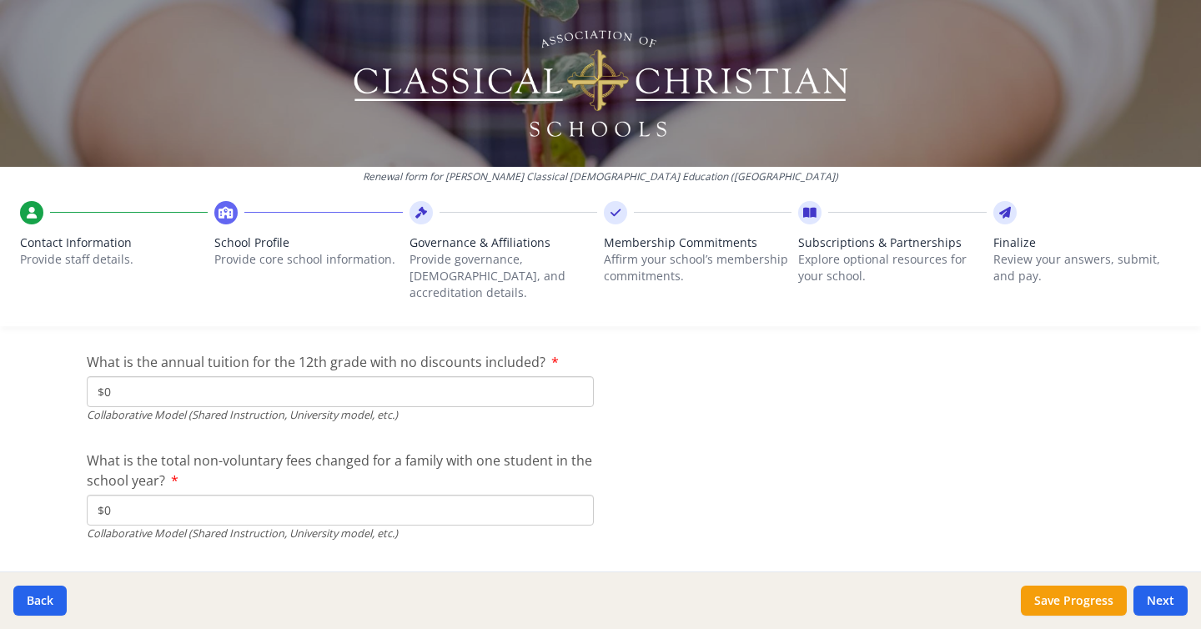
scroll to position [5789, 0]
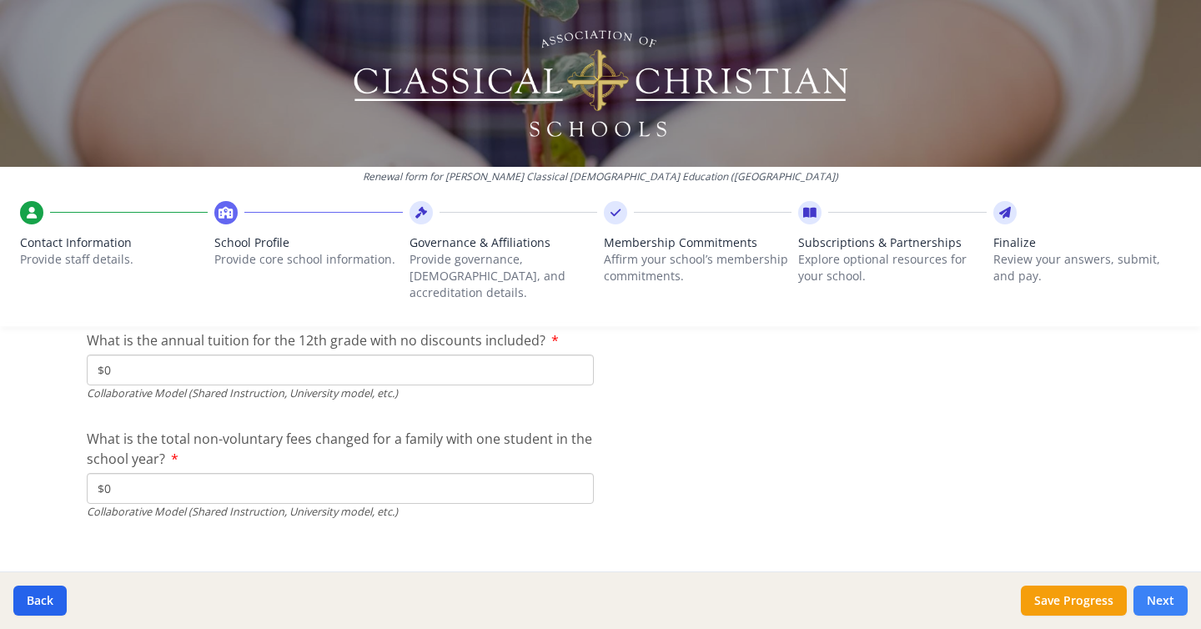
click at [1166, 605] on button "Next" at bounding box center [1160, 600] width 54 height 30
click at [1005, 210] on icon at bounding box center [1005, 212] width 12 height 17
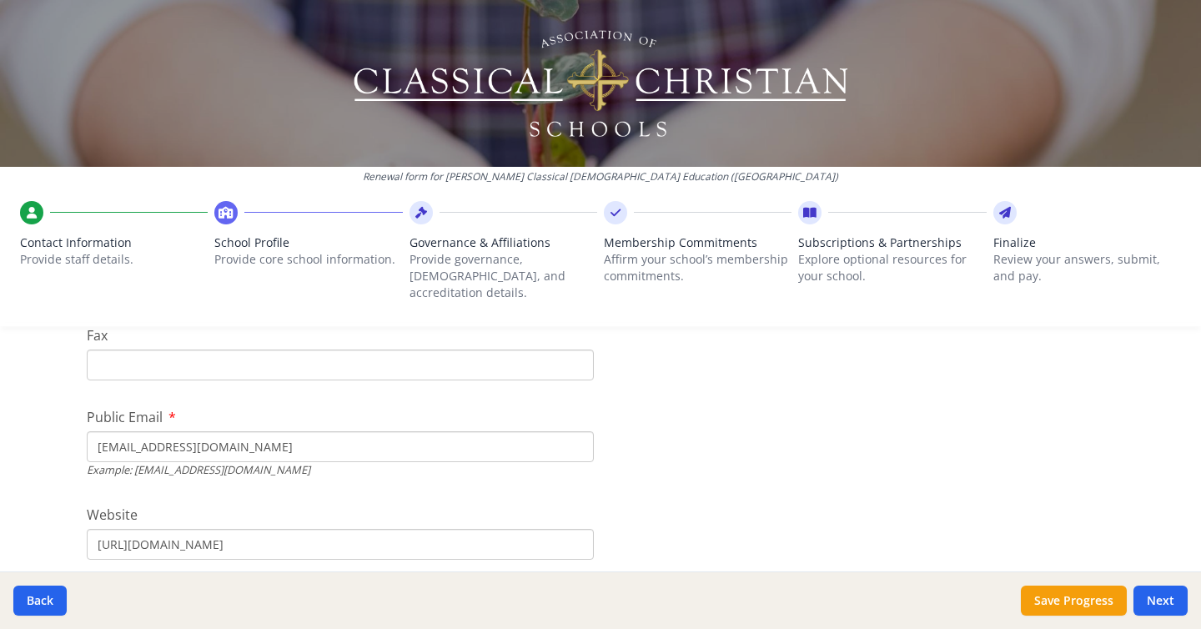
scroll to position [517, 0]
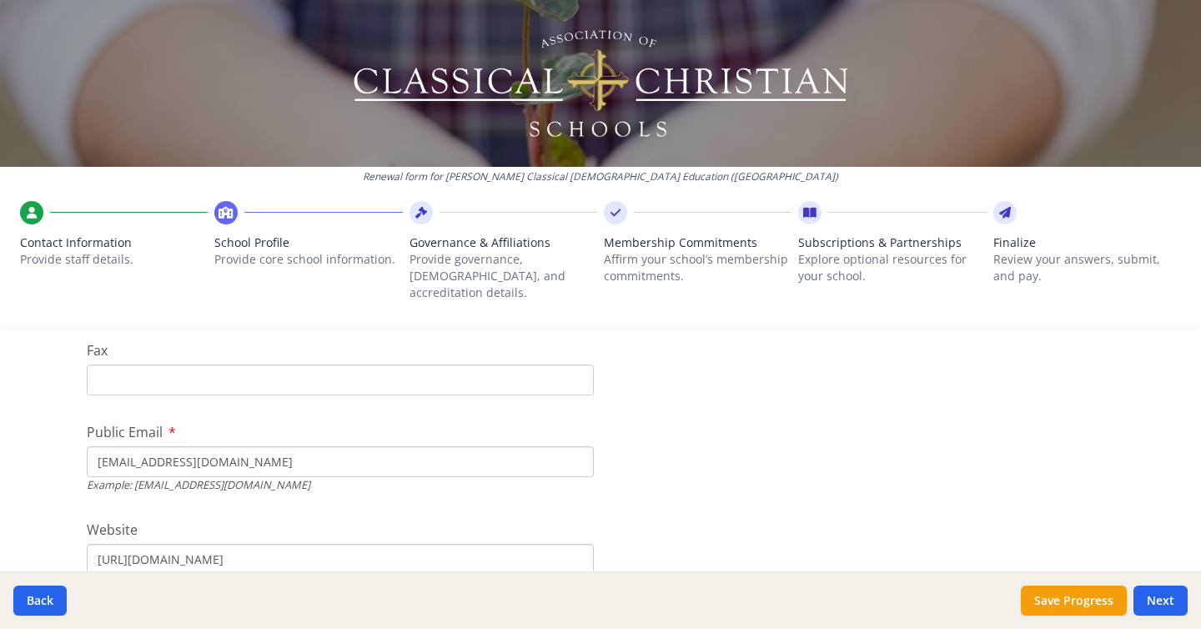
click at [1005, 210] on icon at bounding box center [1005, 212] width 12 height 17
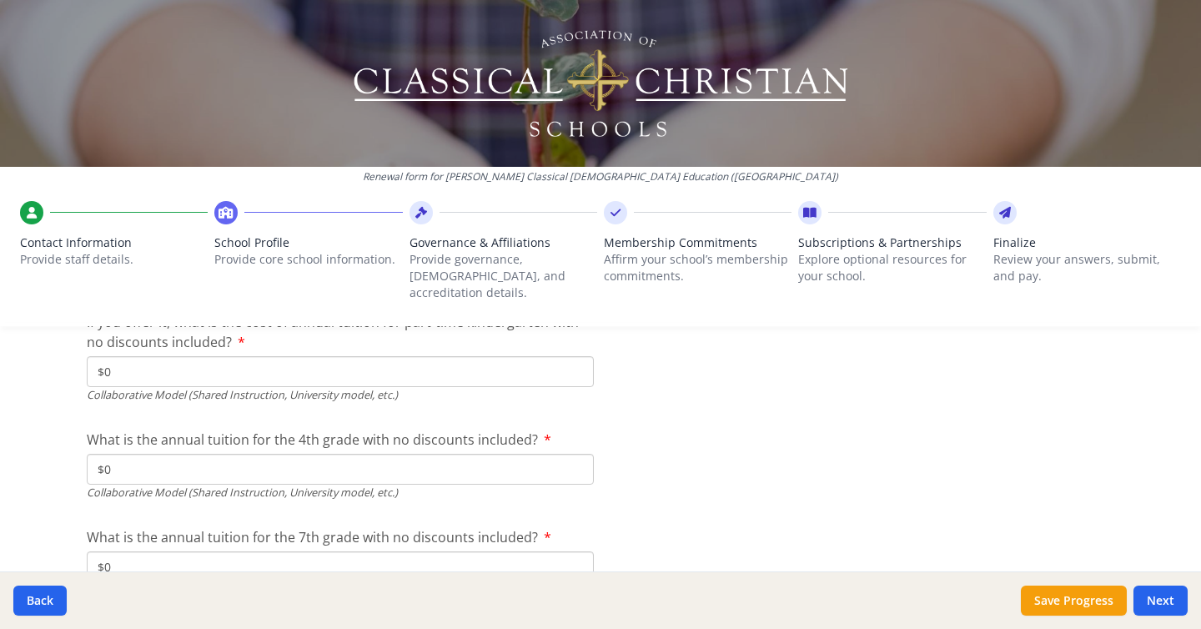
scroll to position [5789, 0]
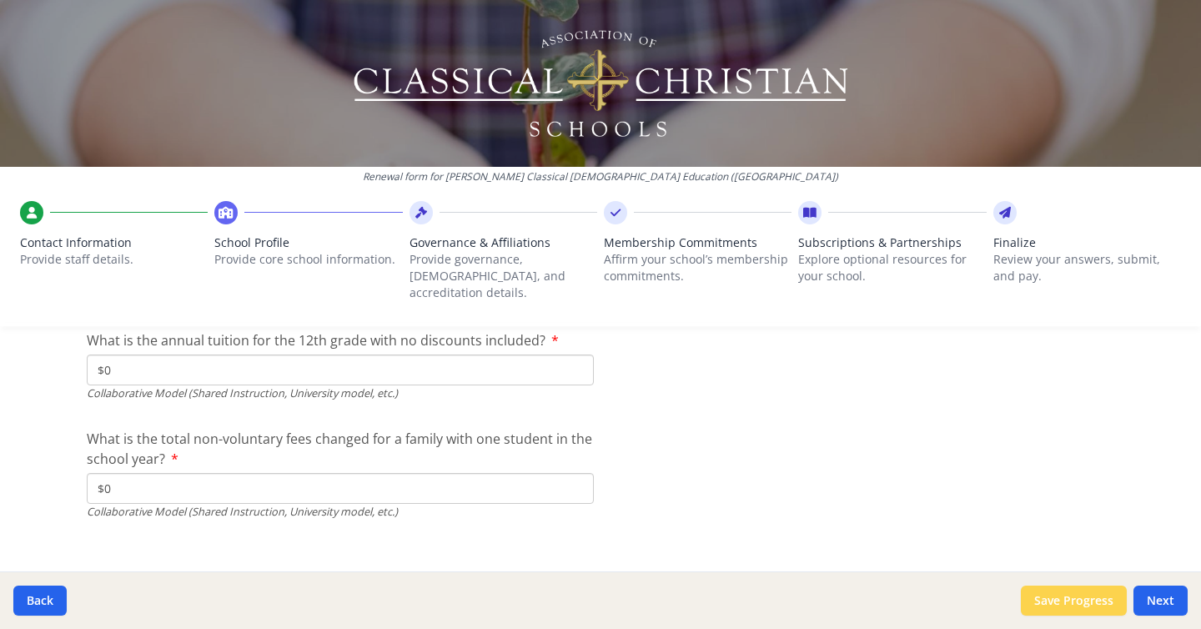
click at [1068, 596] on button "Save Progress" at bounding box center [1074, 600] width 106 height 30
type input "3000"
type input "0"
type input "5750"
type input "8800"
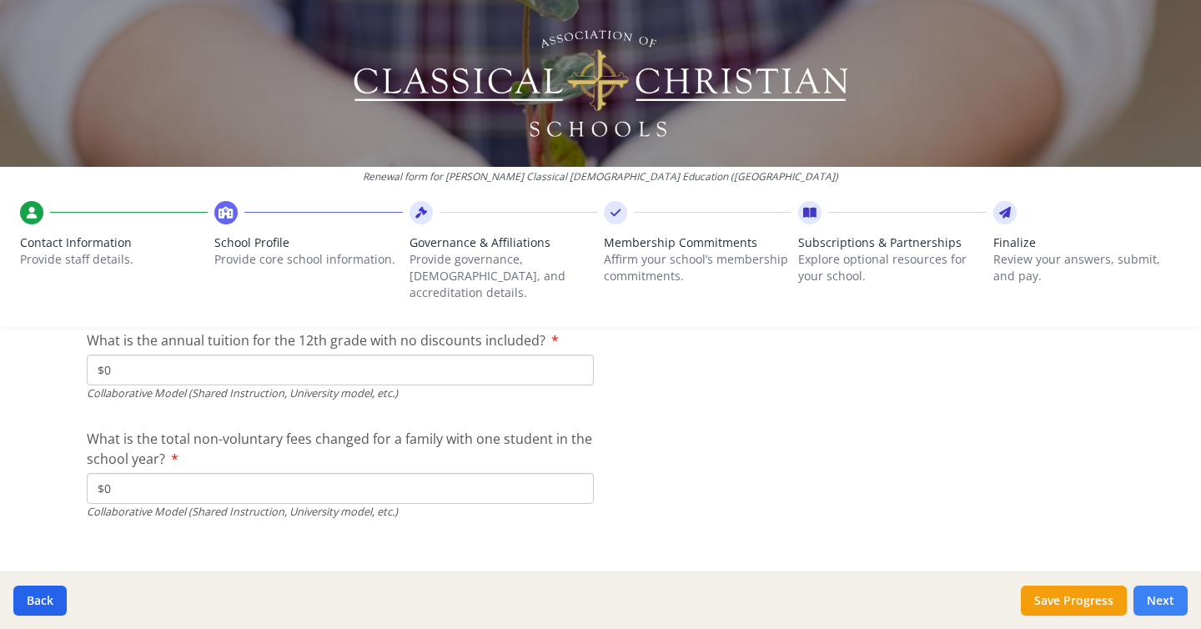
type input "8800"
type input "0"
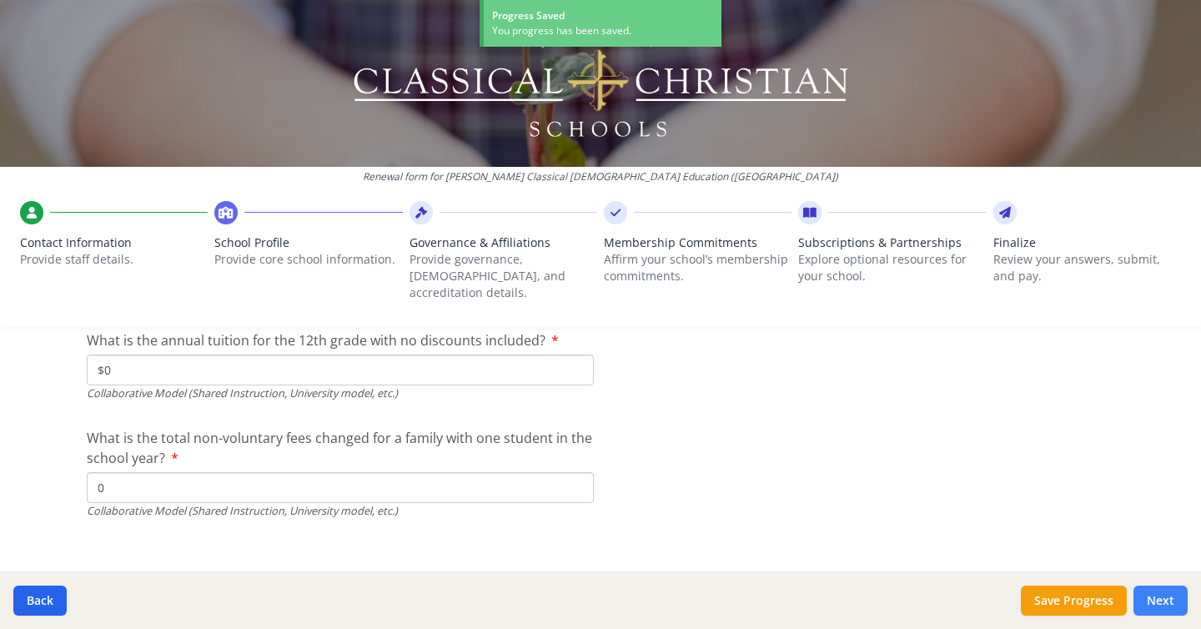
click at [1172, 601] on button "Next" at bounding box center [1160, 600] width 54 height 30
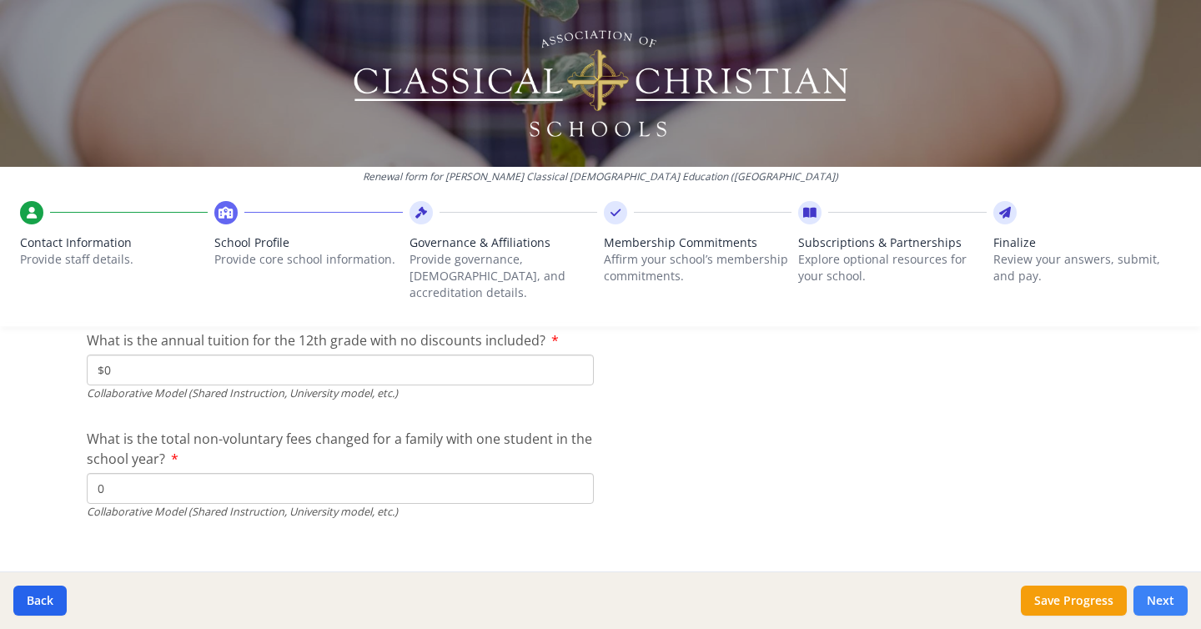
click at [1172, 601] on button "Next" at bounding box center [1160, 600] width 54 height 30
click at [1004, 208] on icon at bounding box center [1005, 212] width 12 height 17
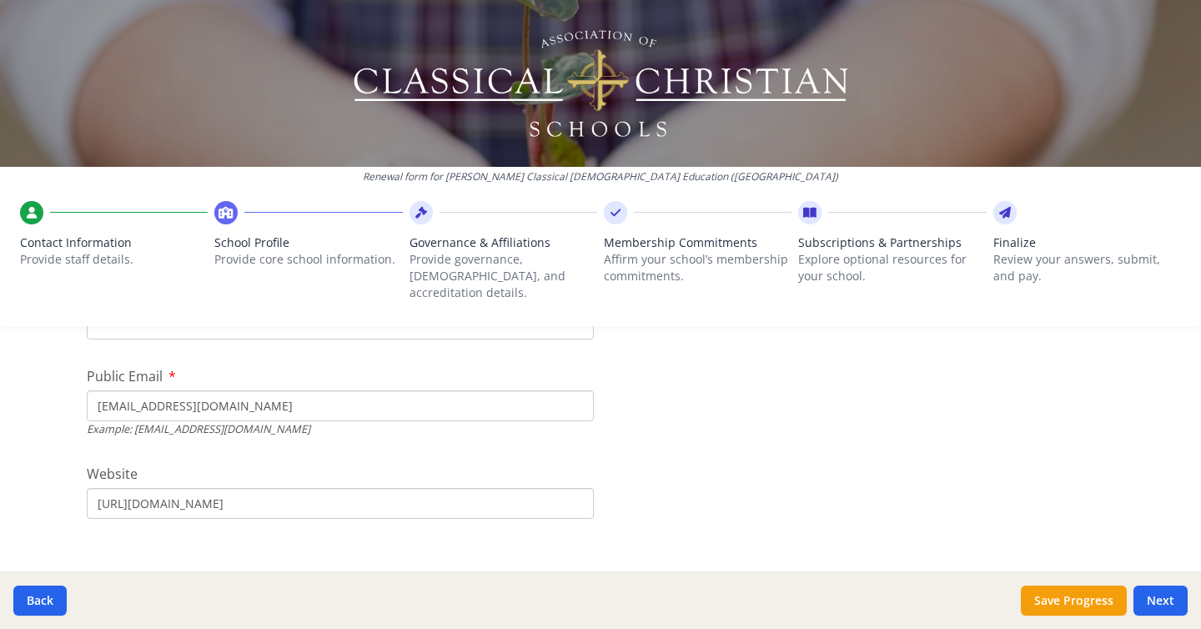
click at [1004, 208] on icon at bounding box center [1005, 212] width 12 height 17
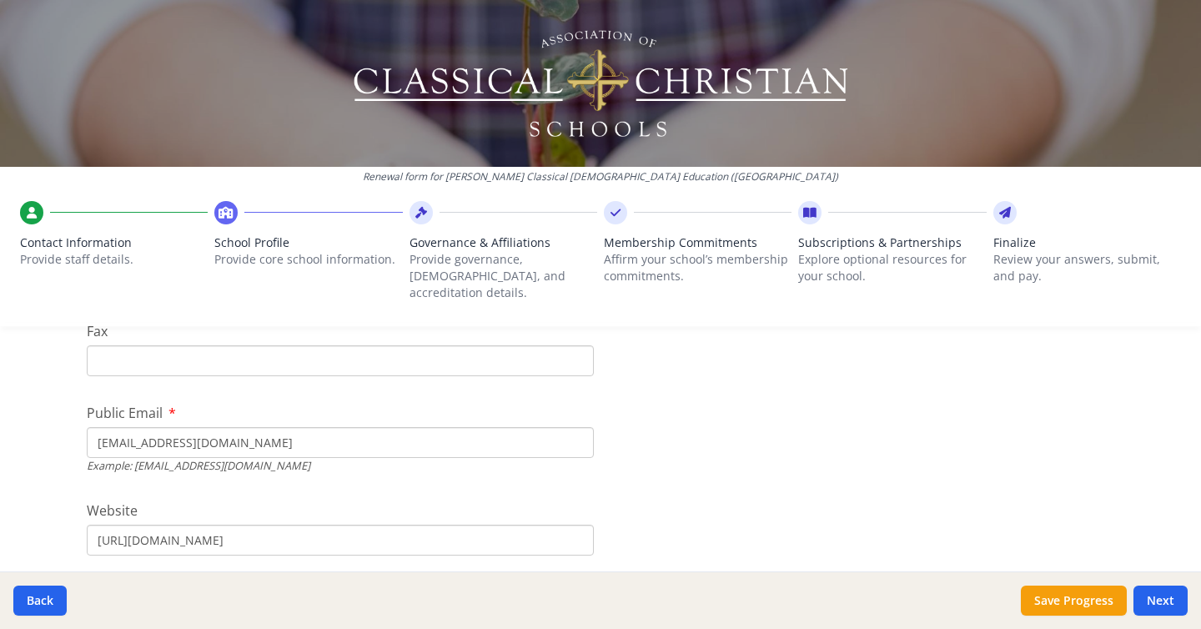
scroll to position [517, 0]
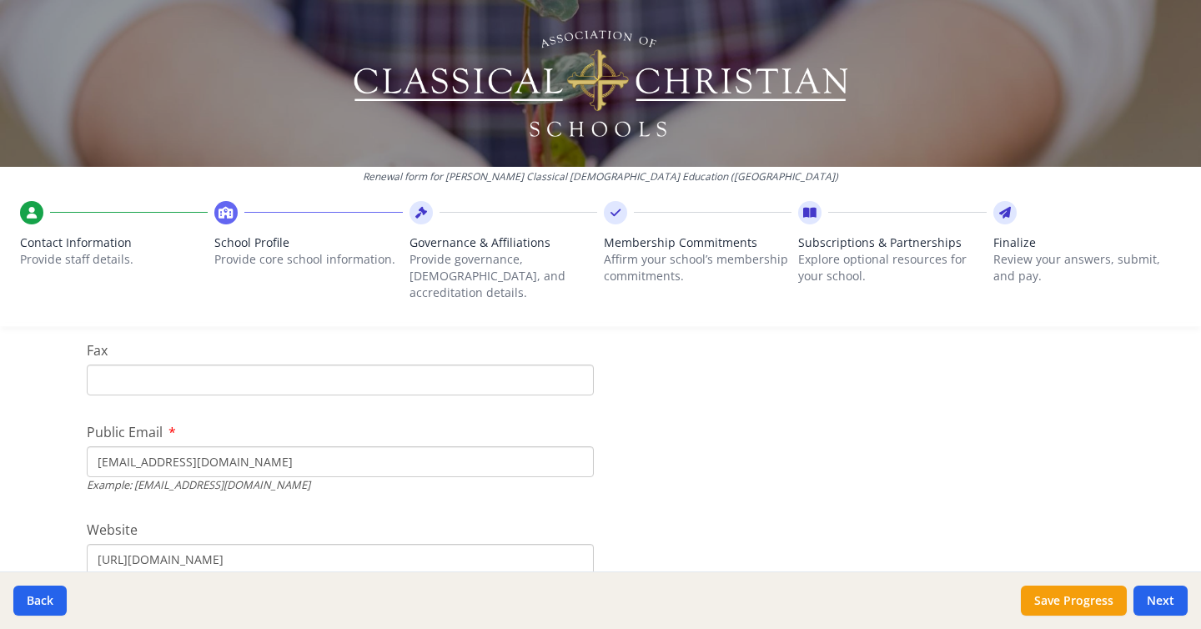
click at [1004, 208] on icon at bounding box center [1005, 212] width 12 height 17
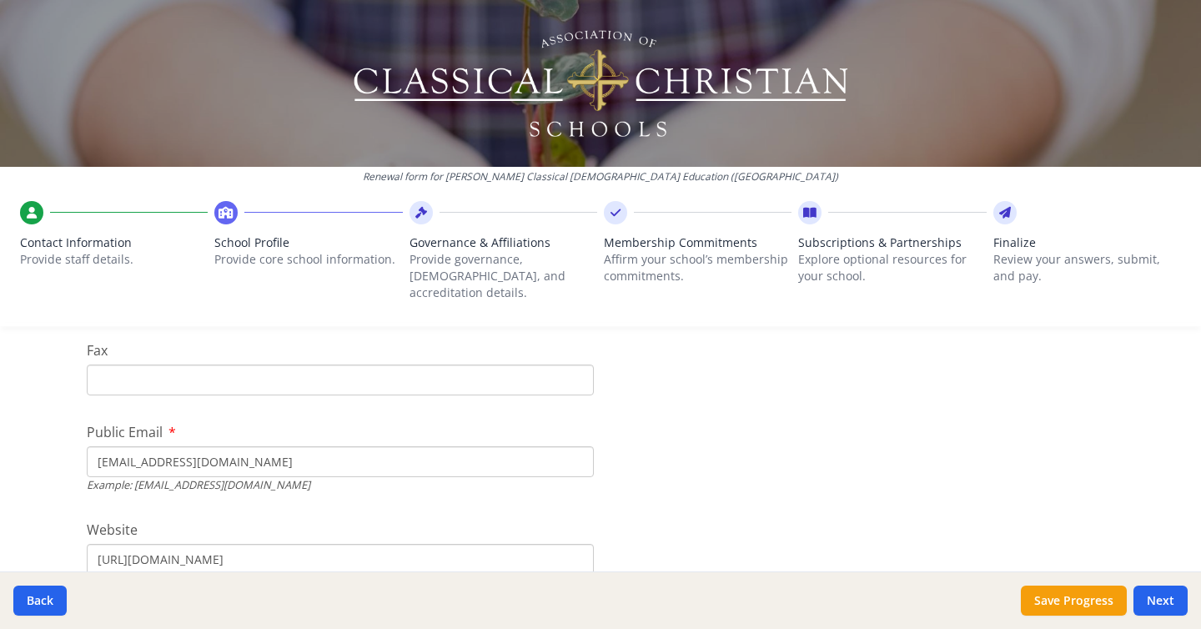
click at [32, 213] on icon at bounding box center [32, 212] width 10 height 17
click at [229, 213] on icon at bounding box center [225, 212] width 15 height 17
click at [416, 204] on icon at bounding box center [421, 212] width 12 height 17
click at [625, 212] on div at bounding box center [615, 212] width 23 height 23
click at [801, 210] on div at bounding box center [809, 212] width 23 height 23
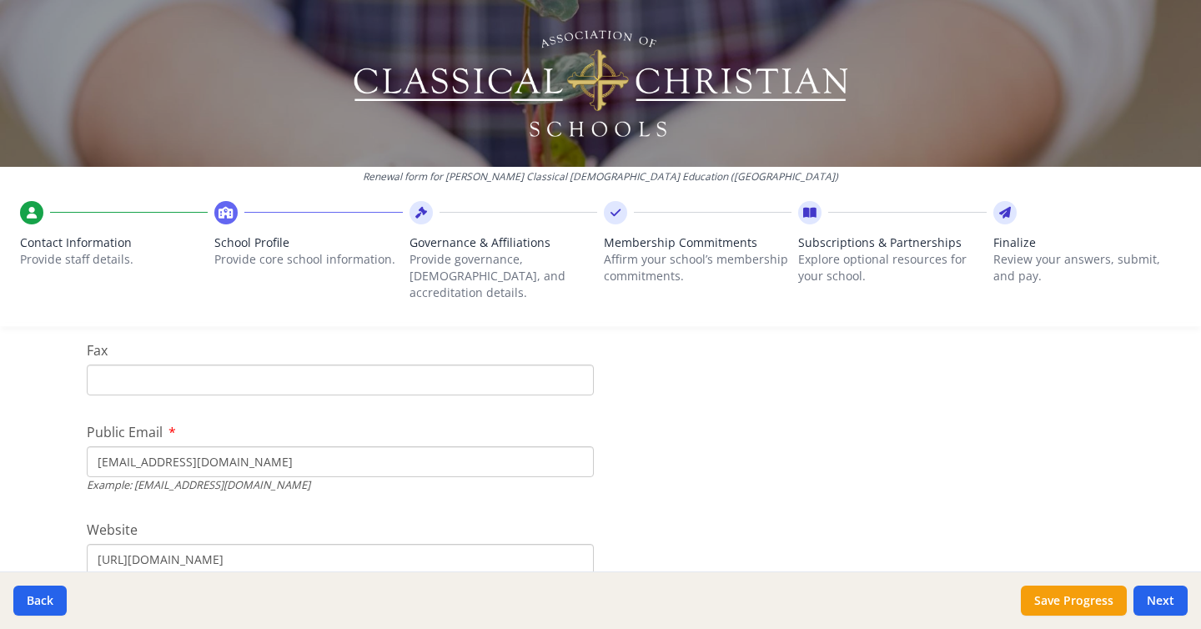
click at [1001, 216] on icon at bounding box center [1005, 212] width 12 height 17
click at [1163, 604] on button "Next" at bounding box center [1160, 600] width 54 height 30
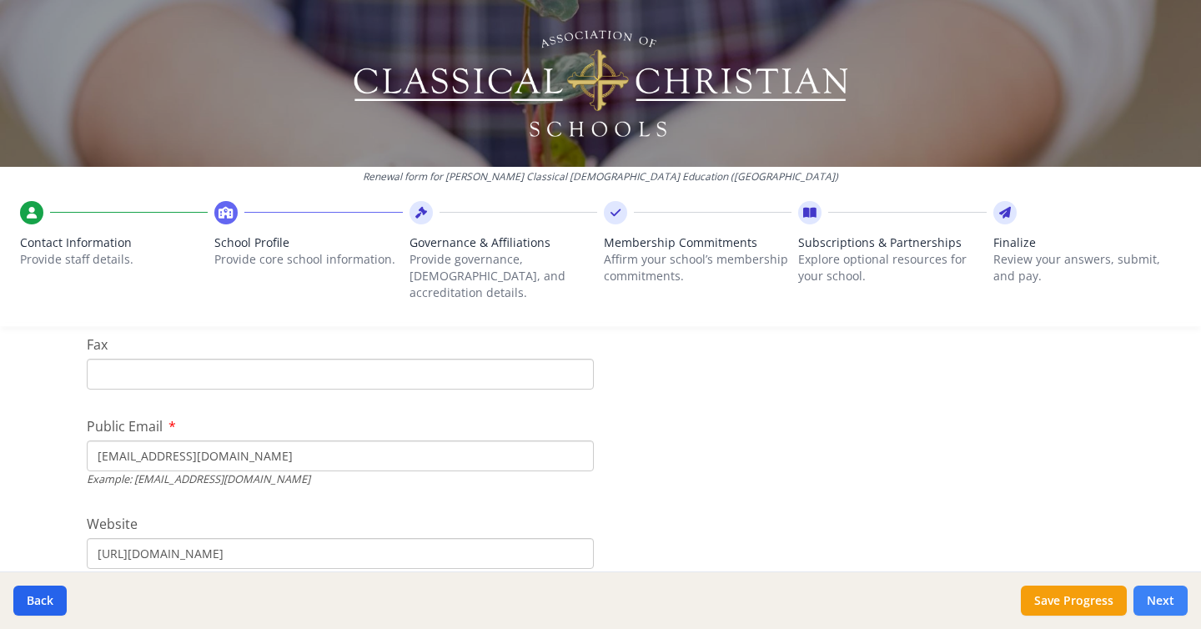
click at [1163, 604] on button "Next" at bounding box center [1160, 600] width 54 height 30
click at [1172, 603] on button "Next" at bounding box center [1160, 600] width 54 height 30
click at [1002, 212] on icon at bounding box center [1005, 212] width 12 height 17
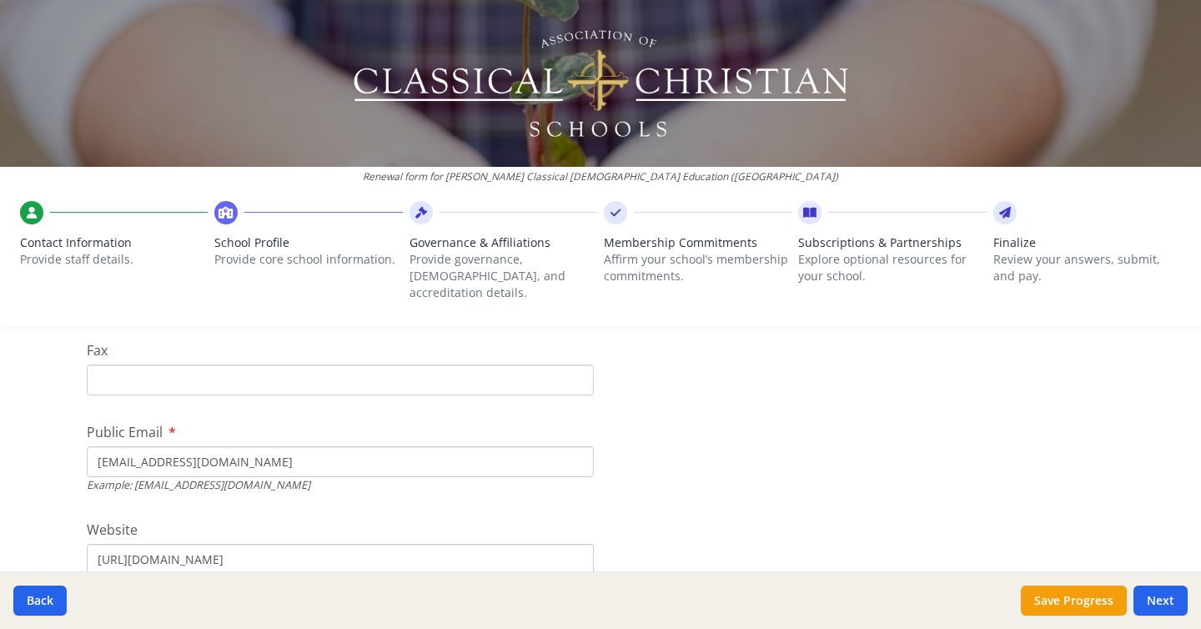
click at [1002, 212] on icon at bounding box center [1005, 212] width 12 height 17
